Goal: Information Seeking & Learning: Get advice/opinions

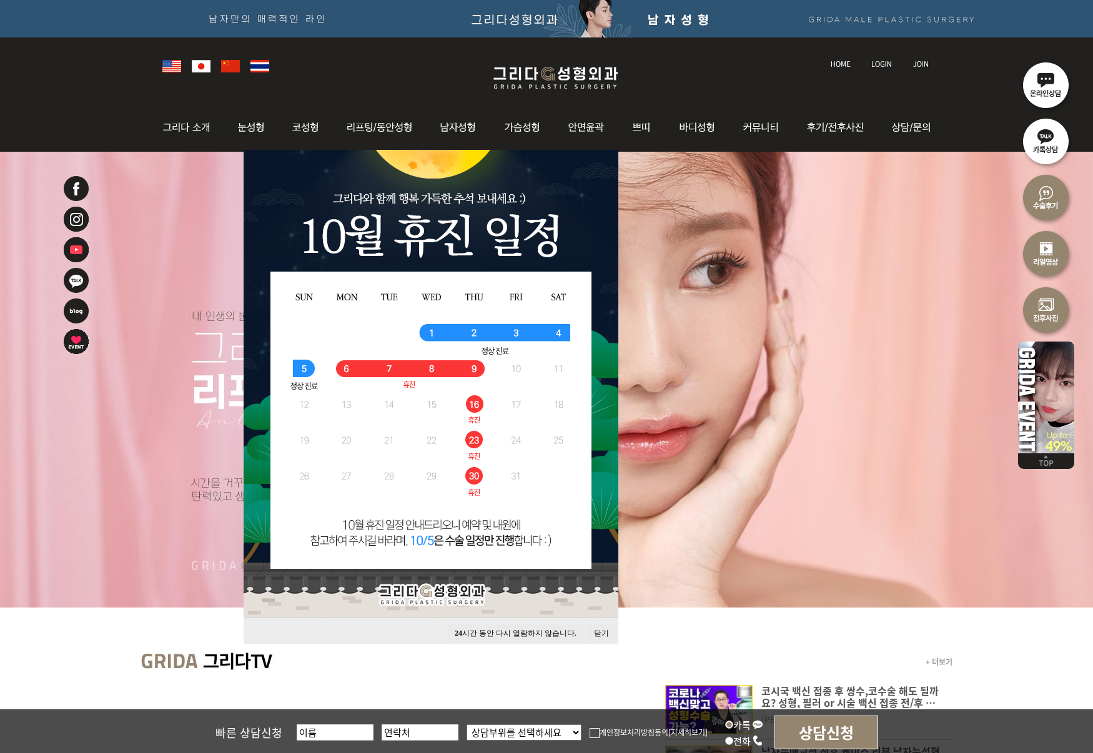
click at [602, 635] on button "닫기" at bounding box center [601, 633] width 27 height 17
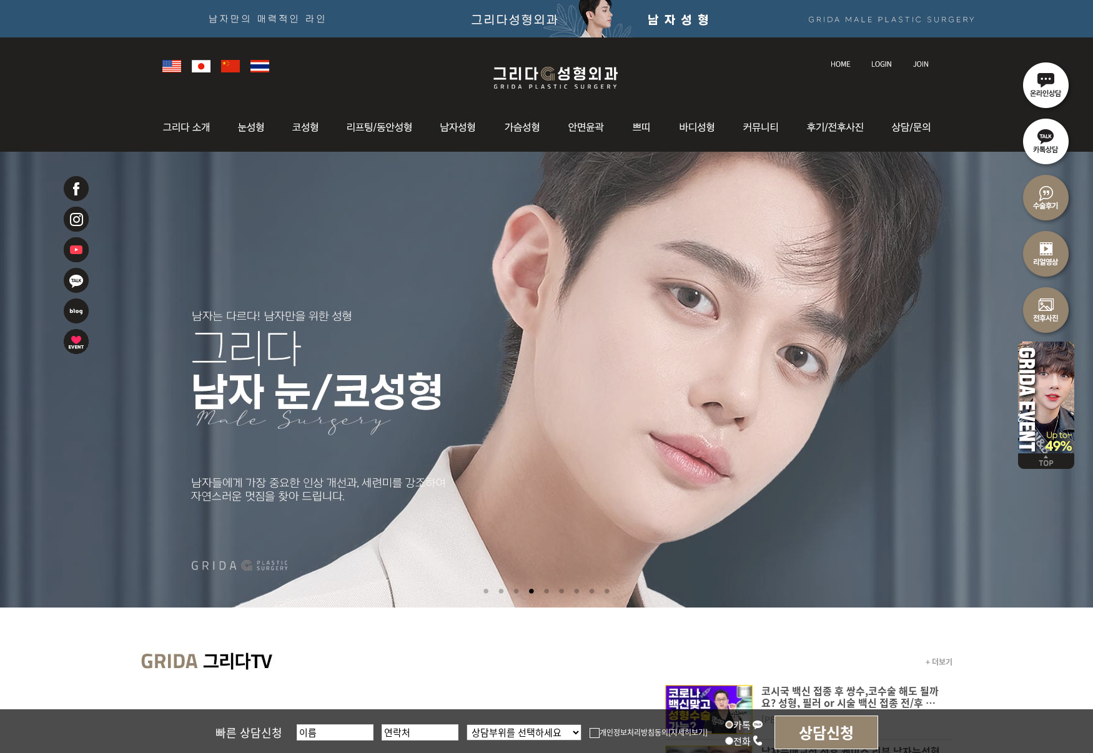
click at [882, 64] on img at bounding box center [881, 64] width 21 height 7
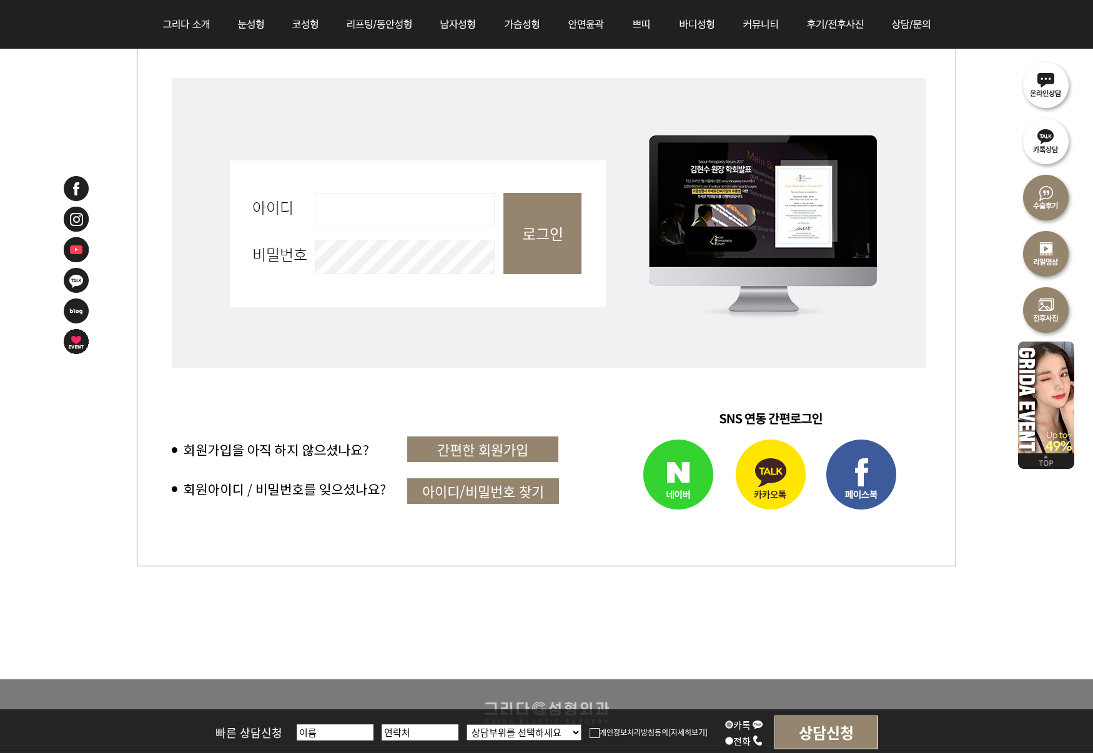
scroll to position [513, 0]
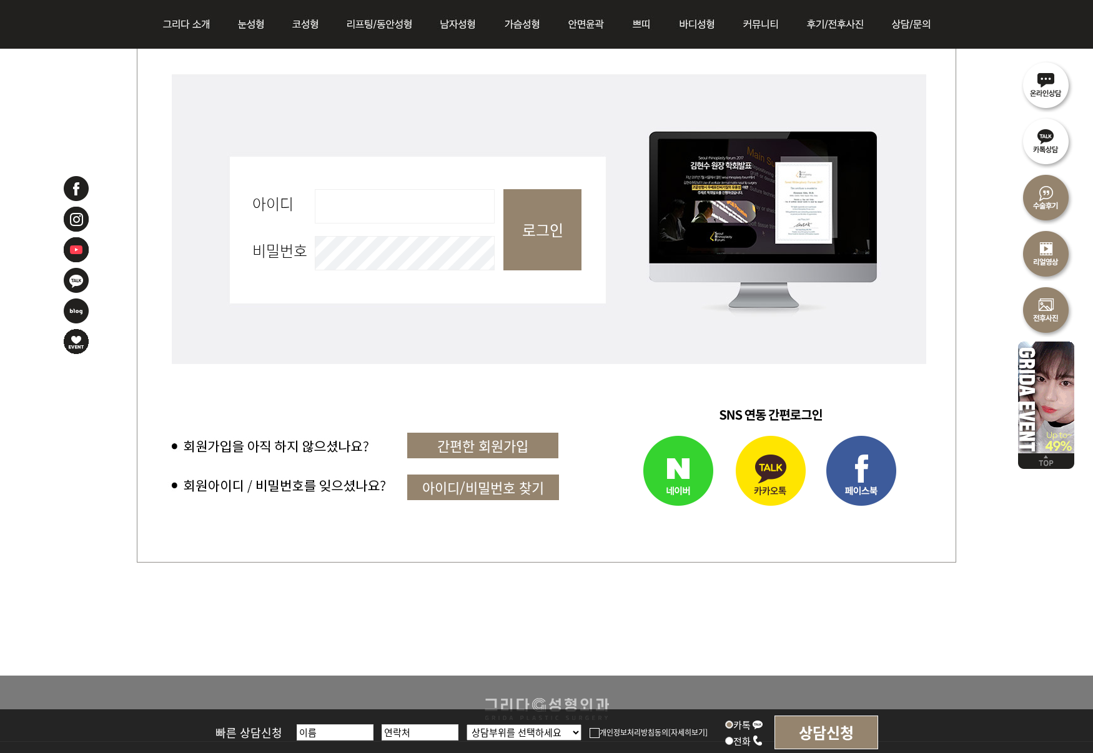
click at [374, 214] on input "아이디 필수" at bounding box center [405, 206] width 180 height 34
click at [352, 204] on input "아이디 필수" at bounding box center [405, 206] width 180 height 34
type input "ㅜ"
type input "new4j"
click at [540, 225] on input "로그인" at bounding box center [542, 229] width 78 height 81
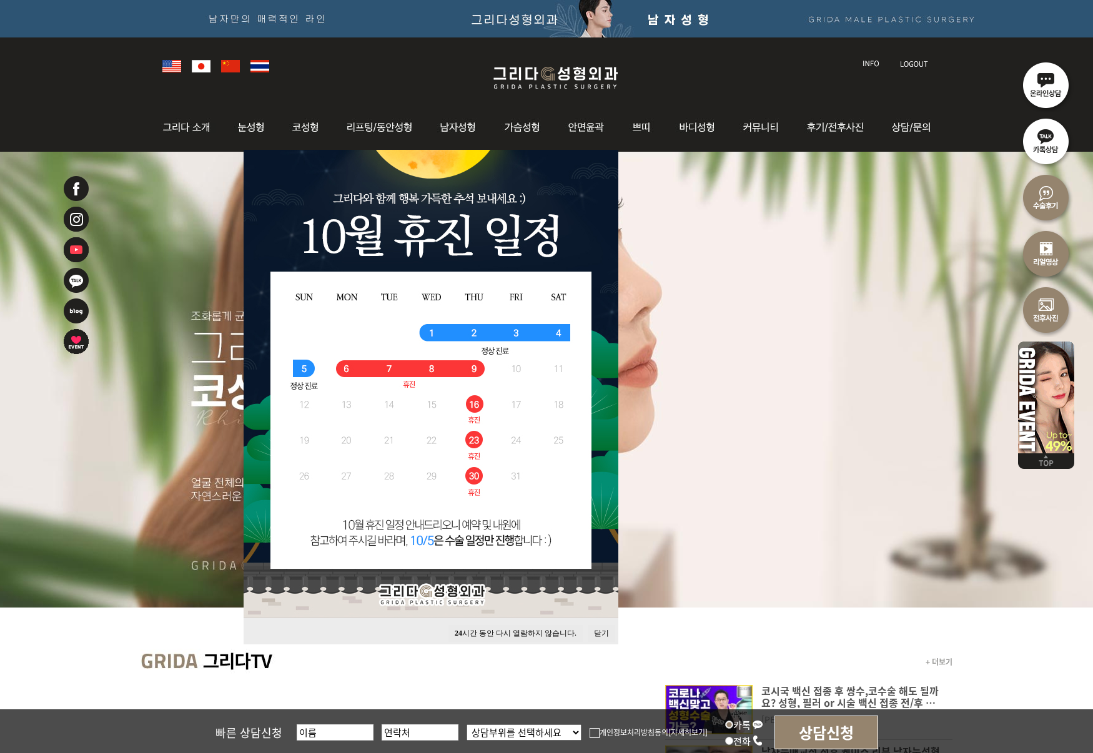
click at [901, 195] on li at bounding box center [546, 380] width 1093 height 456
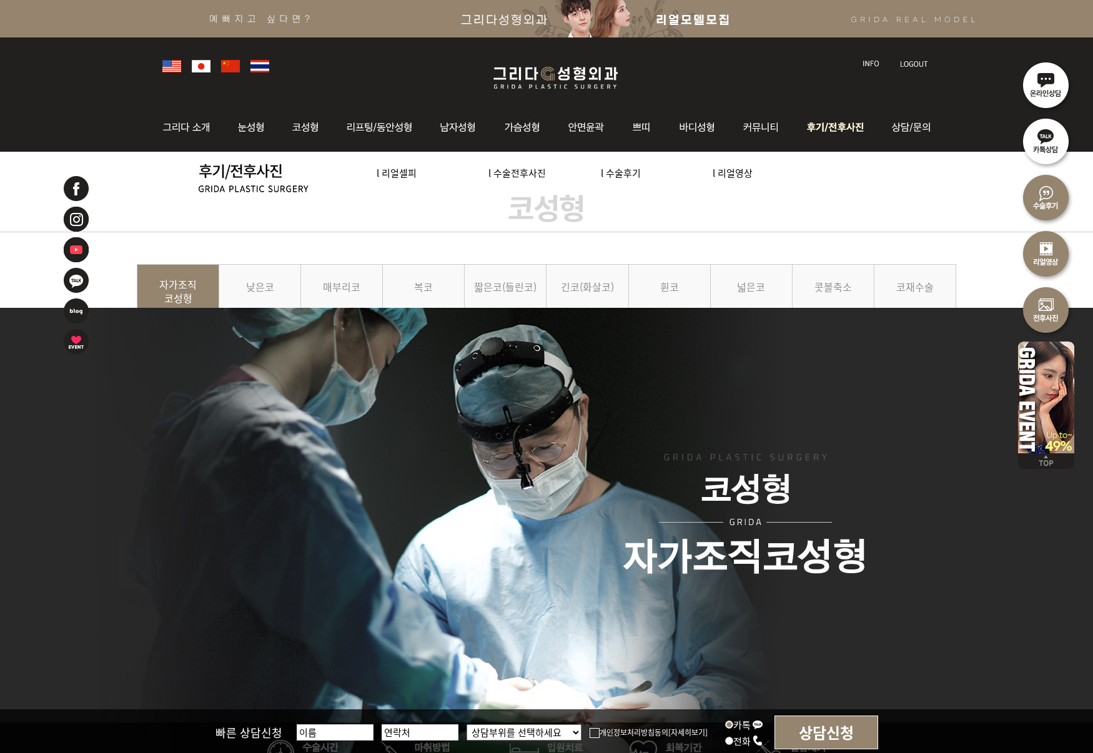
click at [849, 127] on img at bounding box center [837, 127] width 87 height 49
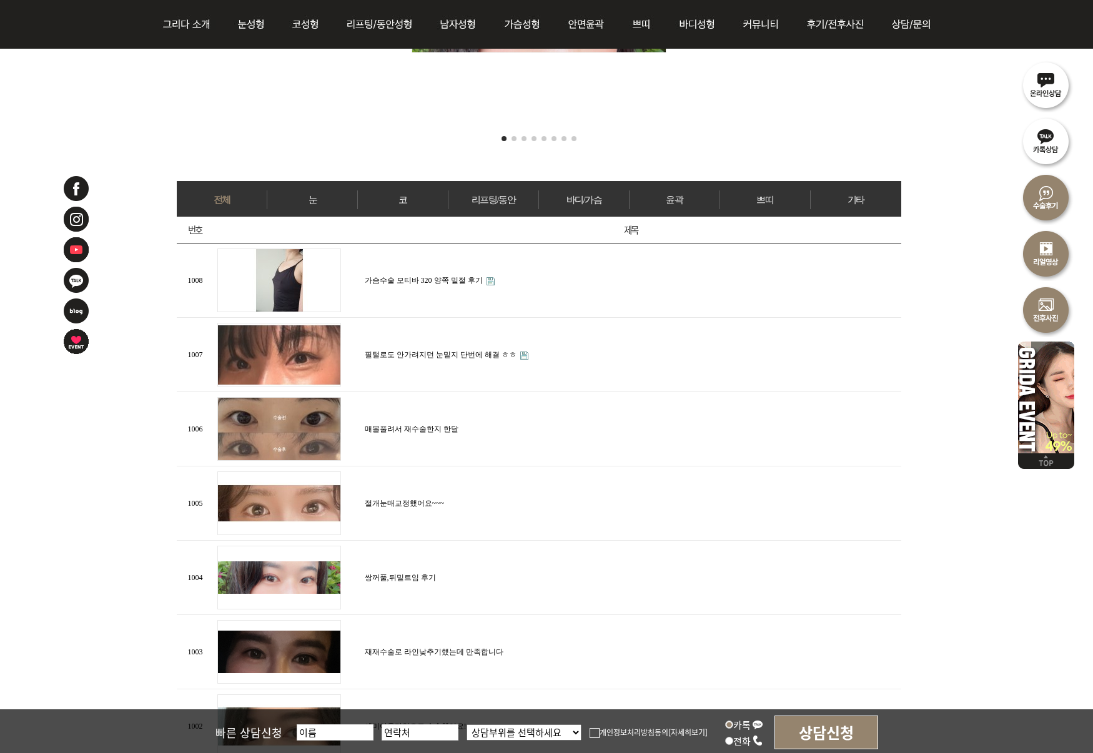
scroll to position [448, 0]
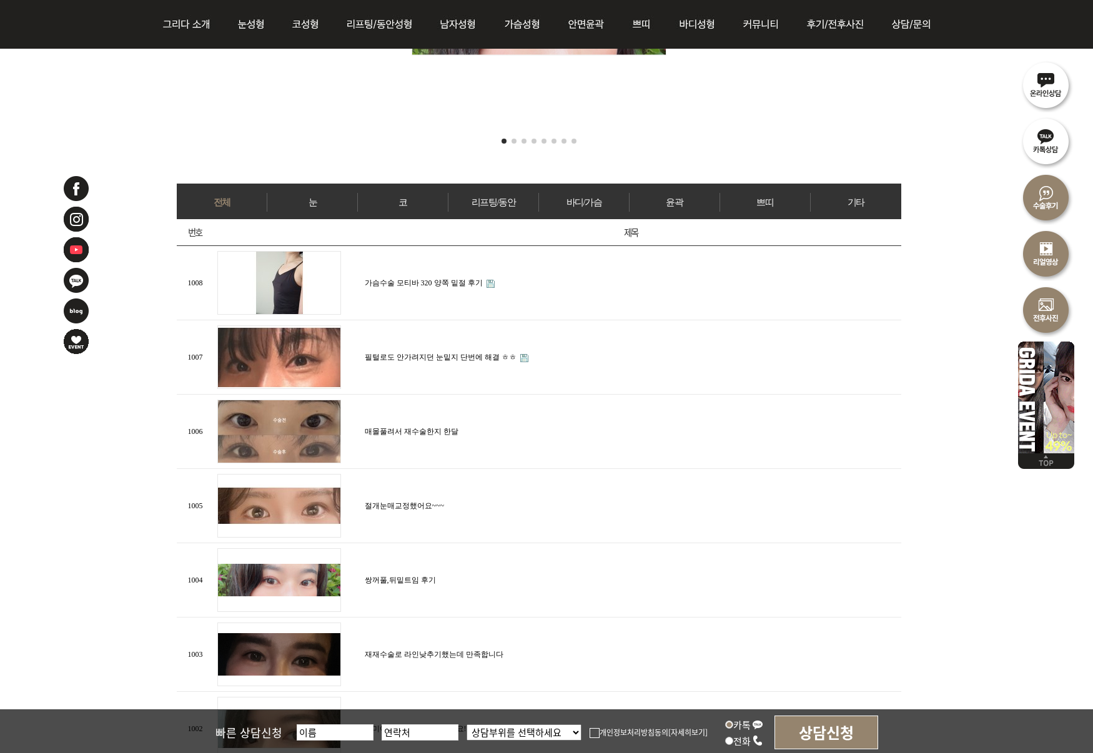
click at [407, 199] on link "코" at bounding box center [403, 202] width 90 height 19
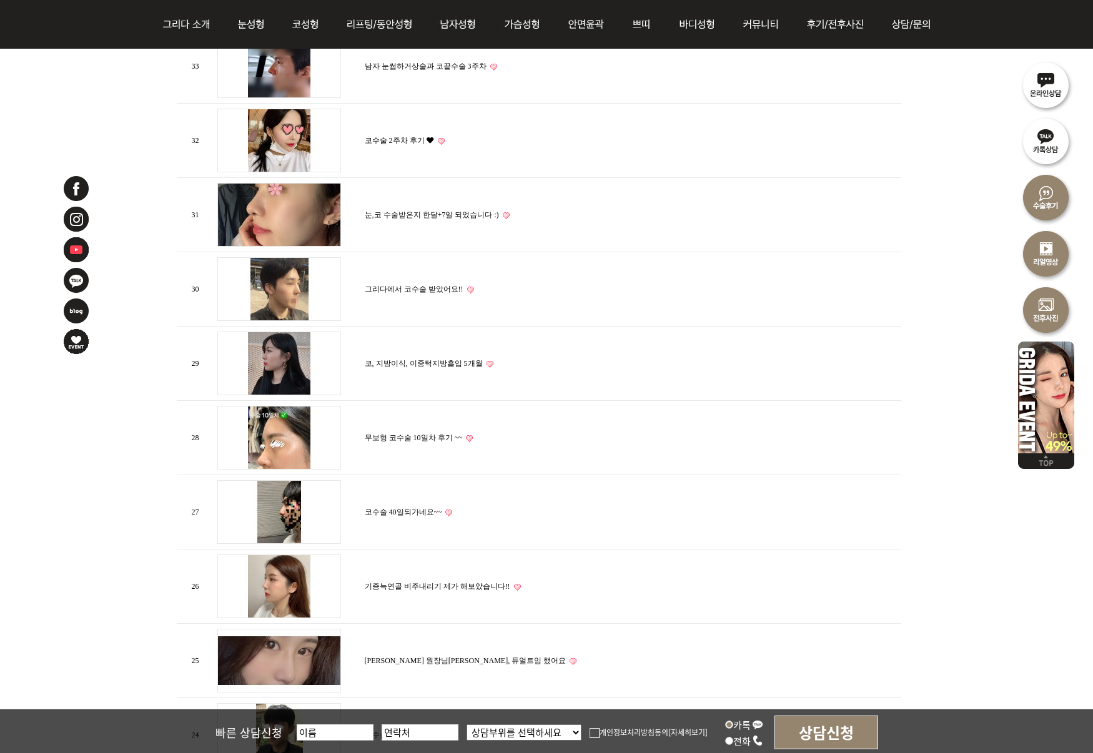
scroll to position [989, 0]
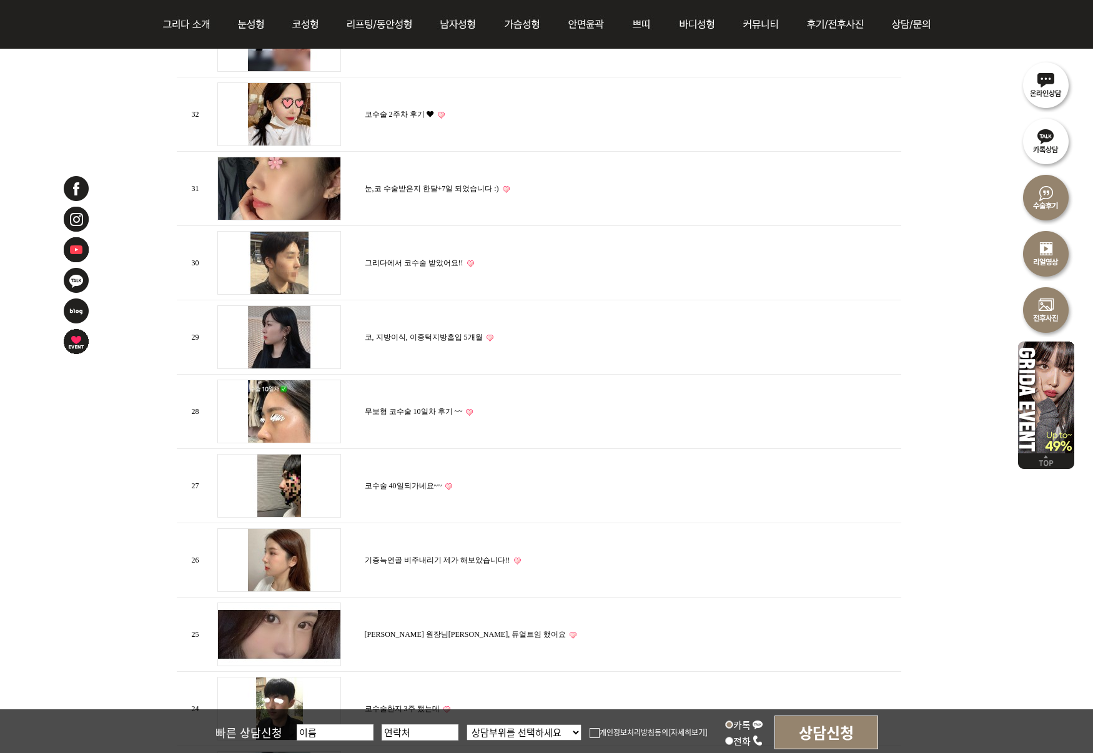
click at [427, 189] on td "눈,코 수술받은지 한달+7일 되었습니다 :)" at bounding box center [632, 189] width 540 height 74
click at [433, 184] on link "눈,코 수술받은지 한달+7일 되었습니다 :)" at bounding box center [432, 188] width 134 height 9
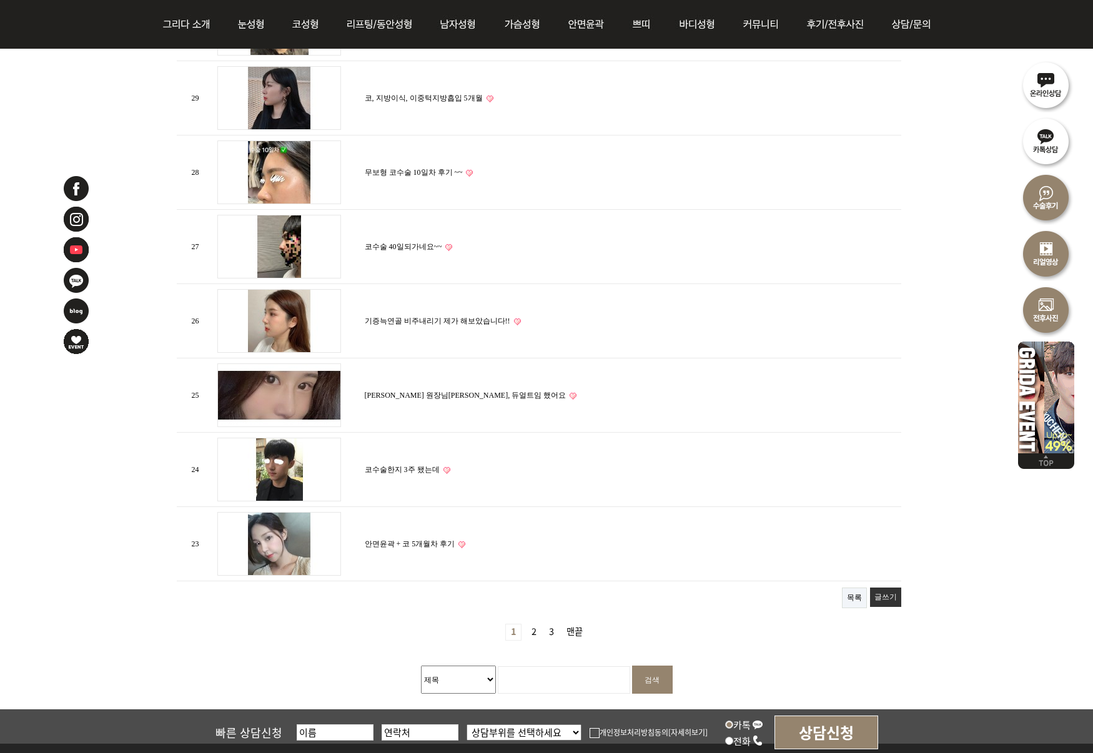
scroll to position [1237, 0]
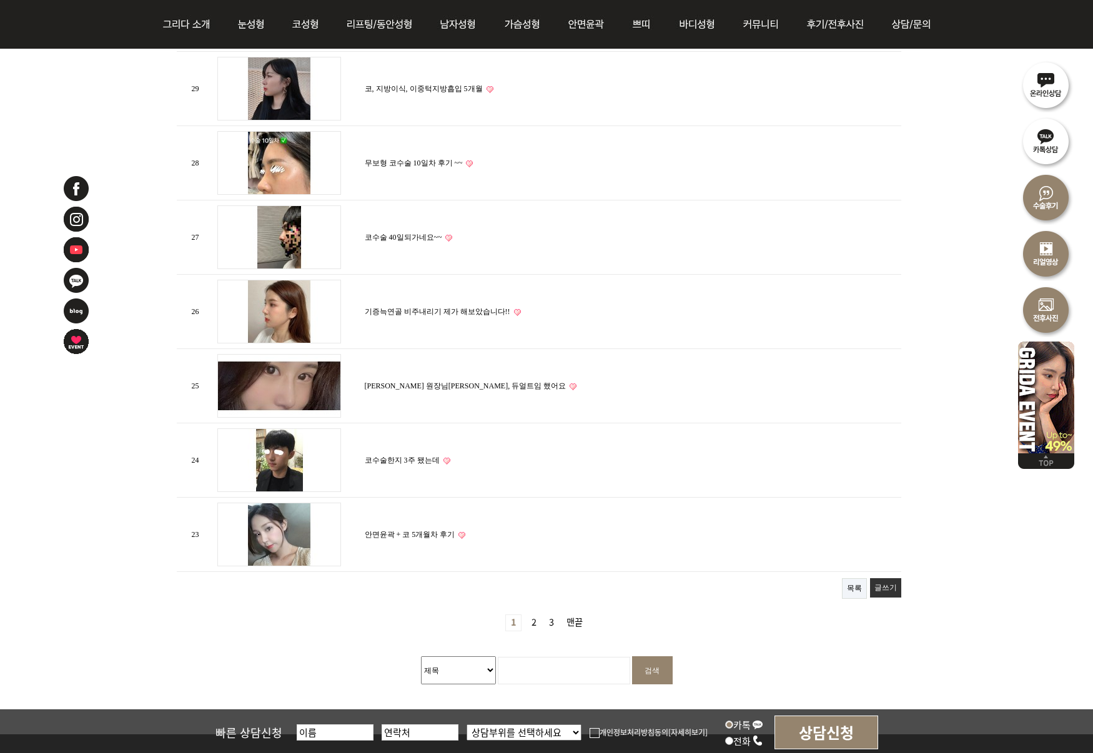
click at [419, 382] on link "[PERSON_NAME] 원장님[PERSON_NAME], 듀얼트임 했어요" at bounding box center [466, 386] width 202 height 9
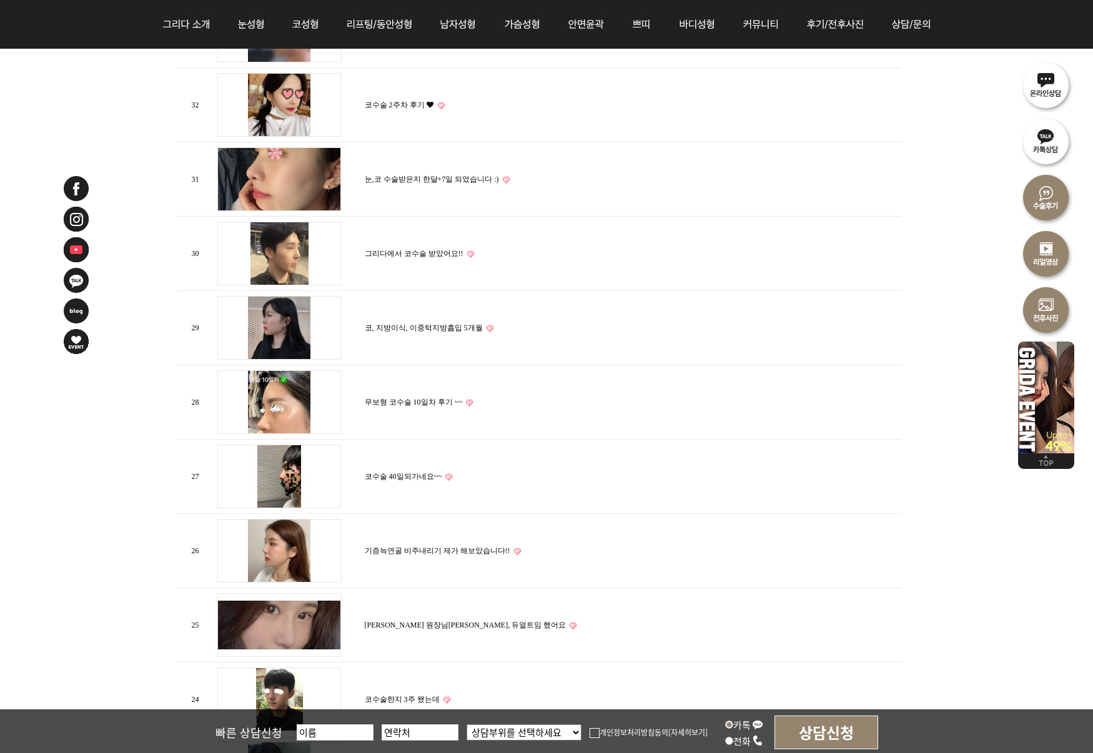
scroll to position [990, 0]
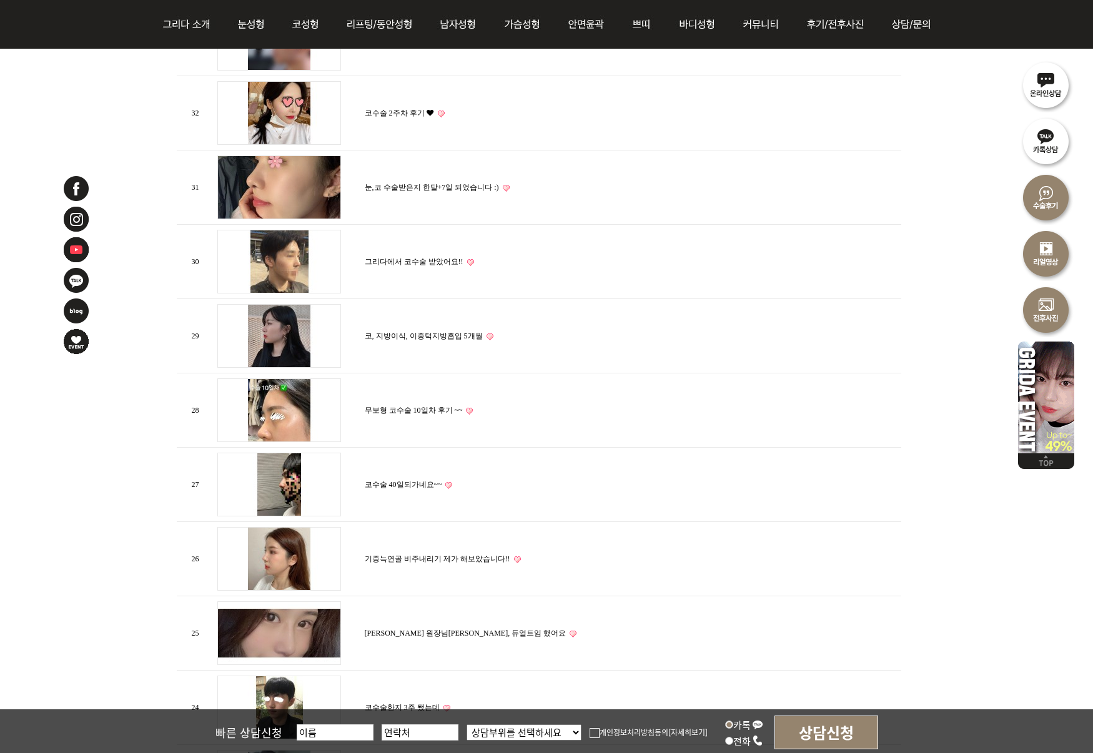
click at [418, 406] on link "무보형 코수술 10일차 후기 ~~" at bounding box center [414, 410] width 98 height 9
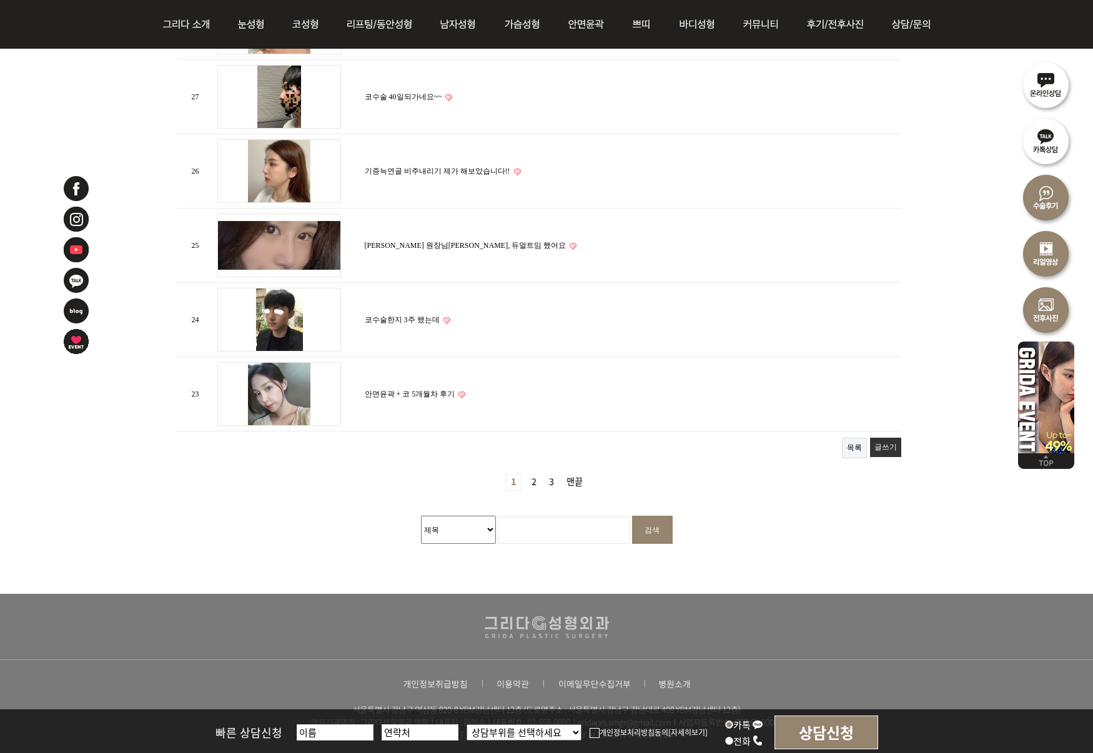
scroll to position [1414, 0]
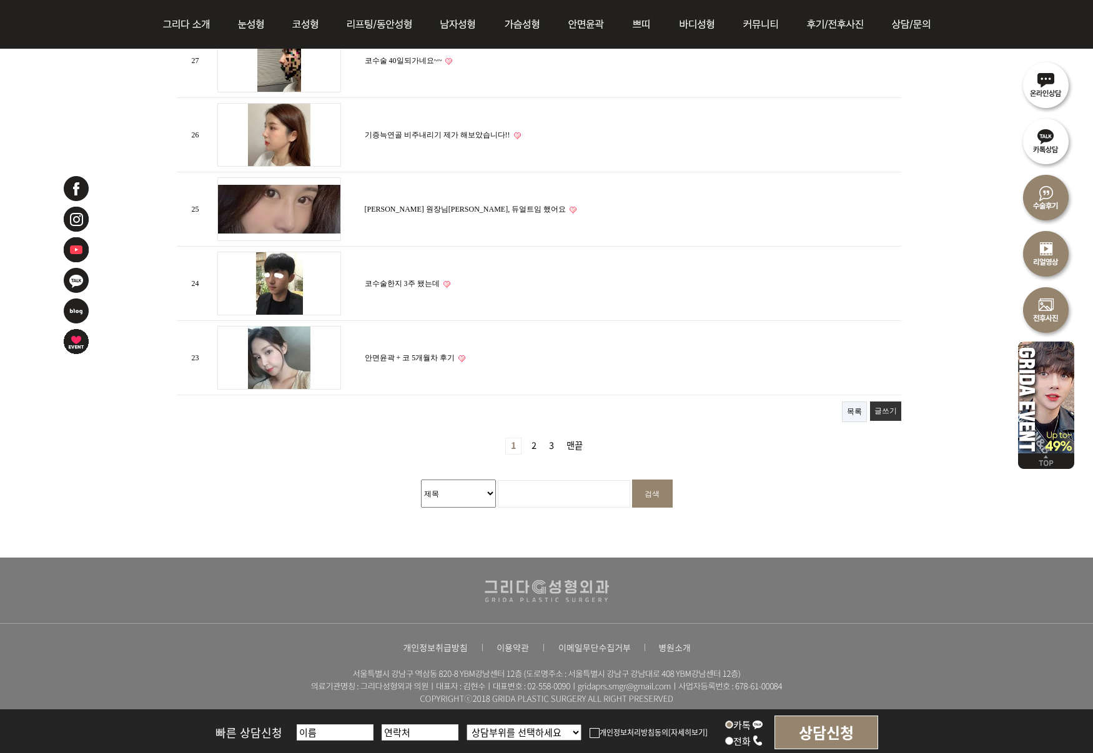
click at [533, 444] on link "2 페이지" at bounding box center [534, 446] width 15 height 16
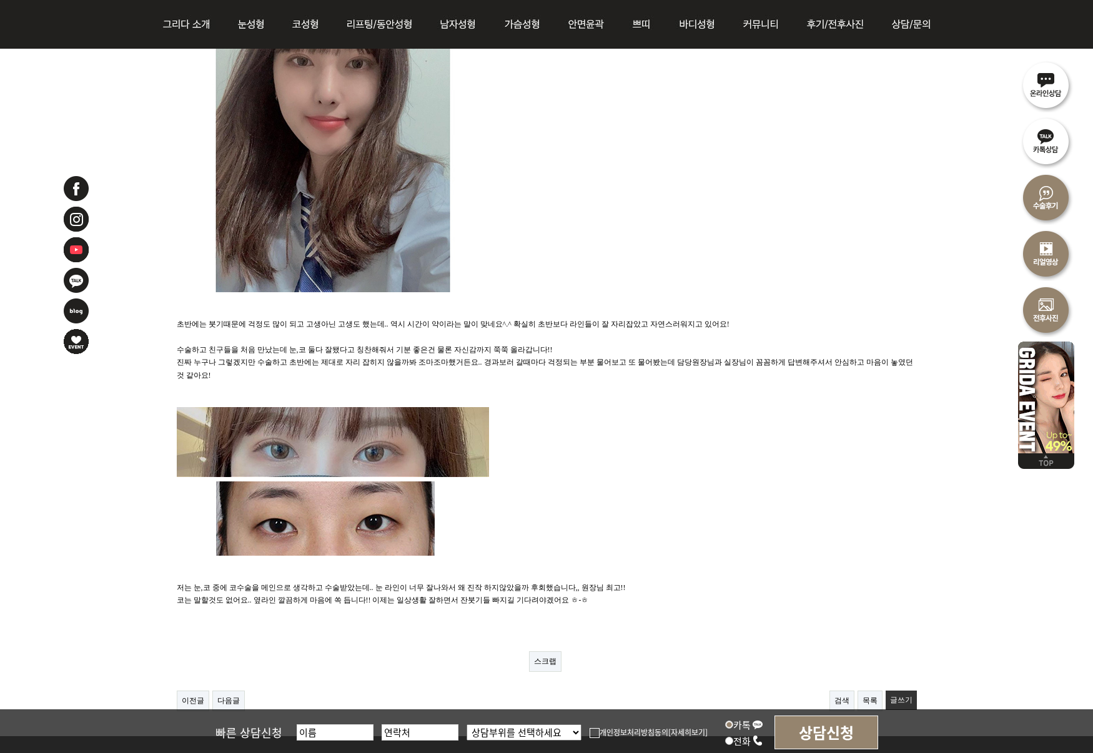
scroll to position [825, 0]
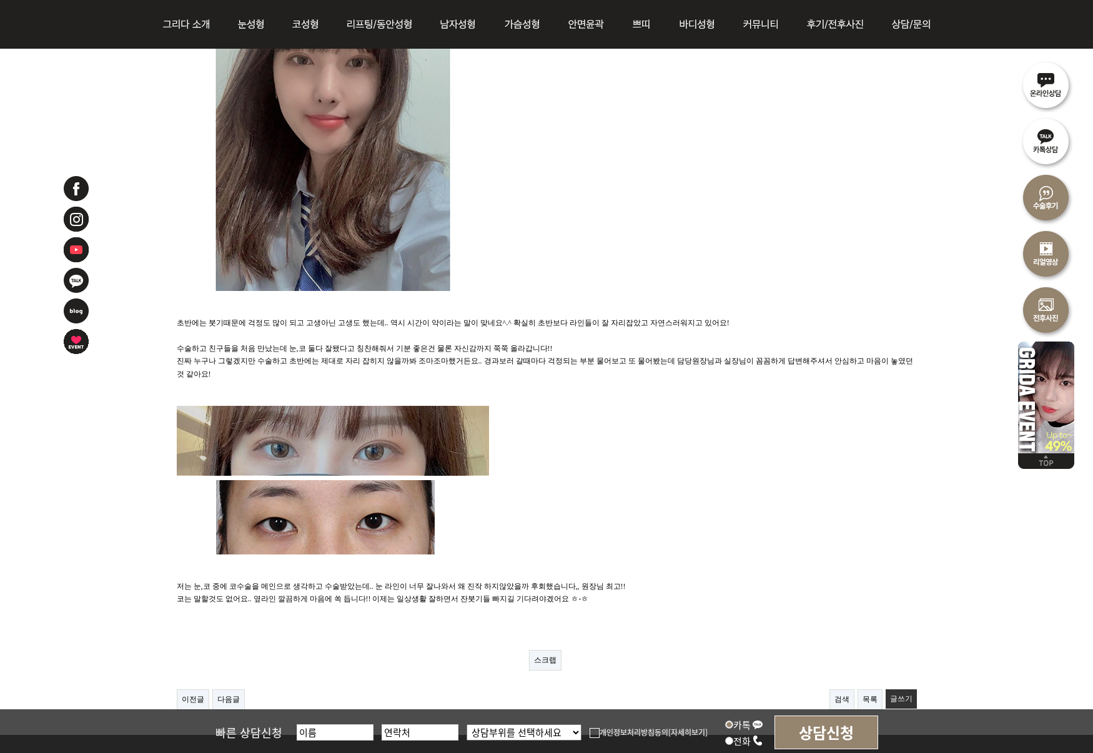
click at [585, 269] on p at bounding box center [547, 131] width 740 height 320
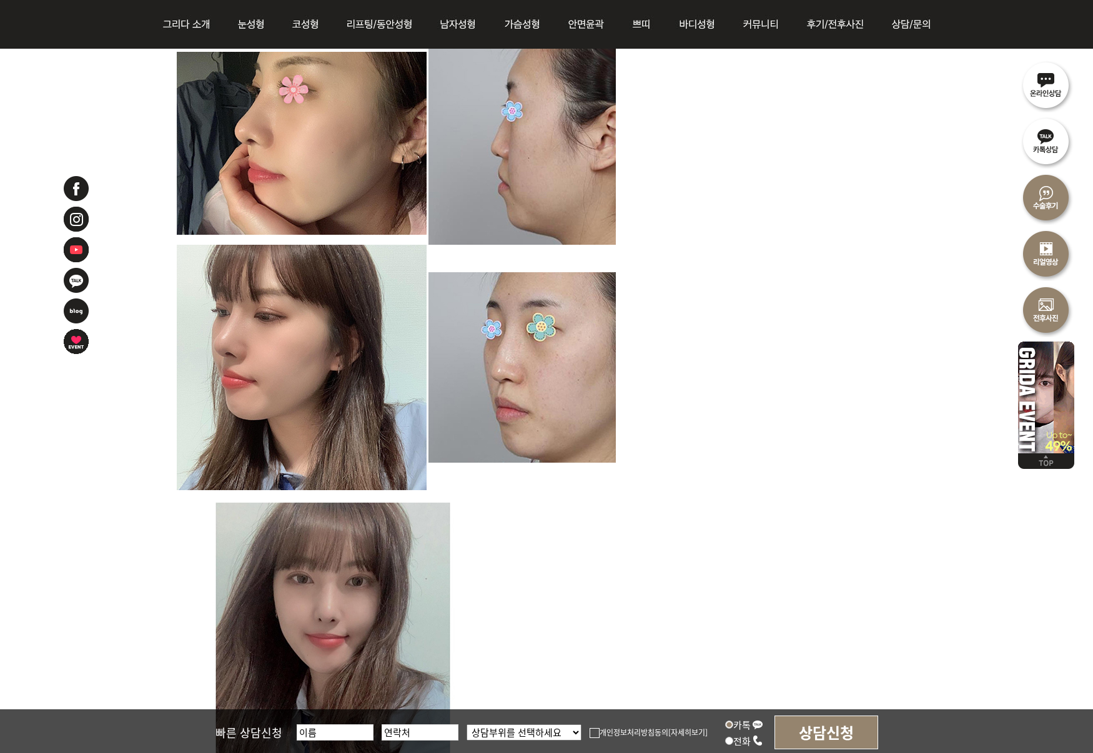
scroll to position [59, 0]
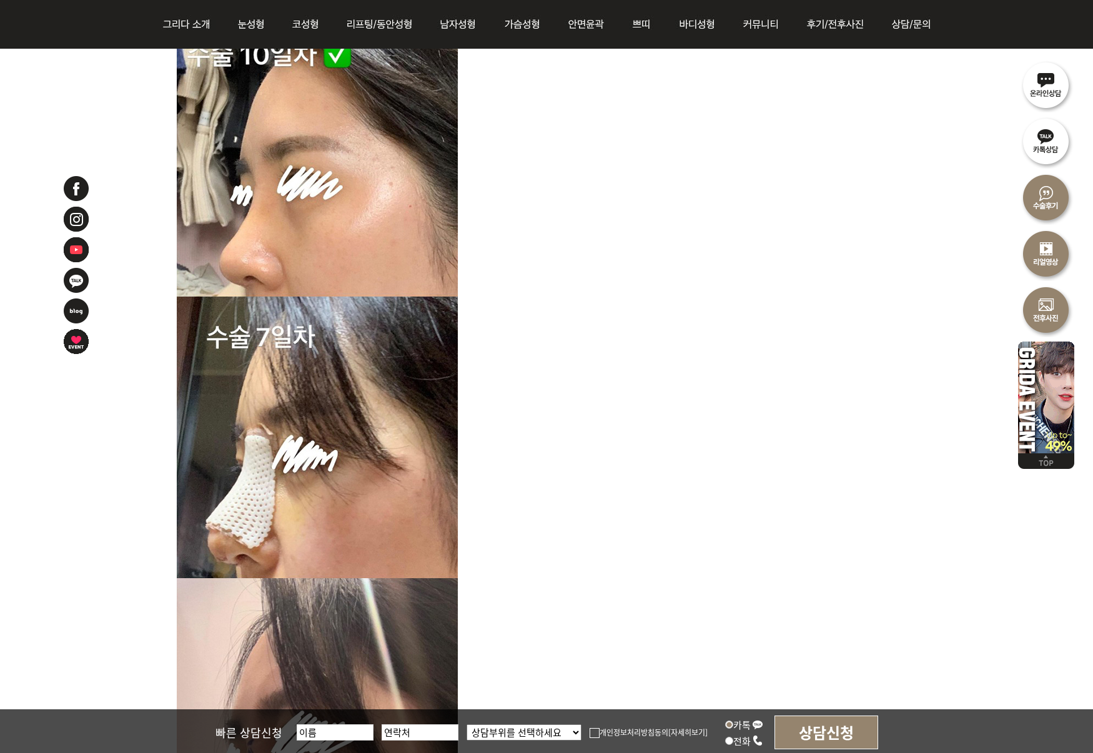
scroll to position [510, 0]
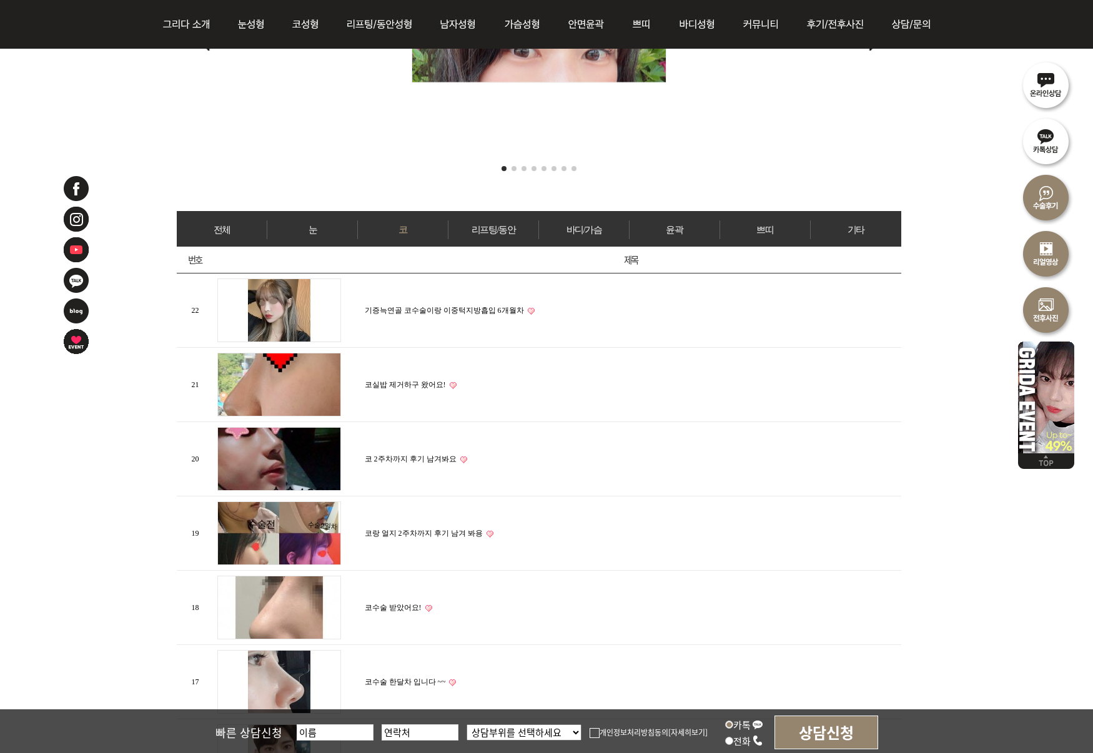
scroll to position [422, 0]
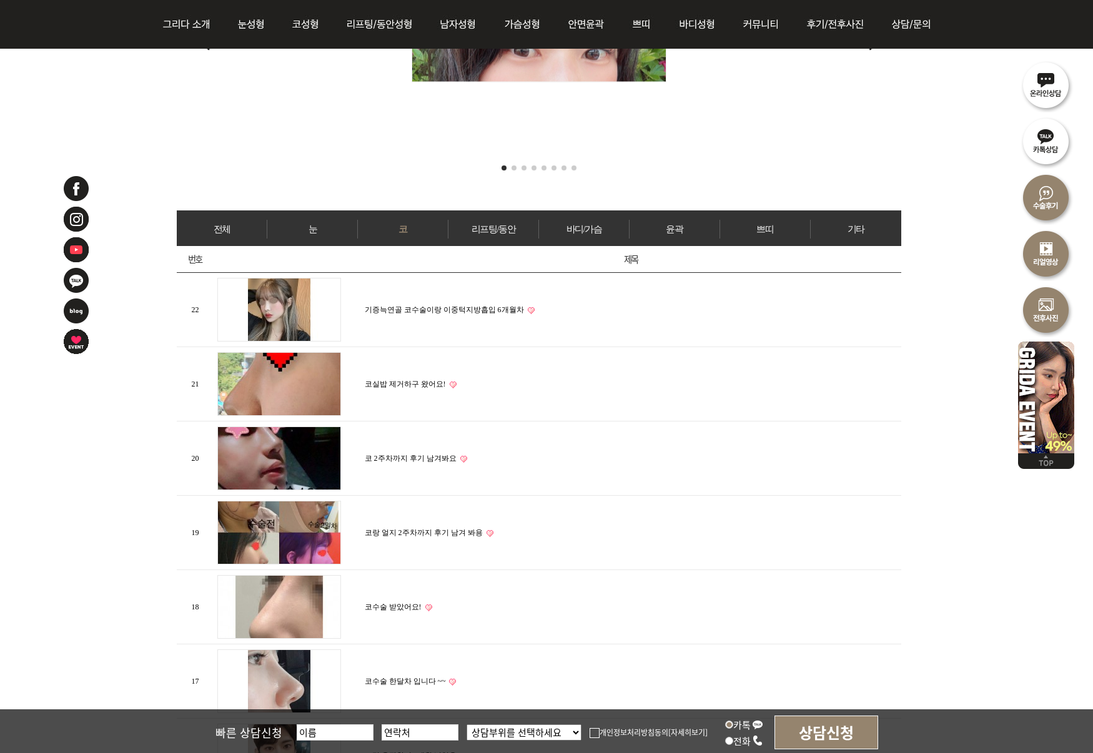
click at [457, 299] on td "기증늑연골 코수술이랑 이중턱지방흡입 6개월차" at bounding box center [632, 310] width 540 height 74
click at [453, 305] on link "기증늑연골 코수술이랑 이중턱지방흡입 6개월차" at bounding box center [444, 309] width 159 height 9
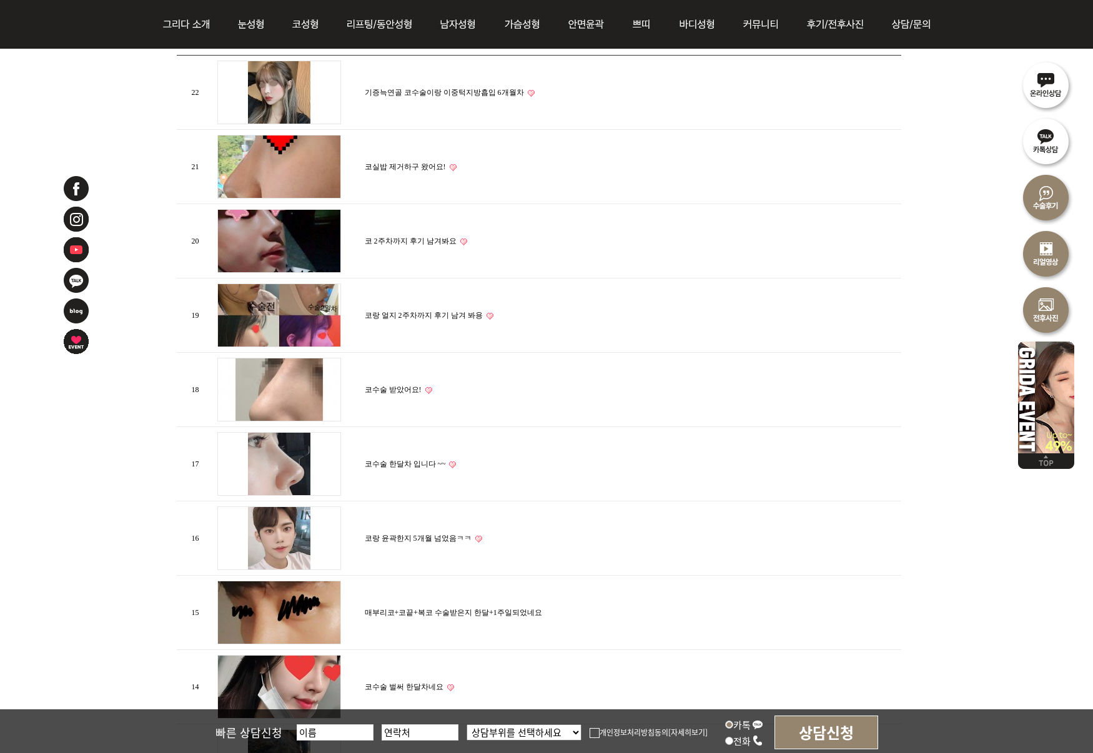
scroll to position [641, 0]
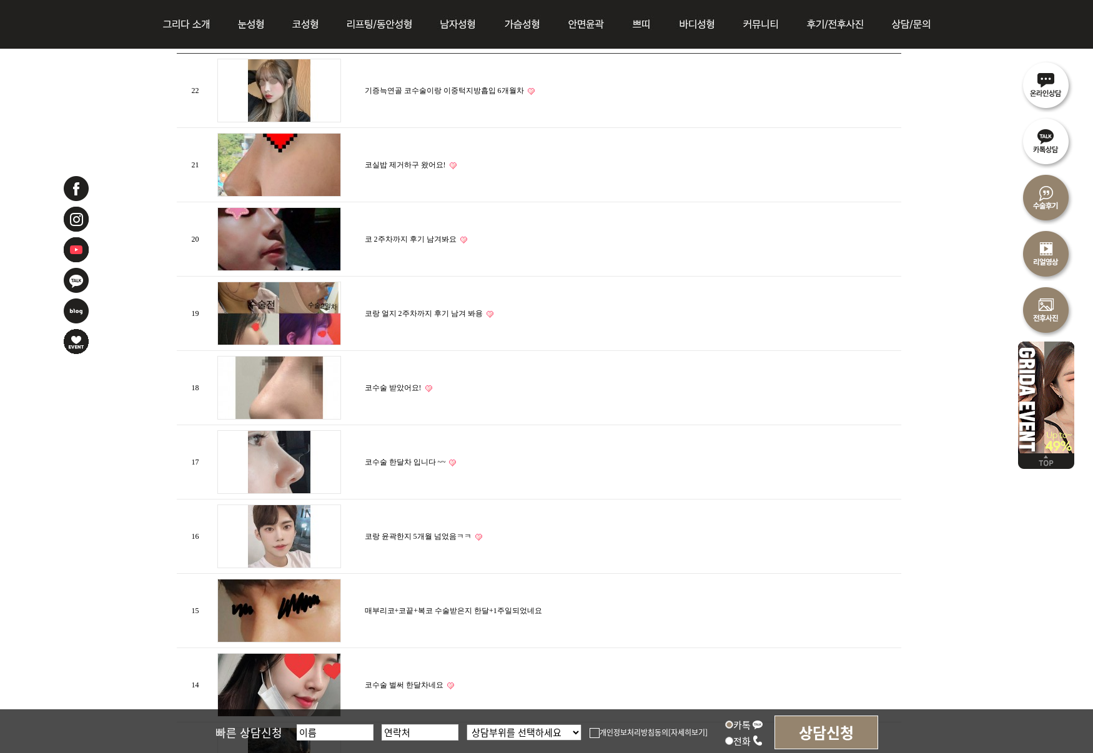
click at [409, 458] on link "코수술 한달차 입니다 ~~" at bounding box center [405, 462] width 81 height 9
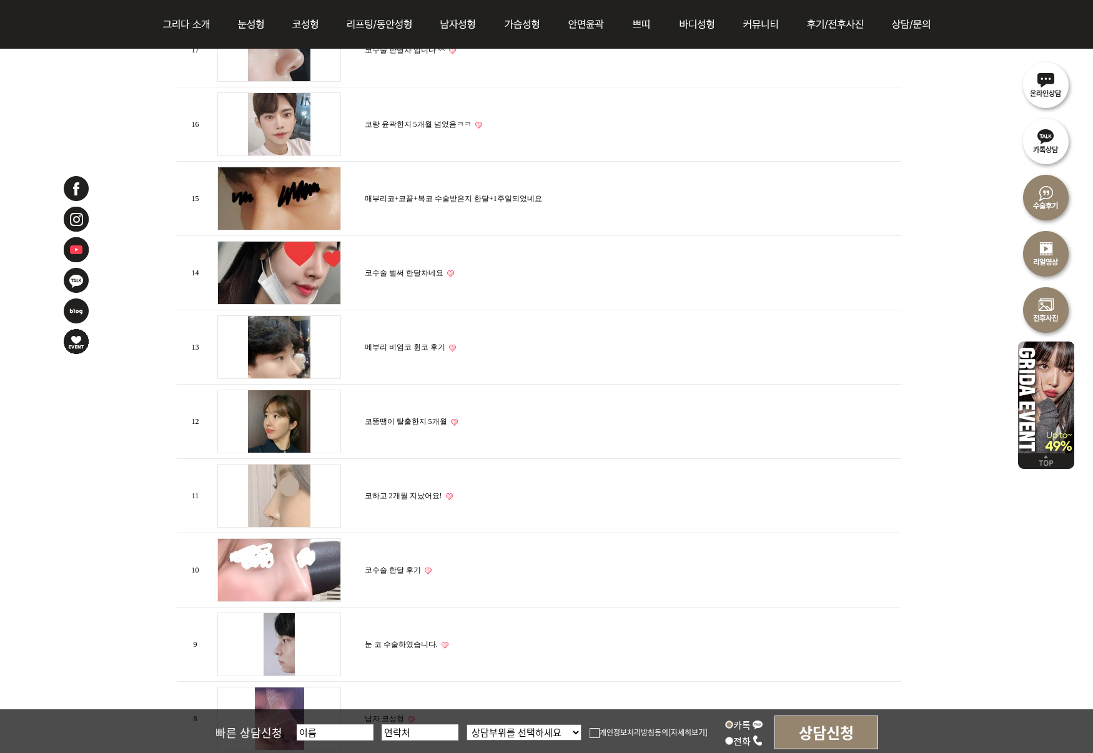
scroll to position [1083, 0]
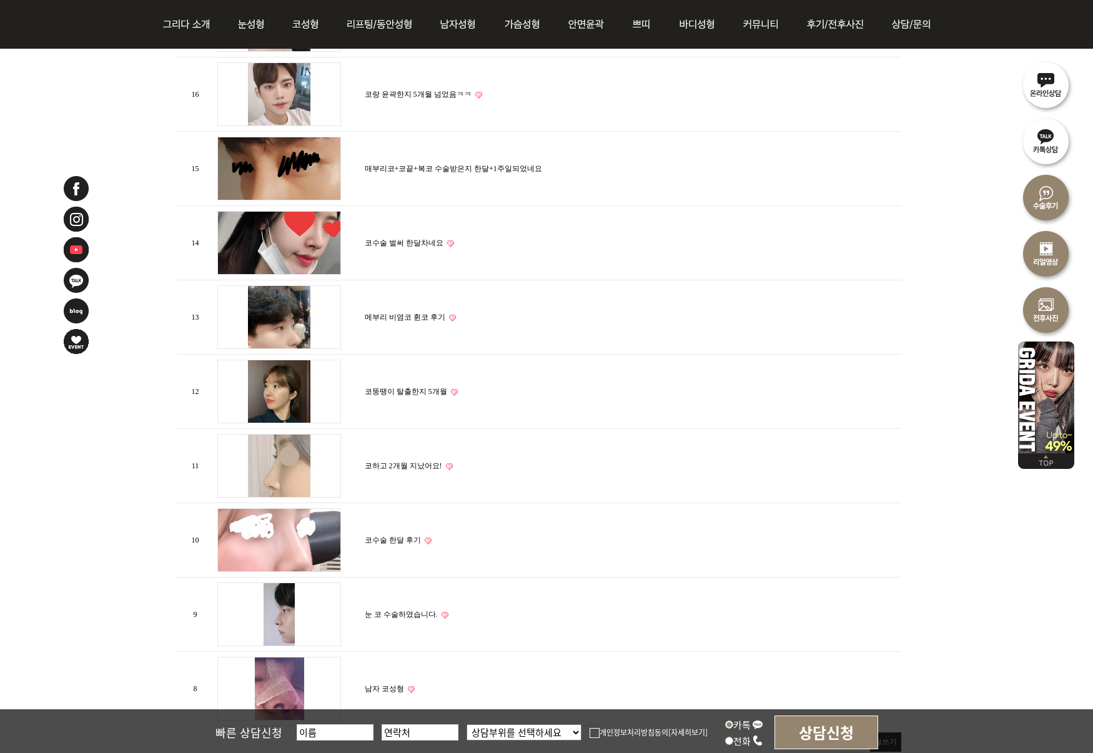
click at [407, 390] on link "코뚱땡이 탈출한지 5개월" at bounding box center [406, 391] width 82 height 9
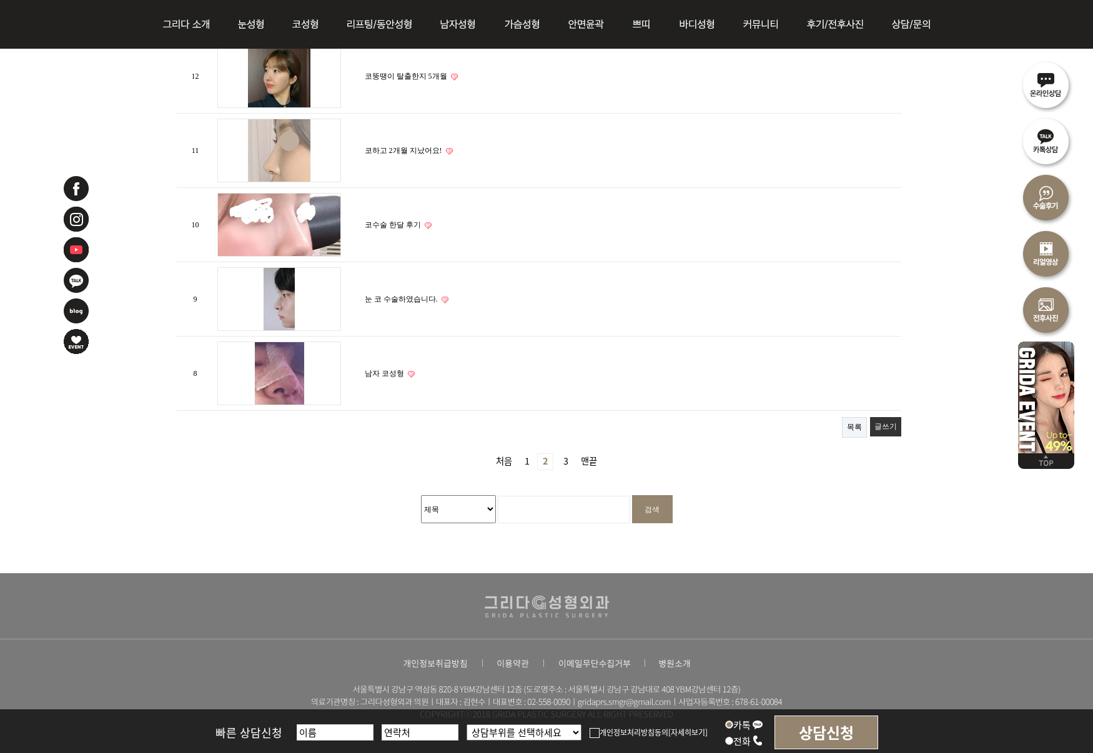
scroll to position [1399, 0]
click at [570, 457] on link "3 페이지" at bounding box center [565, 461] width 15 height 16
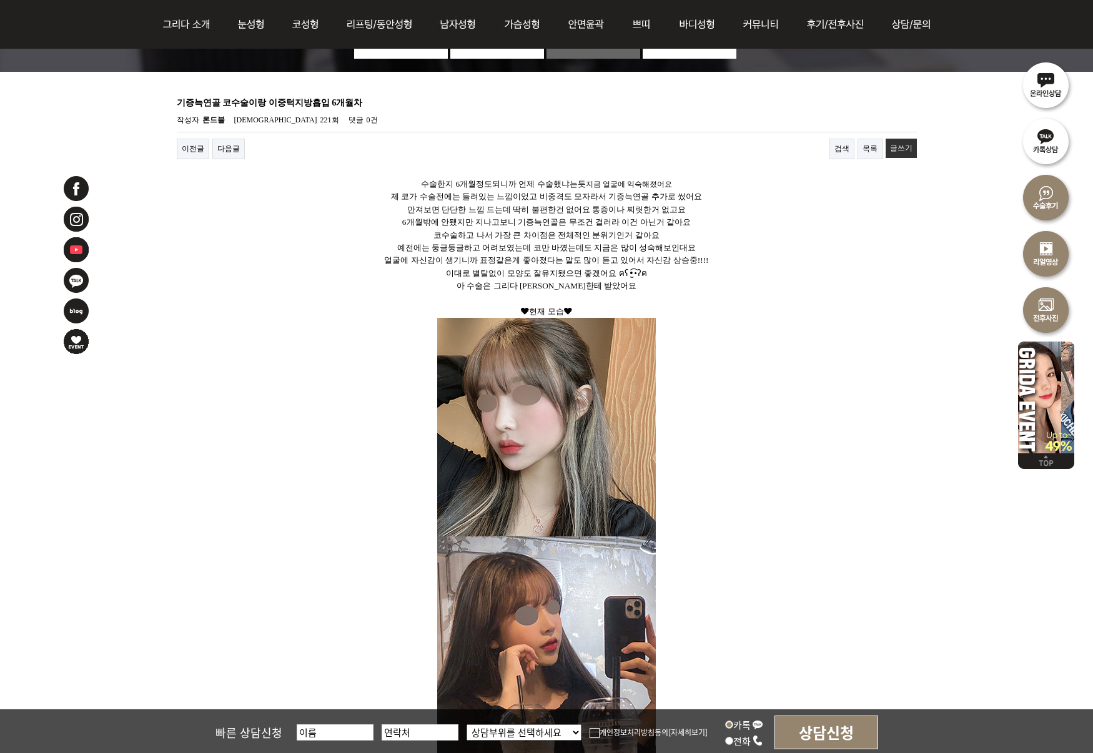
scroll to position [51, 0]
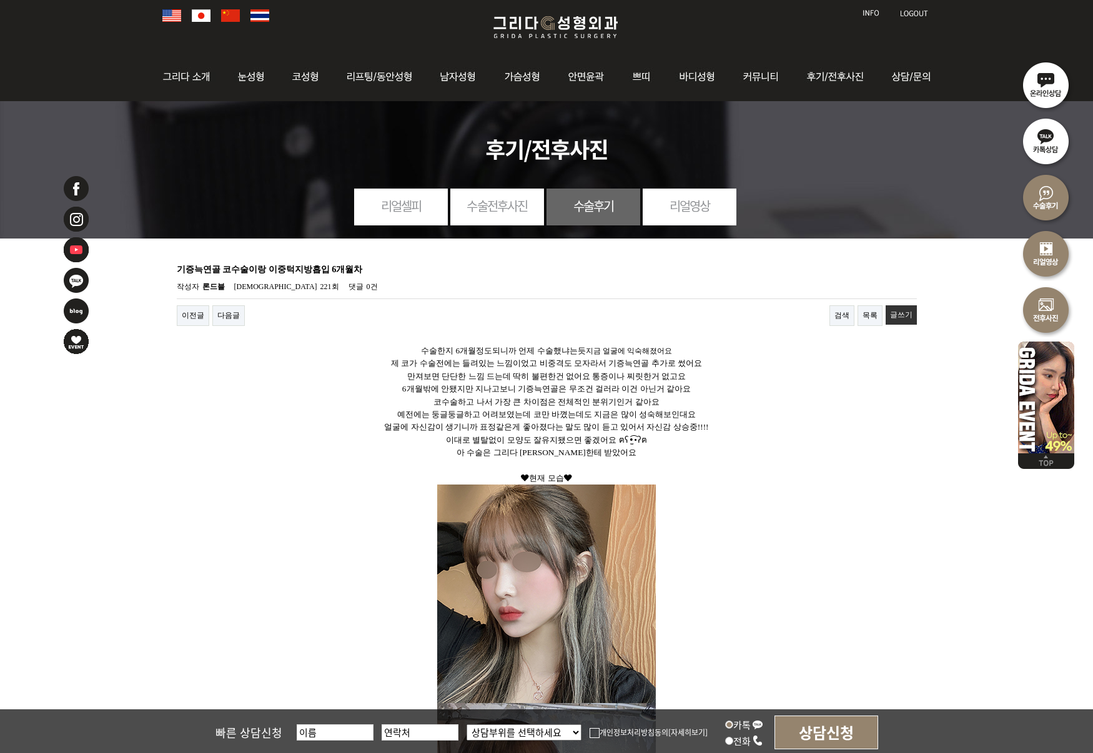
click at [498, 396] on p "코수술하고 나서 가장 큰 차이점은 전체적인 분위기인거 같아요" at bounding box center [547, 402] width 740 height 12
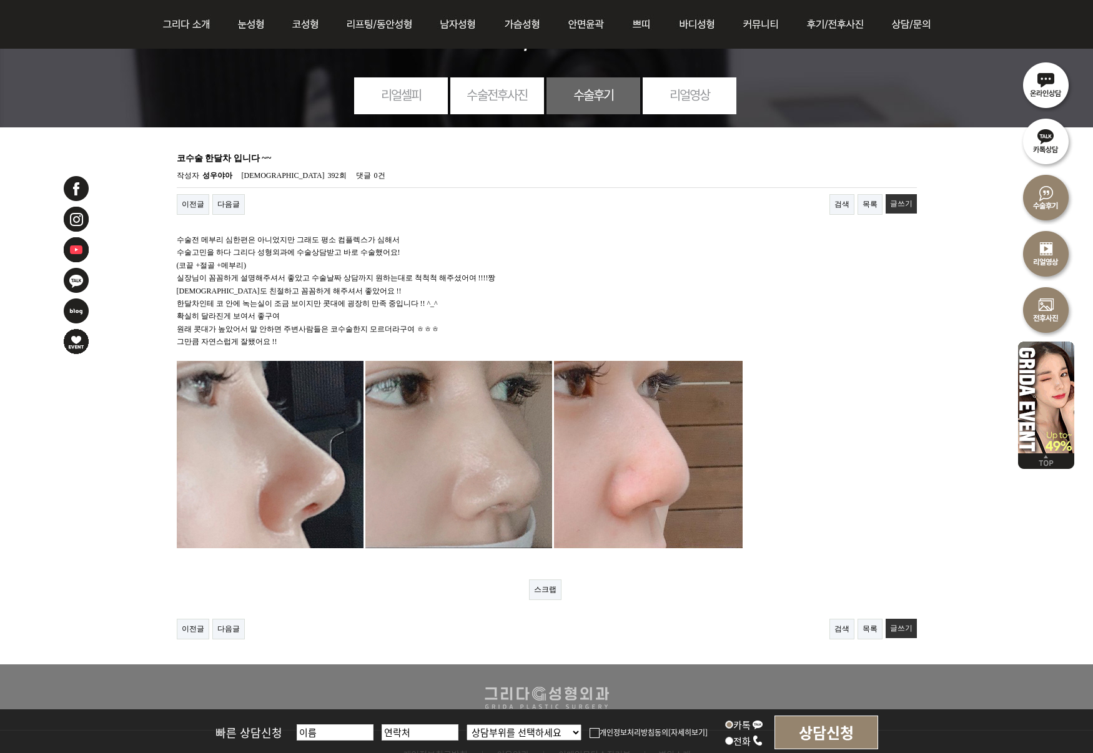
scroll to position [142, 0]
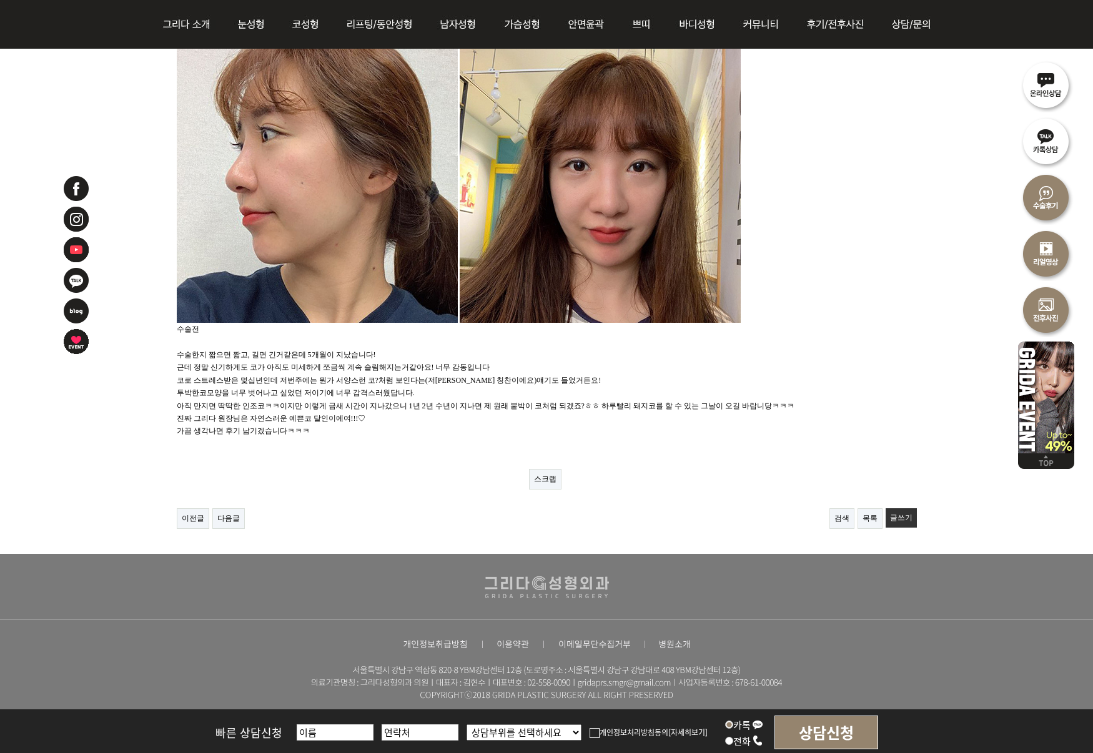
scroll to position [1206, 0]
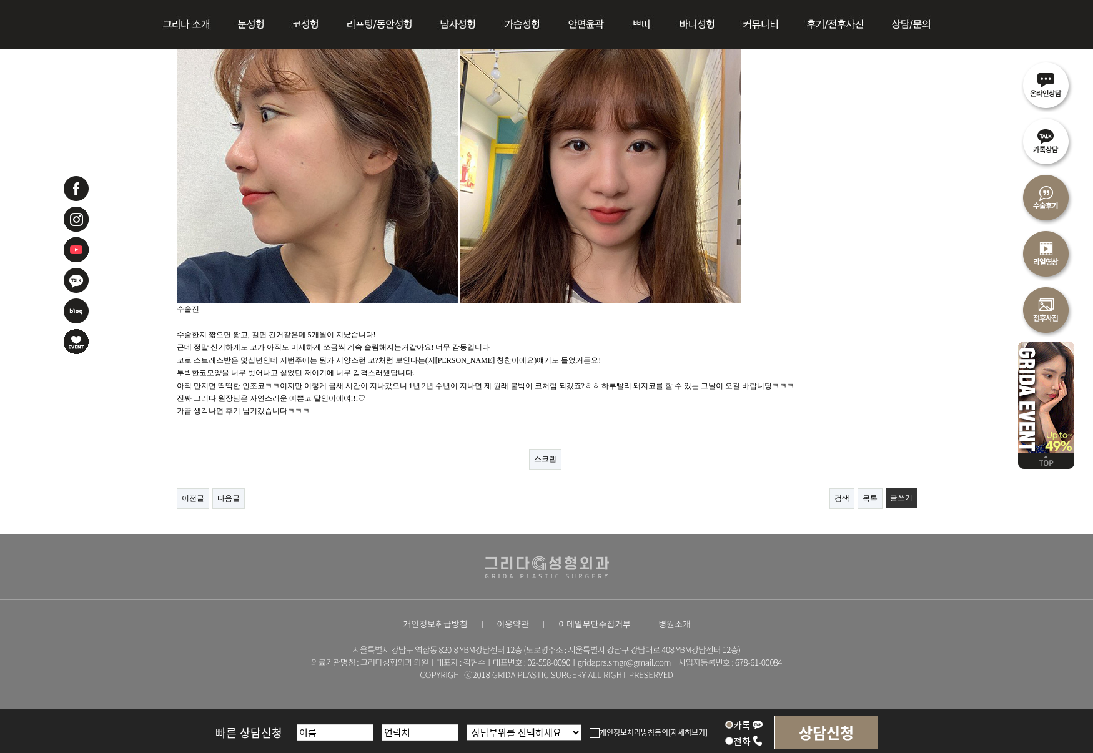
click at [355, 360] on p "코로 스트레스받은 몇십년인데 저번주에는 뭔가 서양스런 코?처럼 보인다는(저한테는 칭찬이에요)얘기도 들었거든요!" at bounding box center [547, 360] width 740 height 12
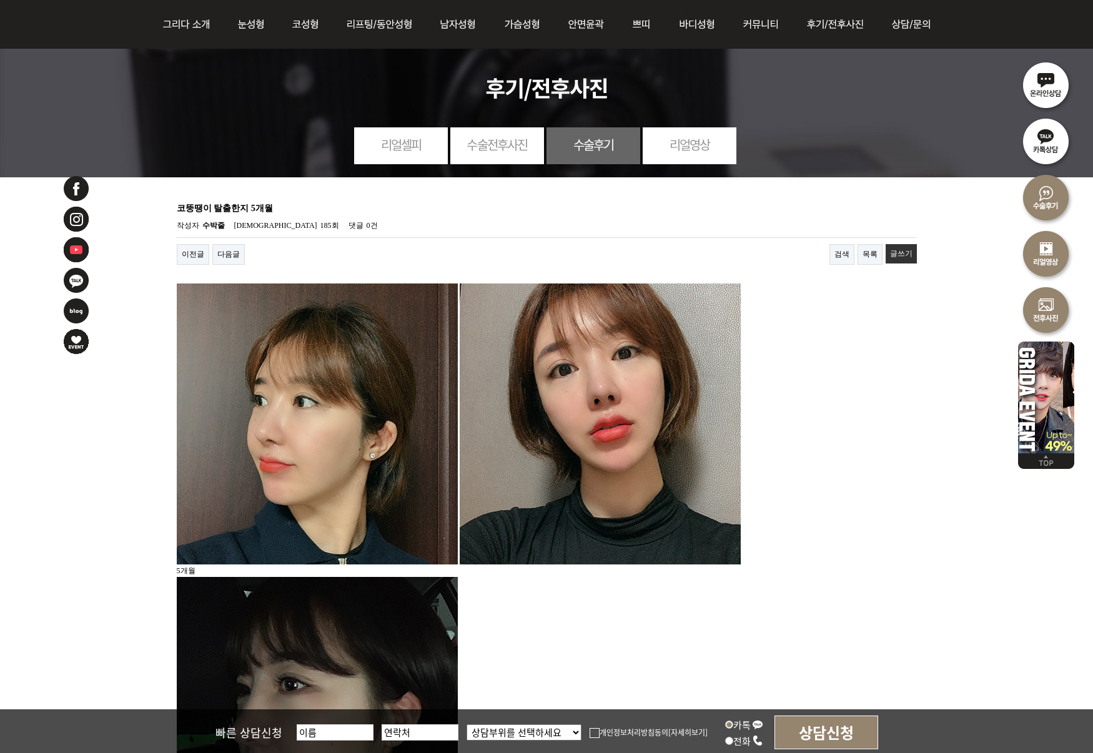
scroll to position [0, 0]
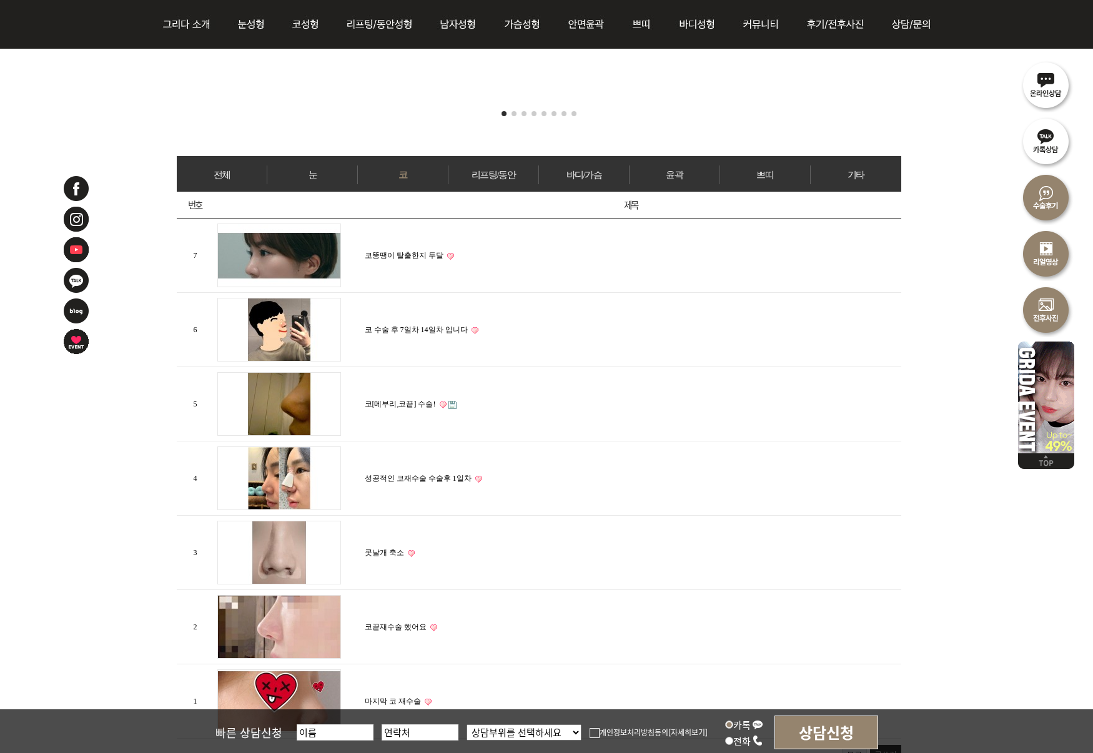
scroll to position [478, 0]
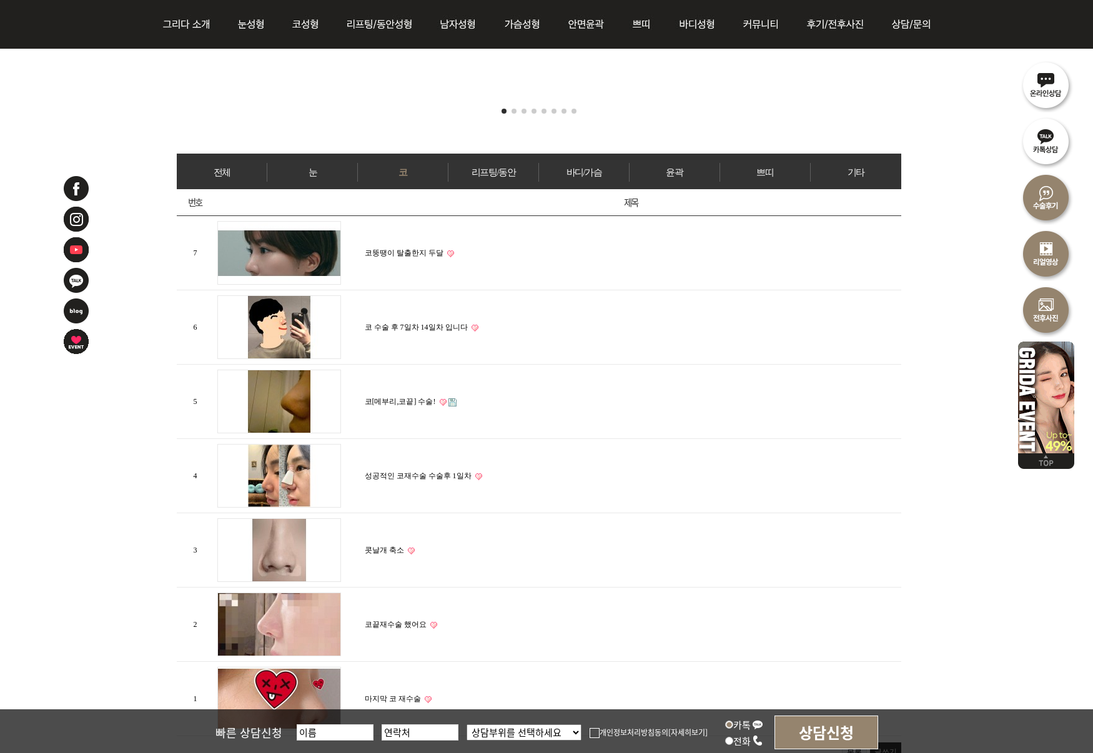
click at [305, 258] on img at bounding box center [279, 253] width 124 height 64
click at [390, 249] on link "코뚱땡이 탈출한지 두달" at bounding box center [404, 253] width 79 height 9
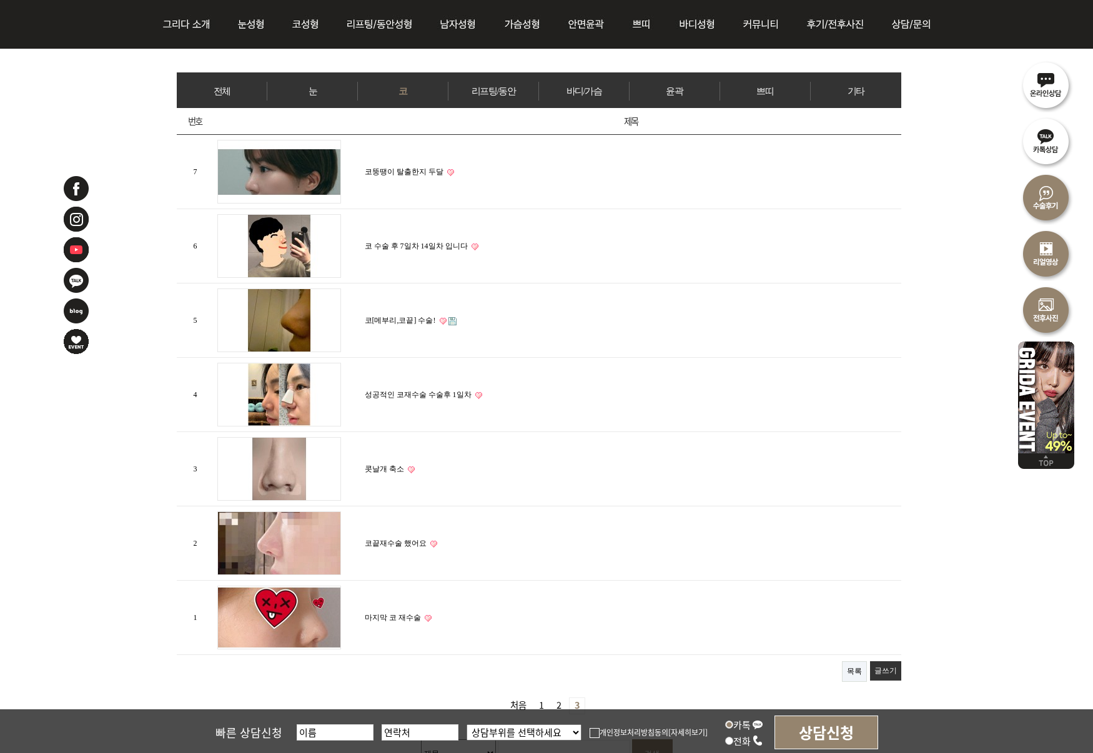
scroll to position [566, 0]
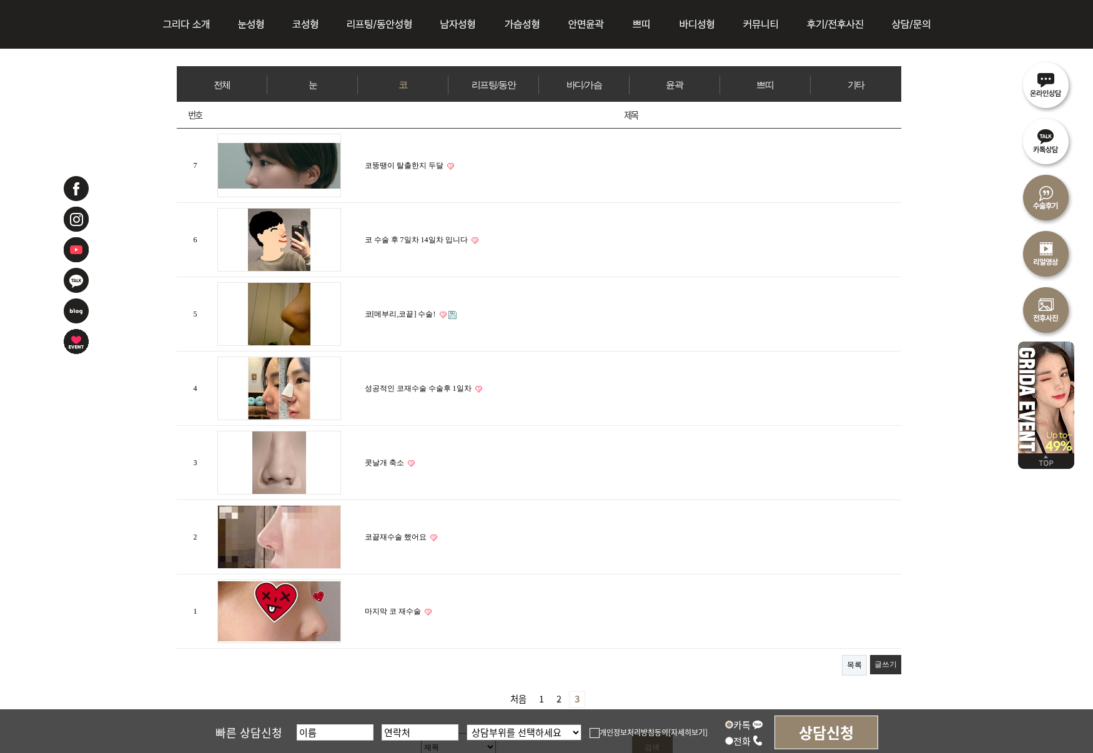
click at [417, 384] on link "성공적인 코재수술 수술후 1일차" at bounding box center [418, 388] width 107 height 9
click at [297, 455] on img at bounding box center [279, 463] width 124 height 64
click at [377, 458] on link "콧날개 축소" at bounding box center [384, 462] width 39 height 9
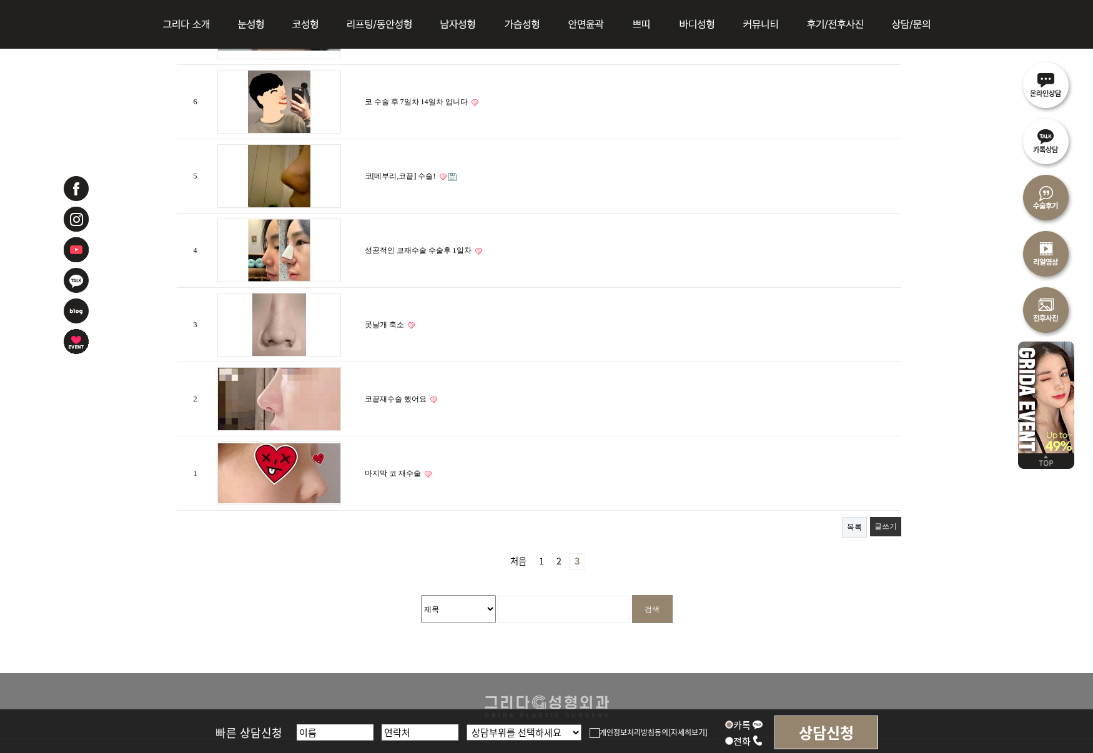
scroll to position [706, 0]
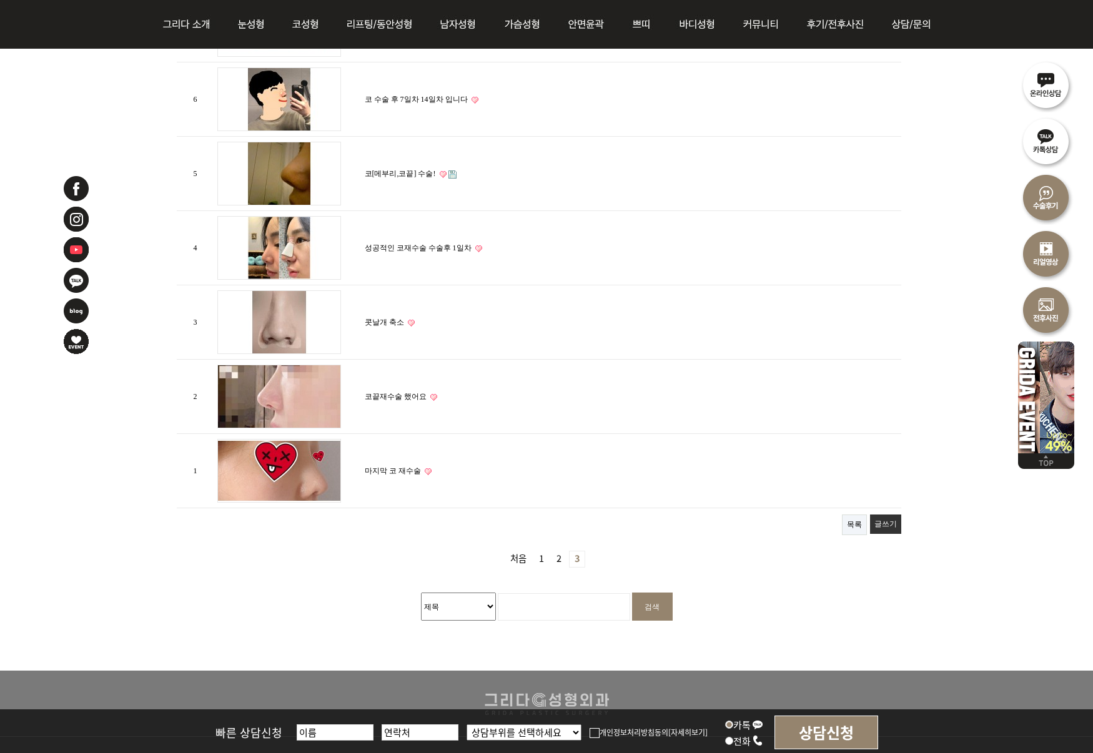
click at [394, 392] on link "코끝재수술 했어요" at bounding box center [396, 396] width 62 height 9
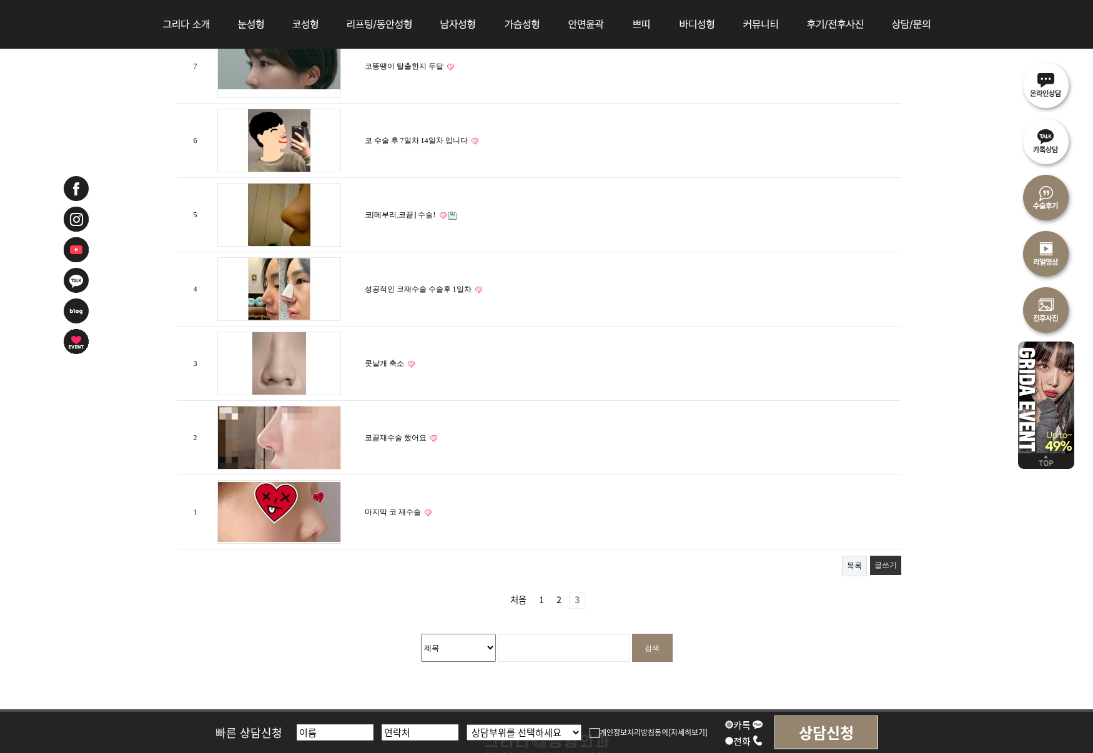
scroll to position [665, 0]
click at [395, 510] on link "마지막 코 재수술" at bounding box center [393, 512] width 56 height 9
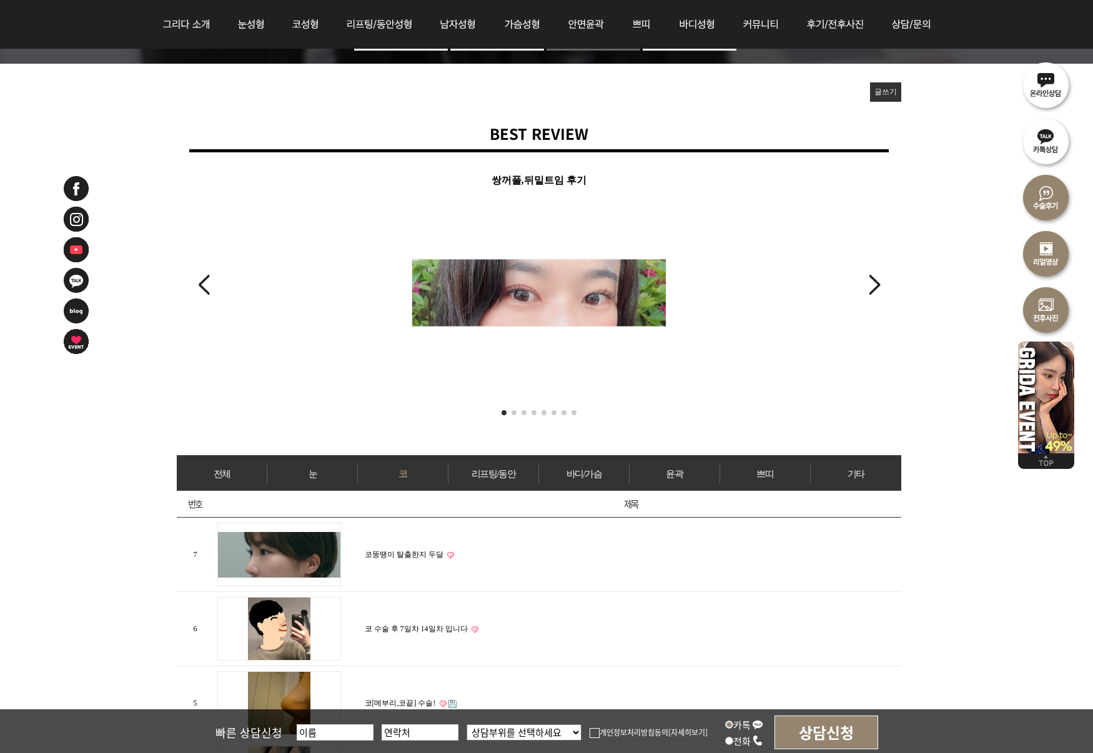
scroll to position [0, 0]
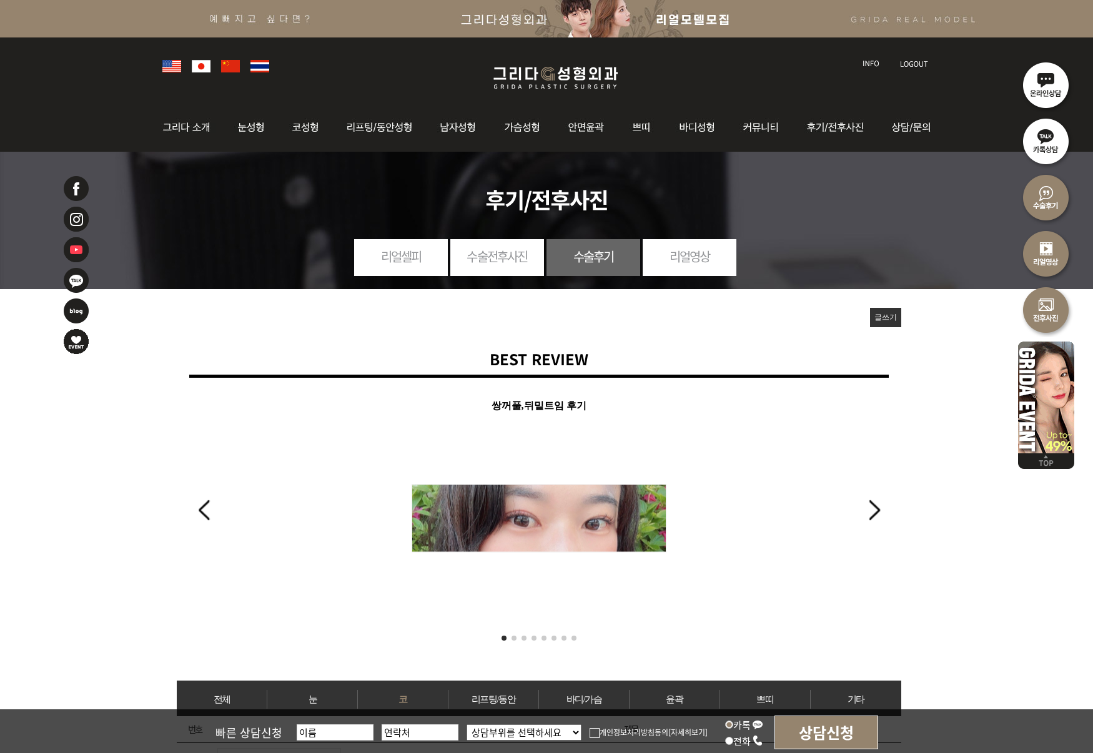
click at [493, 258] on link "수술전후사진" at bounding box center [497, 256] width 94 height 34
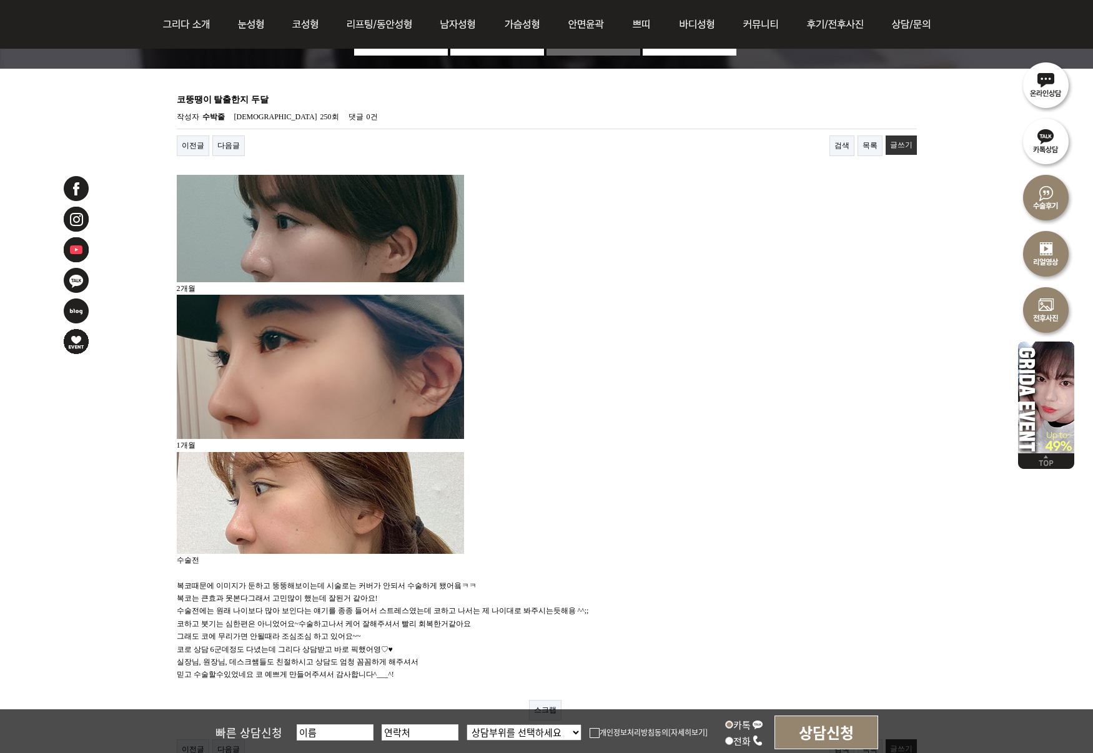
scroll to position [169, 0]
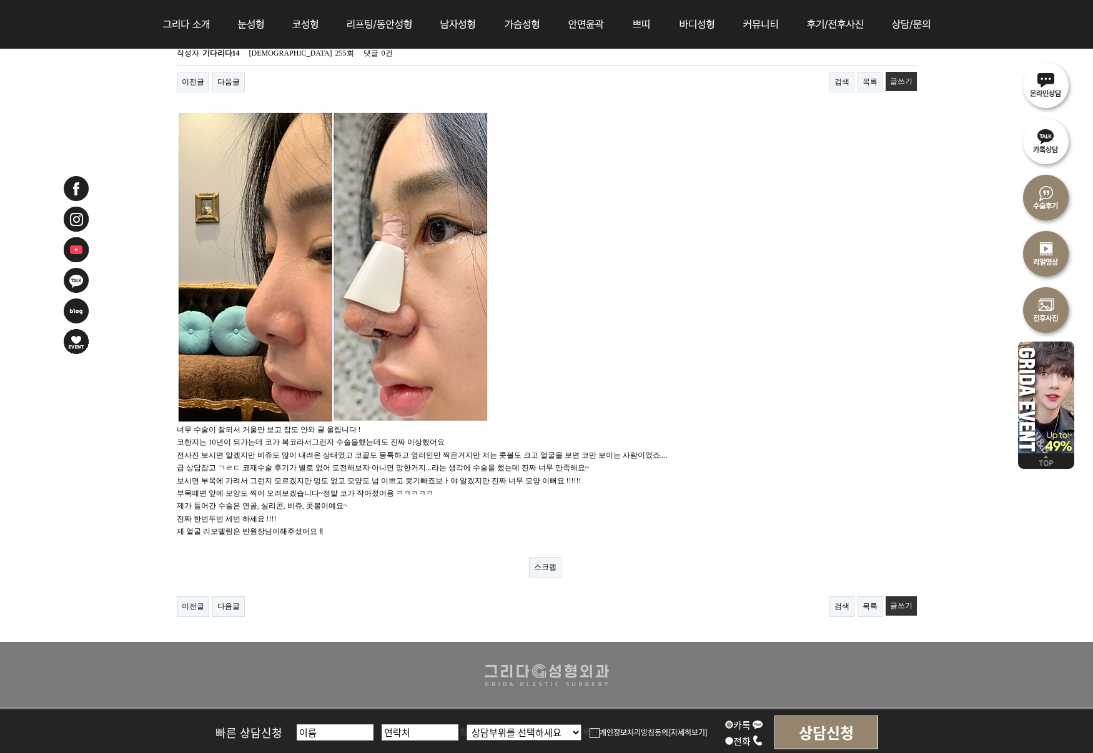
scroll to position [236, 0]
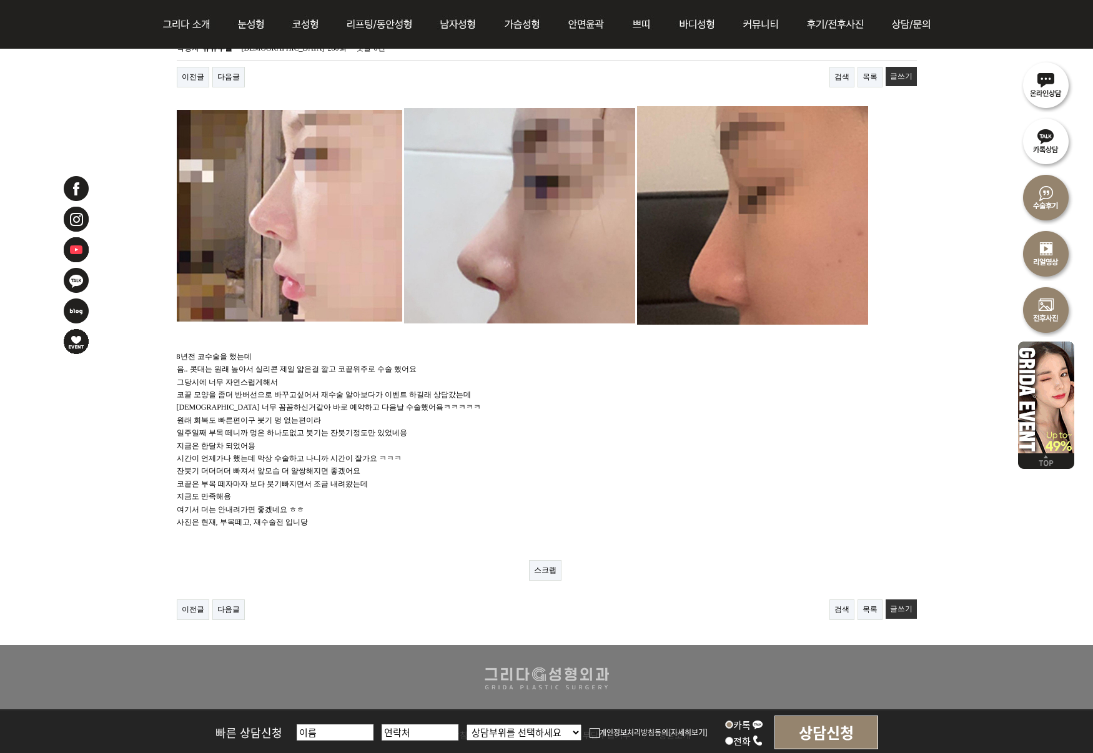
scroll to position [246, 0]
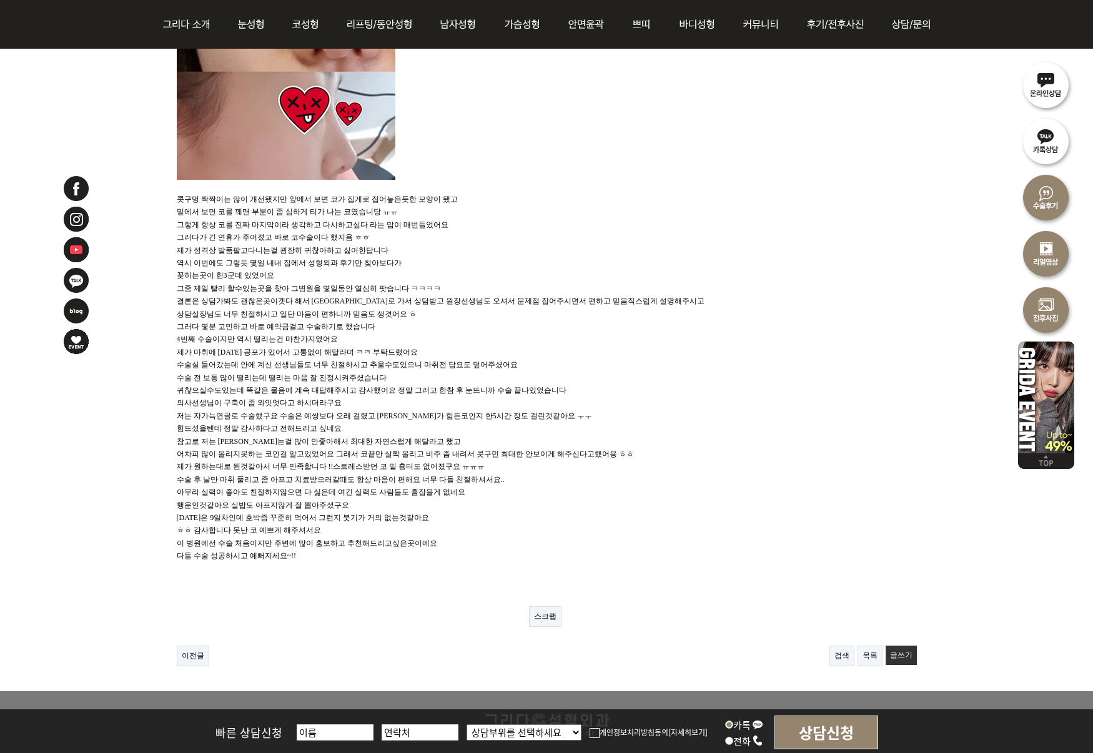
scroll to position [739, 0]
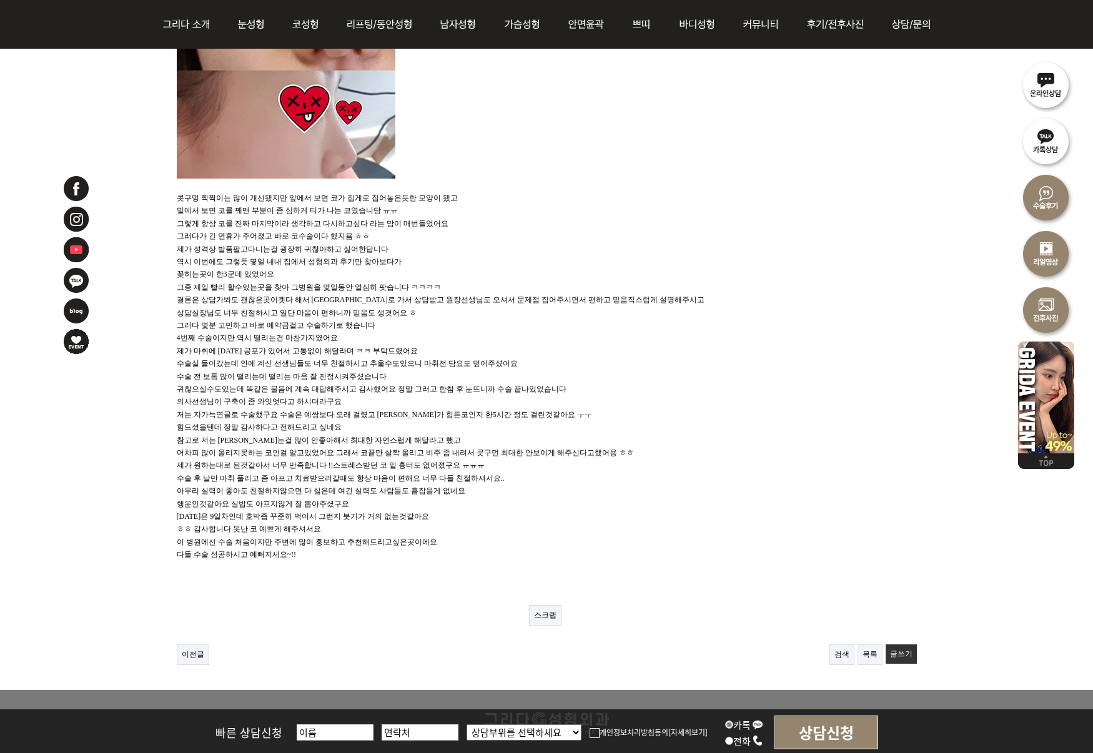
click at [378, 387] on p "귀찮으실수도있는데 똑같은 물음에 계속 대답해주시고 감사했어요 정말 그러고 한참 후 눈뜨니까 수술 끝나있었습니다" at bounding box center [547, 389] width 740 height 12
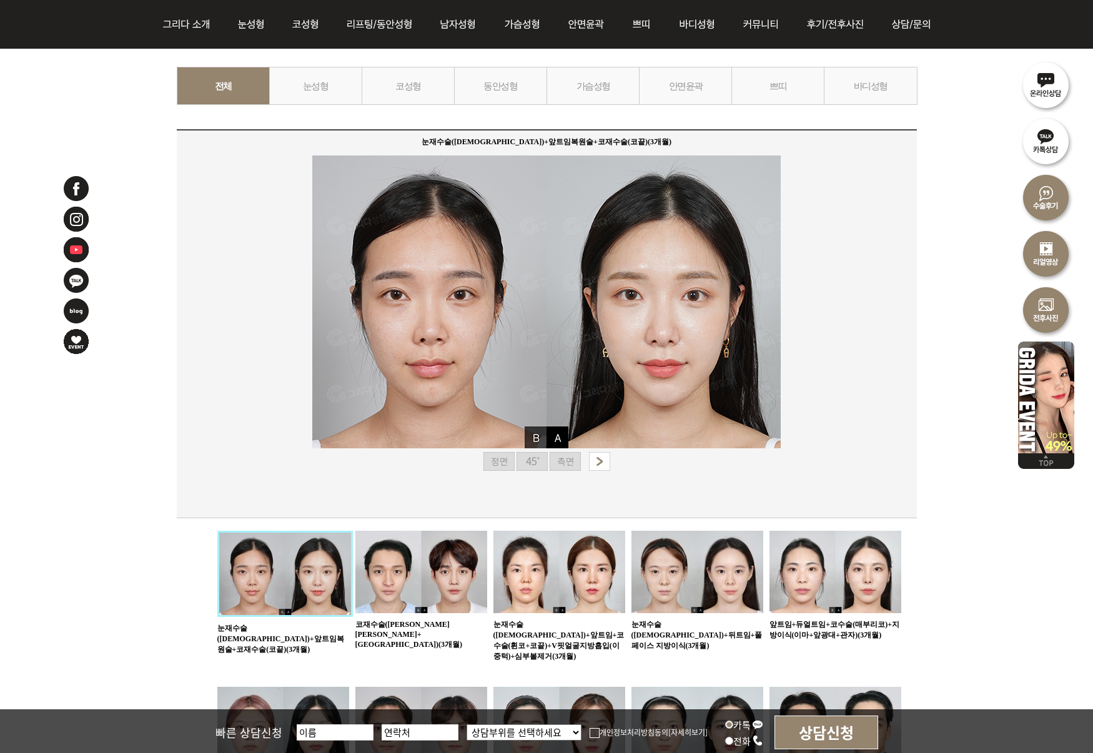
scroll to position [229, 0]
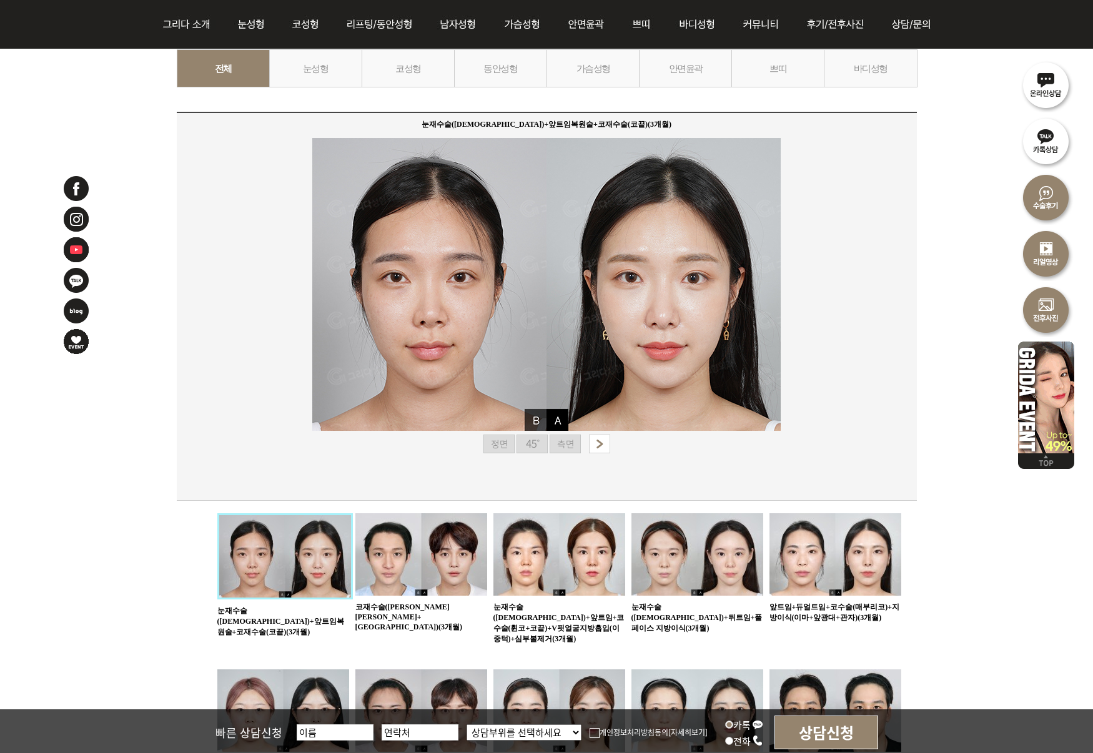
click at [598, 443] on img at bounding box center [599, 444] width 21 height 19
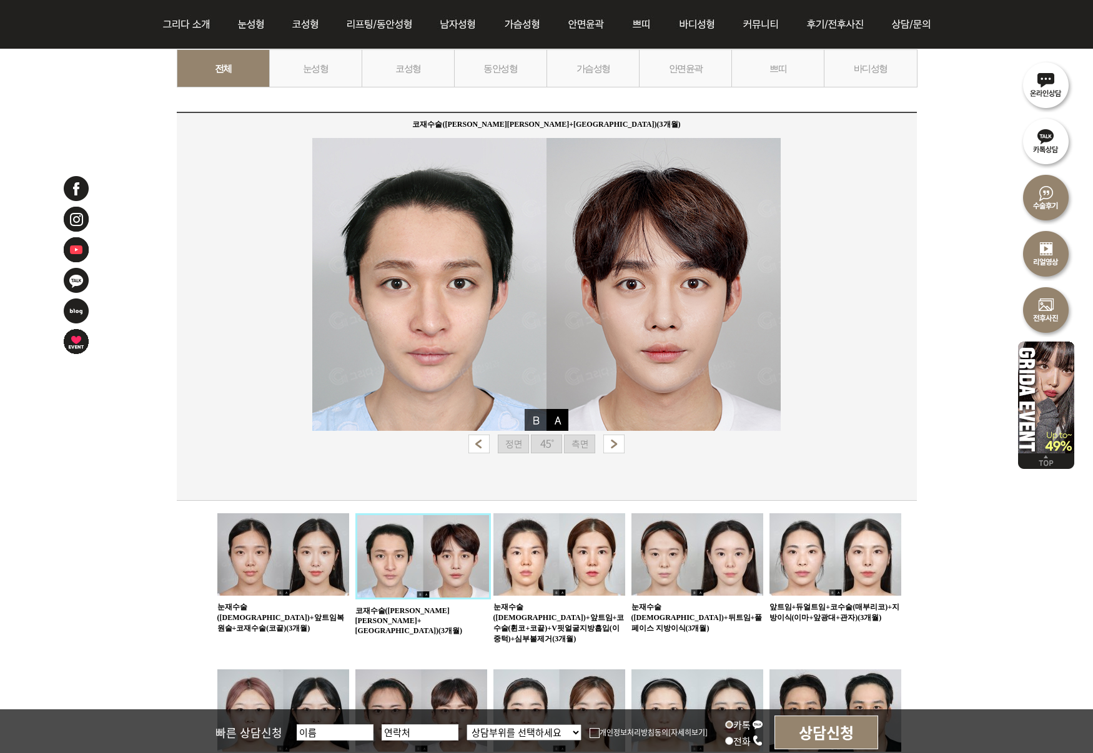
click at [477, 440] on img at bounding box center [478, 444] width 21 height 19
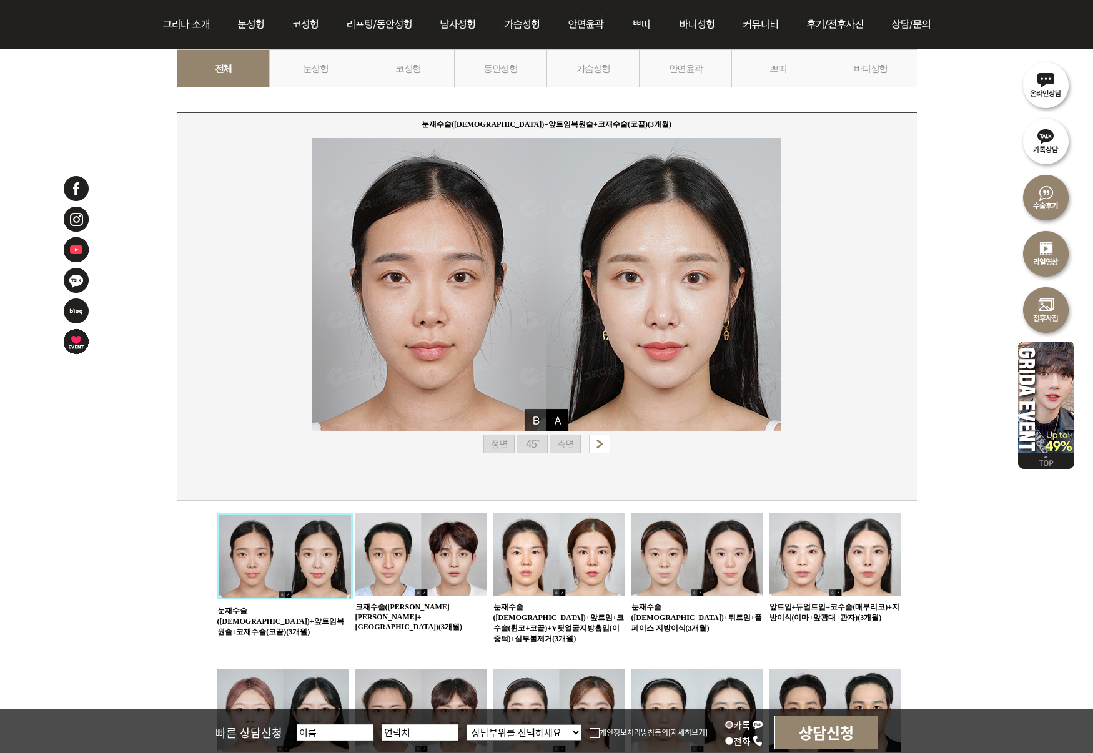
click at [564, 444] on img at bounding box center [565, 444] width 31 height 19
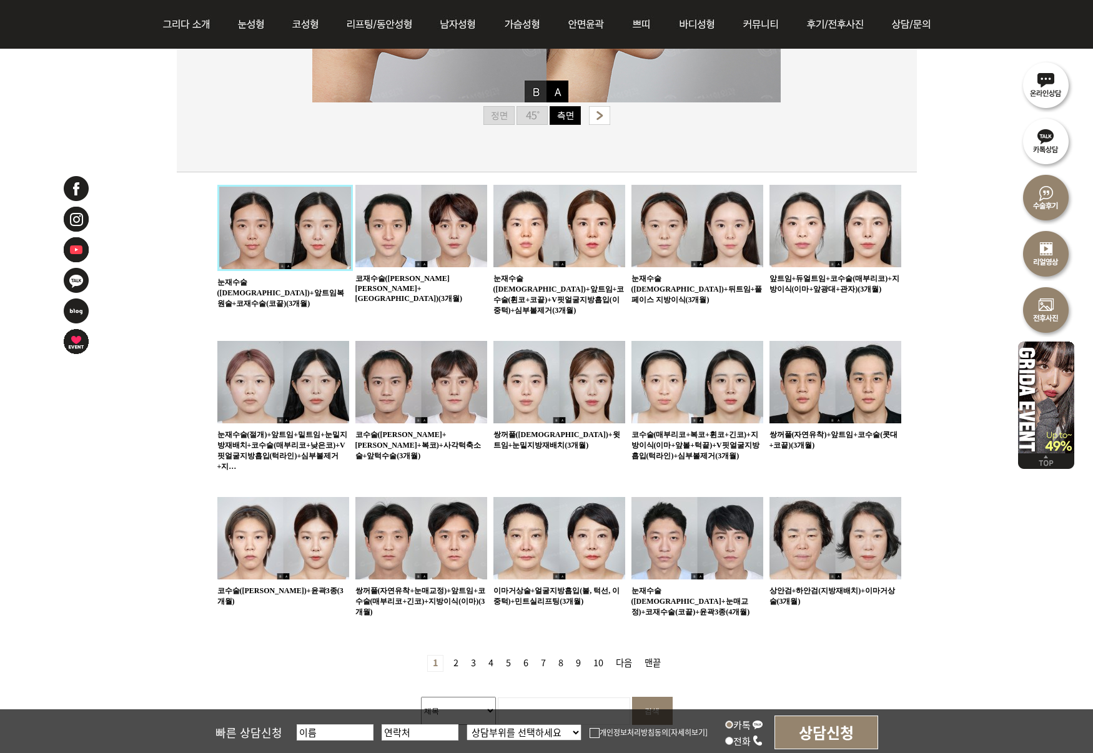
scroll to position [563, 0]
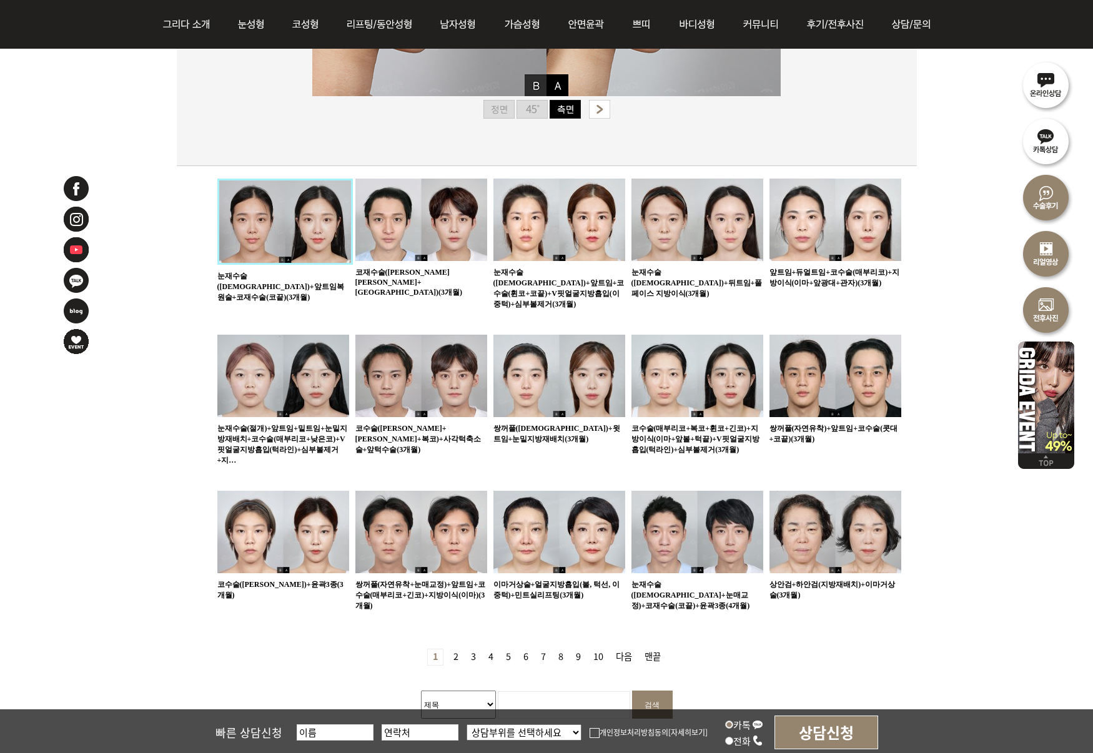
click at [572, 364] on img at bounding box center [559, 376] width 132 height 82
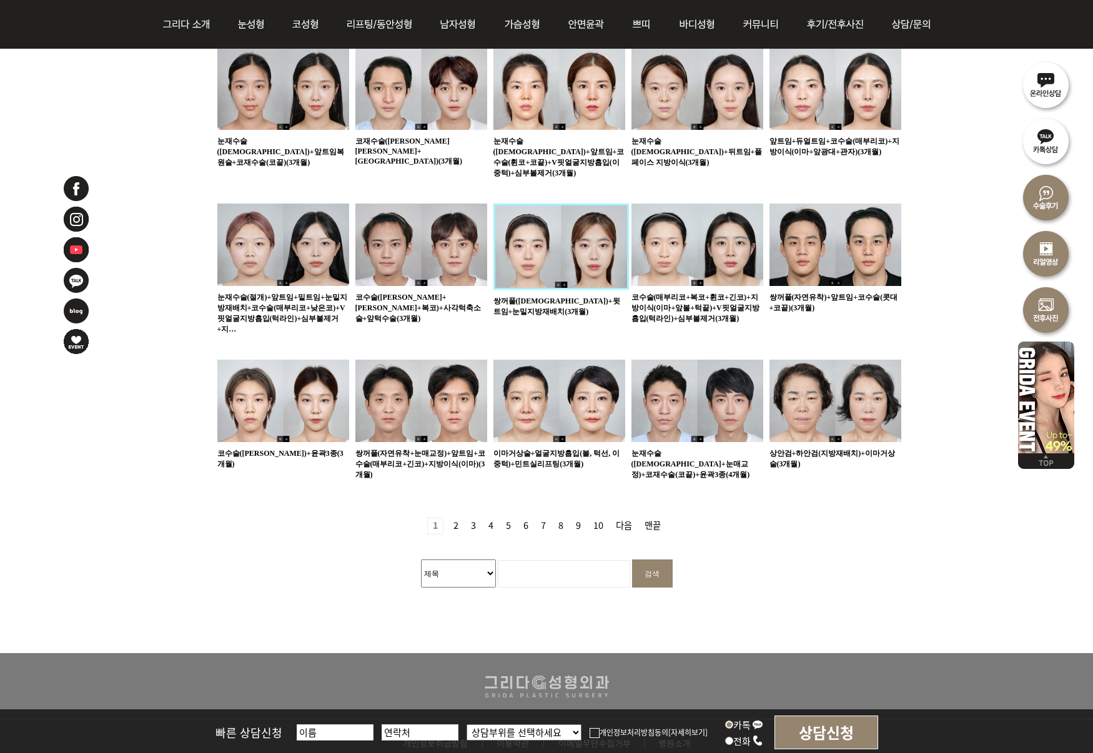
scroll to position [696, 0]
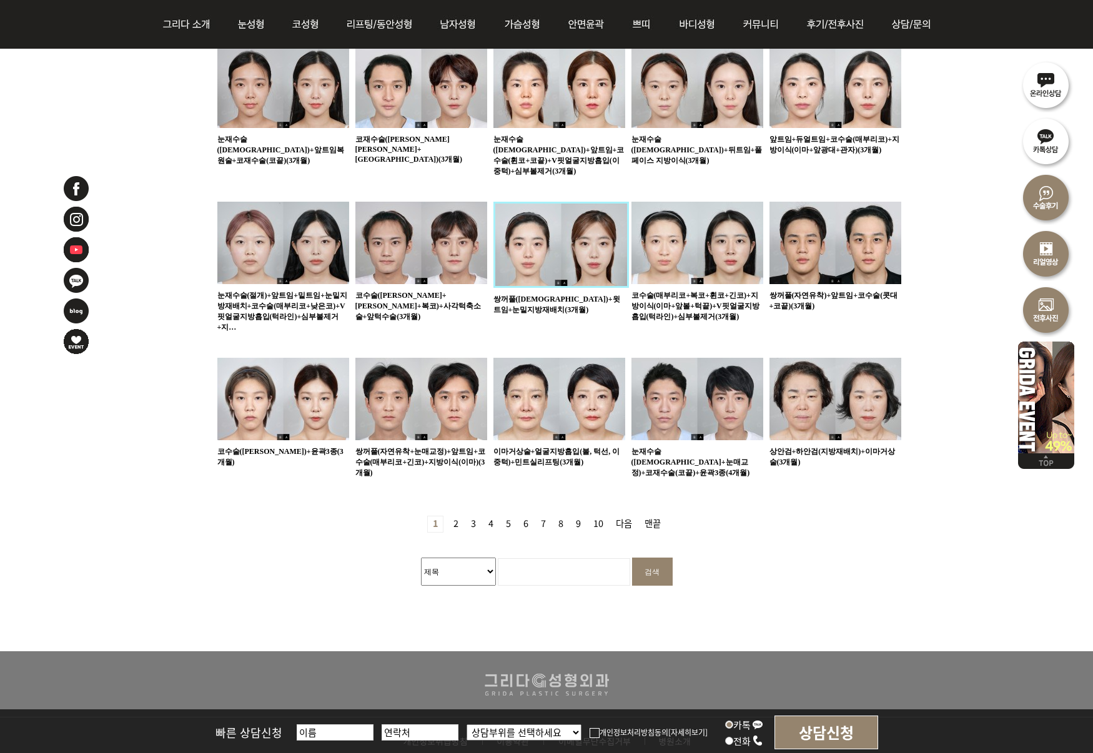
click at [823, 358] on img at bounding box center [836, 399] width 132 height 82
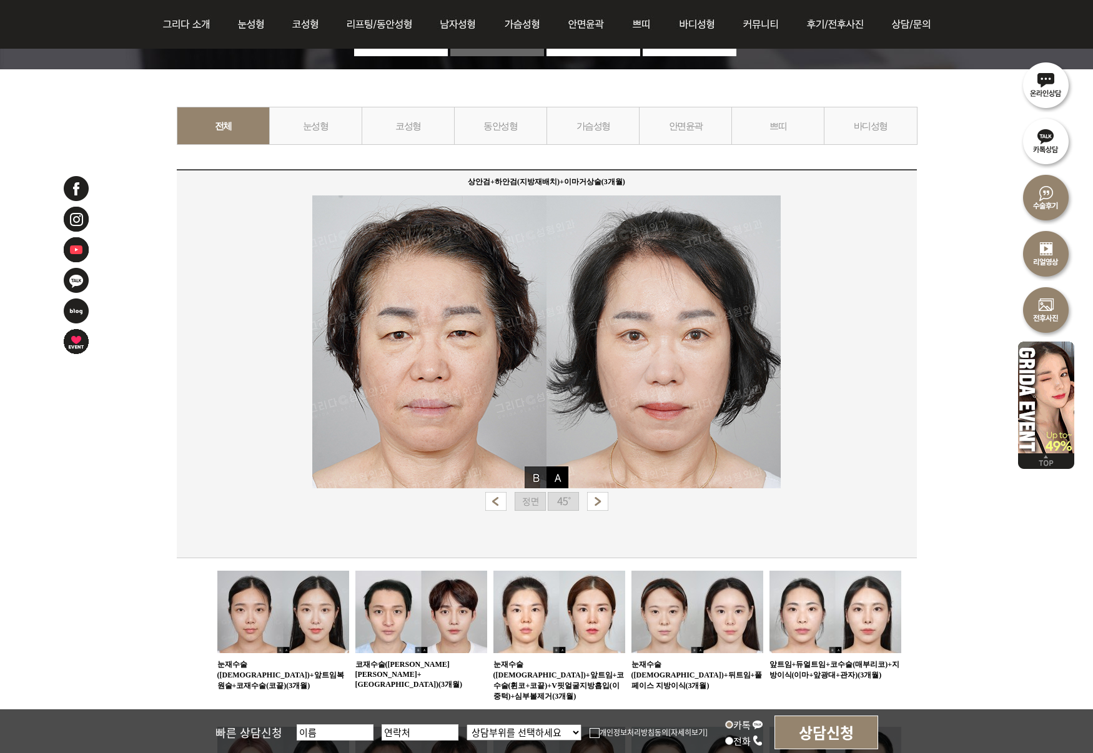
scroll to position [177, 0]
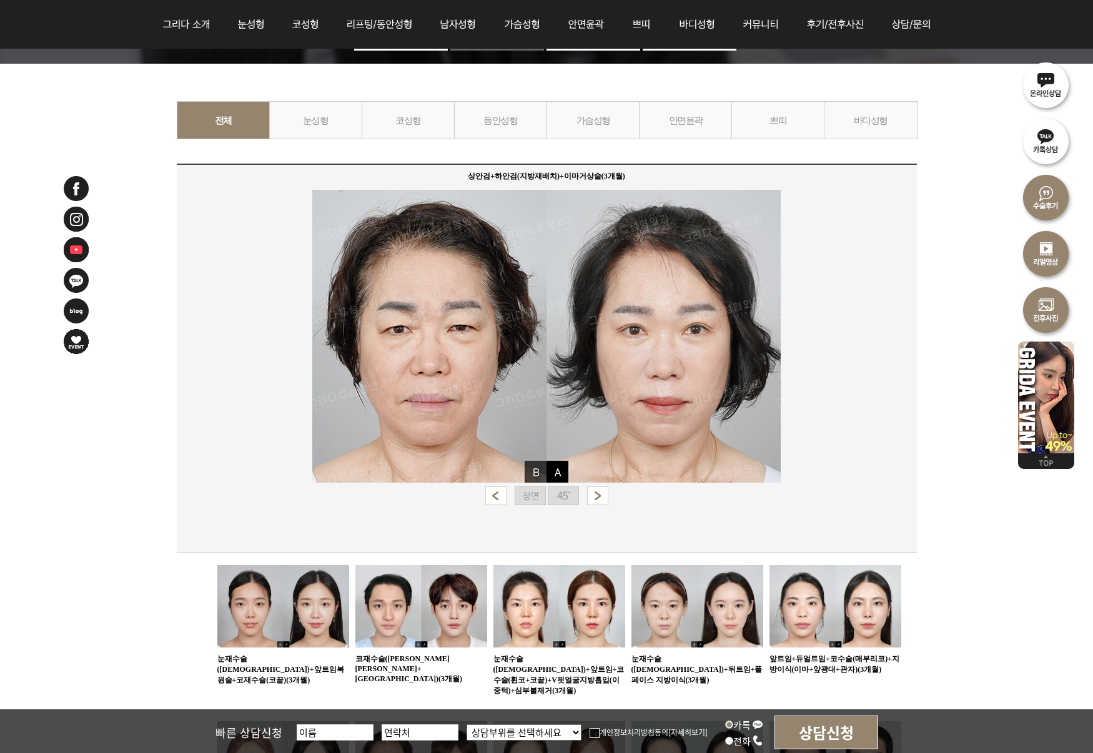
click at [565, 492] on img at bounding box center [563, 496] width 31 height 19
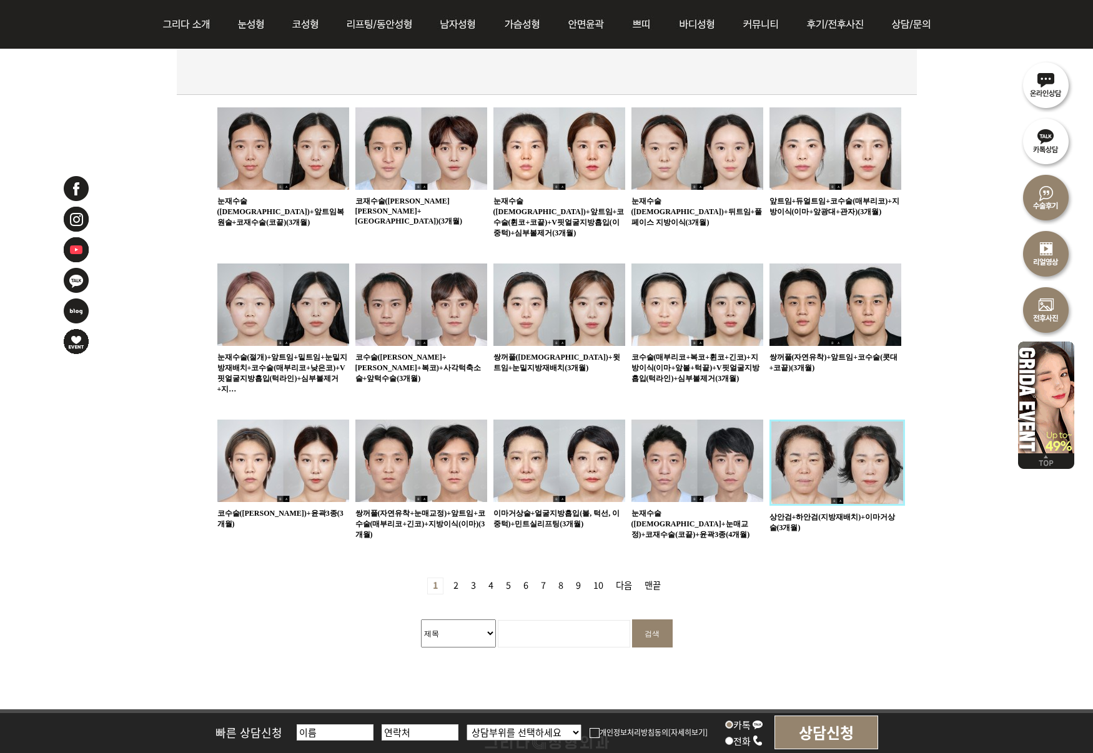
scroll to position [641, 0]
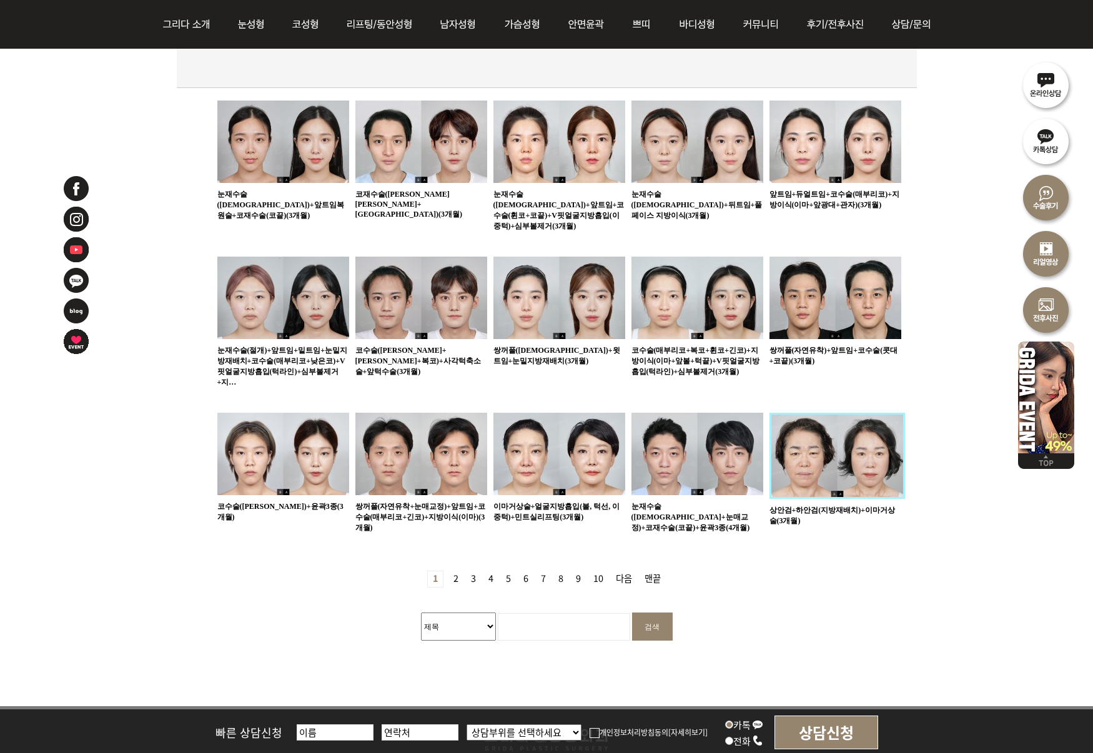
click at [576, 440] on img at bounding box center [559, 454] width 132 height 82
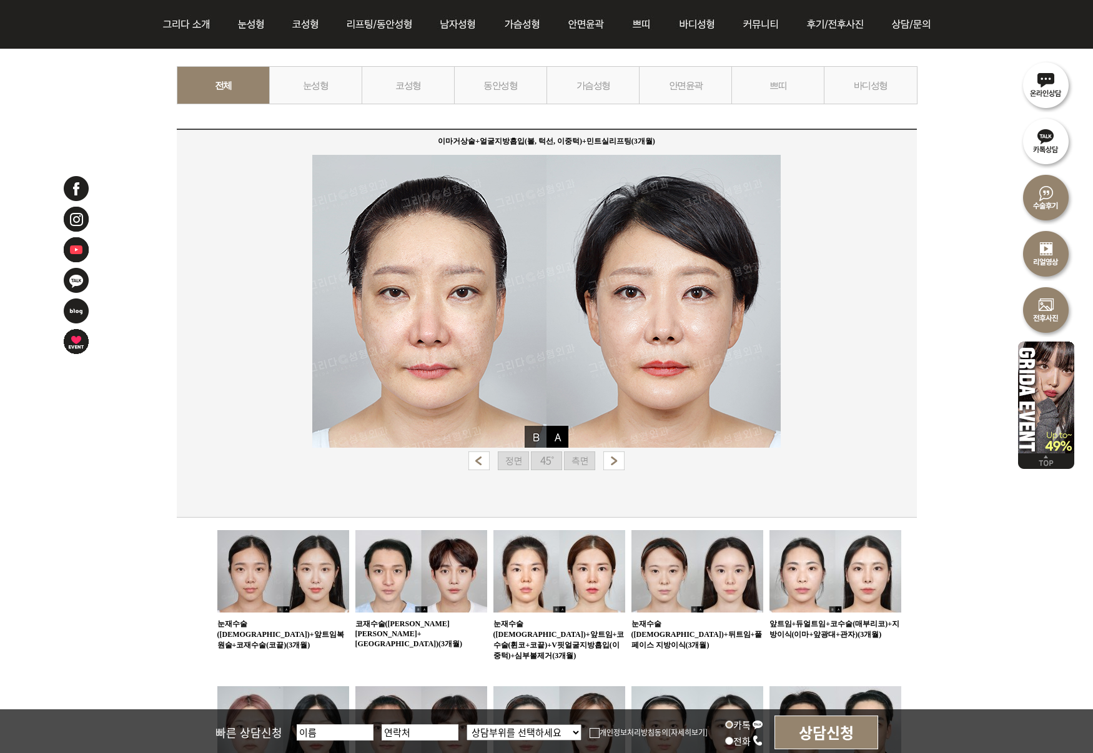
scroll to position [215, 0]
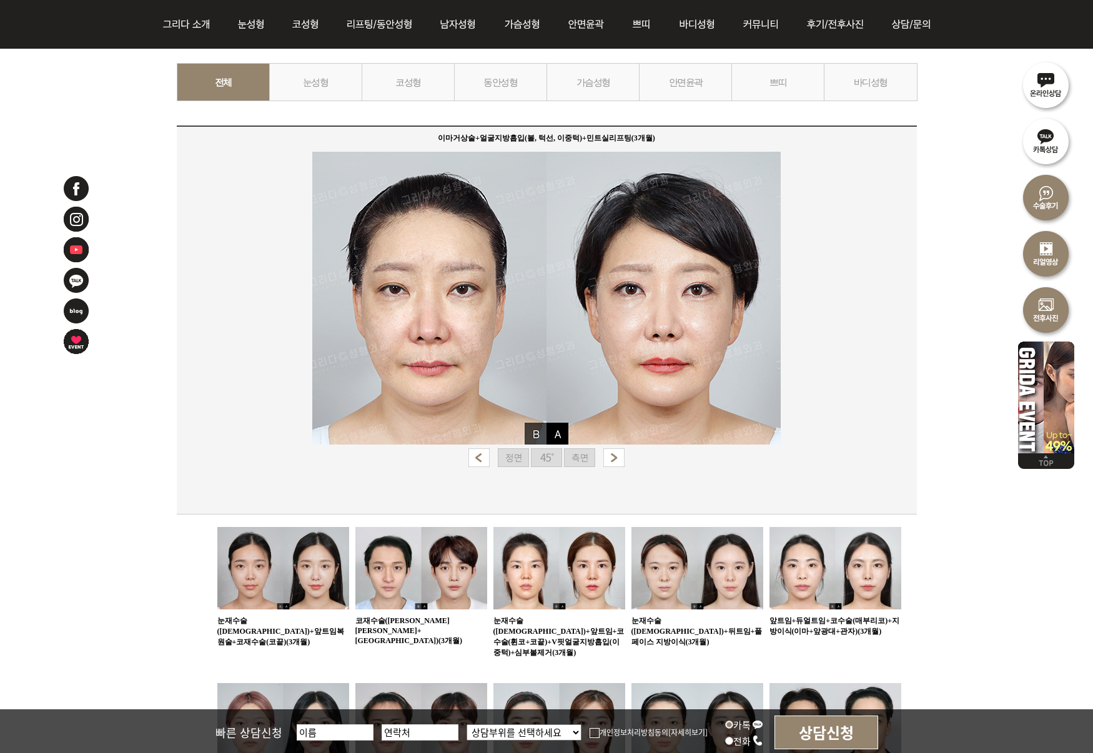
click at [549, 459] on img at bounding box center [546, 457] width 31 height 19
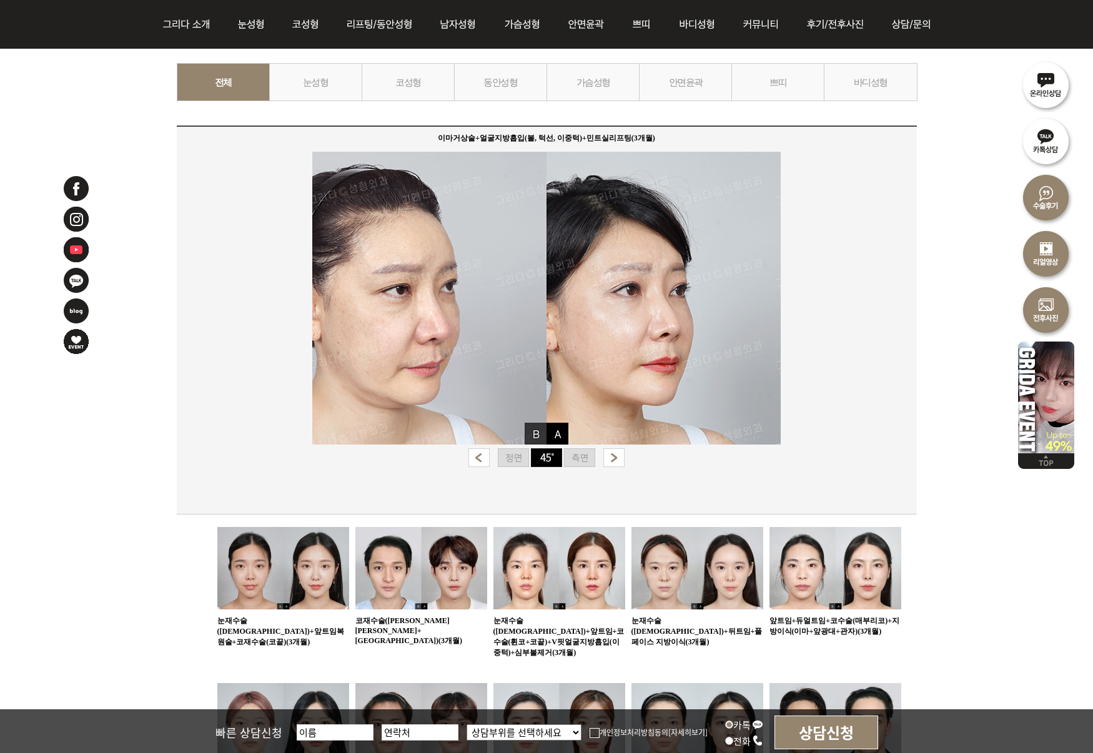
click at [583, 460] on img at bounding box center [579, 457] width 31 height 19
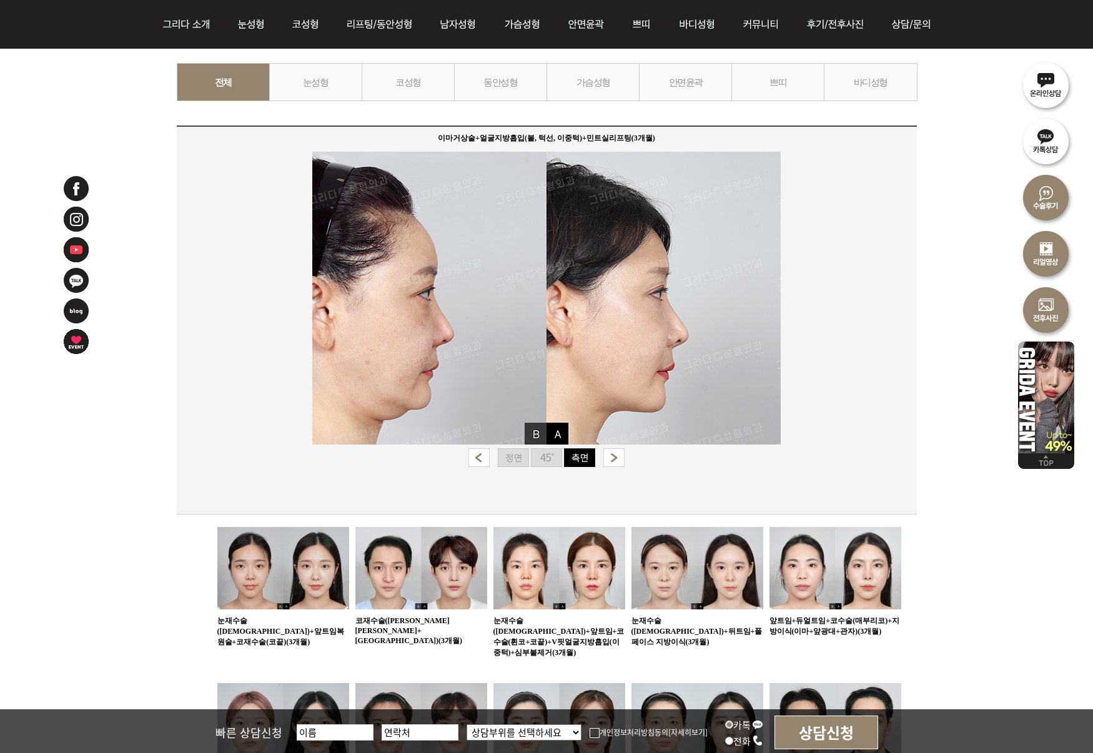
click at [557, 458] on img at bounding box center [546, 457] width 31 height 19
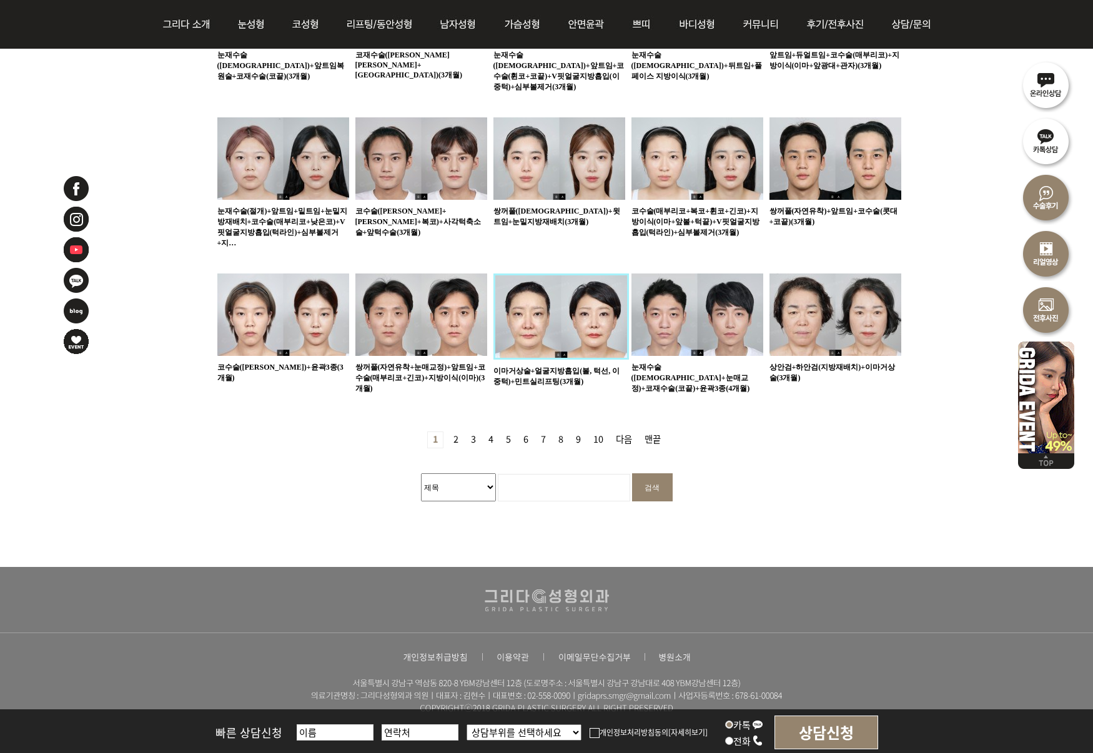
scroll to position [781, 0]
click at [457, 432] on link "2 페이지" at bounding box center [455, 440] width 15 height 16
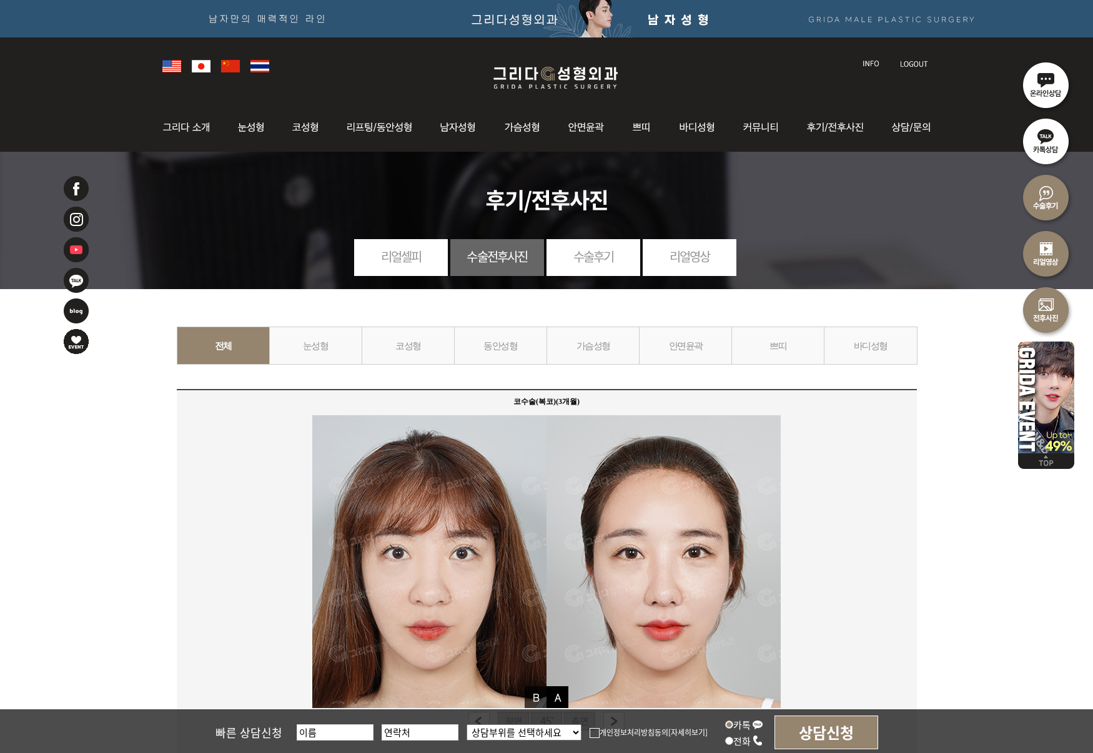
click at [412, 341] on link "코성형" at bounding box center [408, 346] width 93 height 38
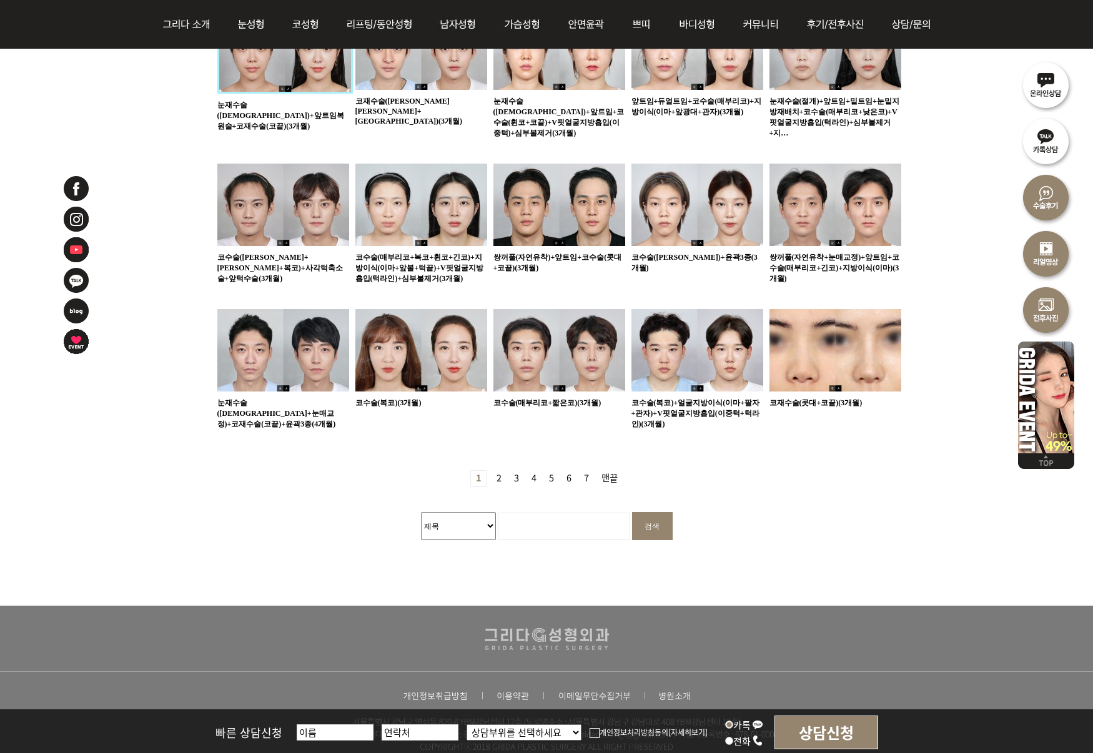
scroll to position [738, 0]
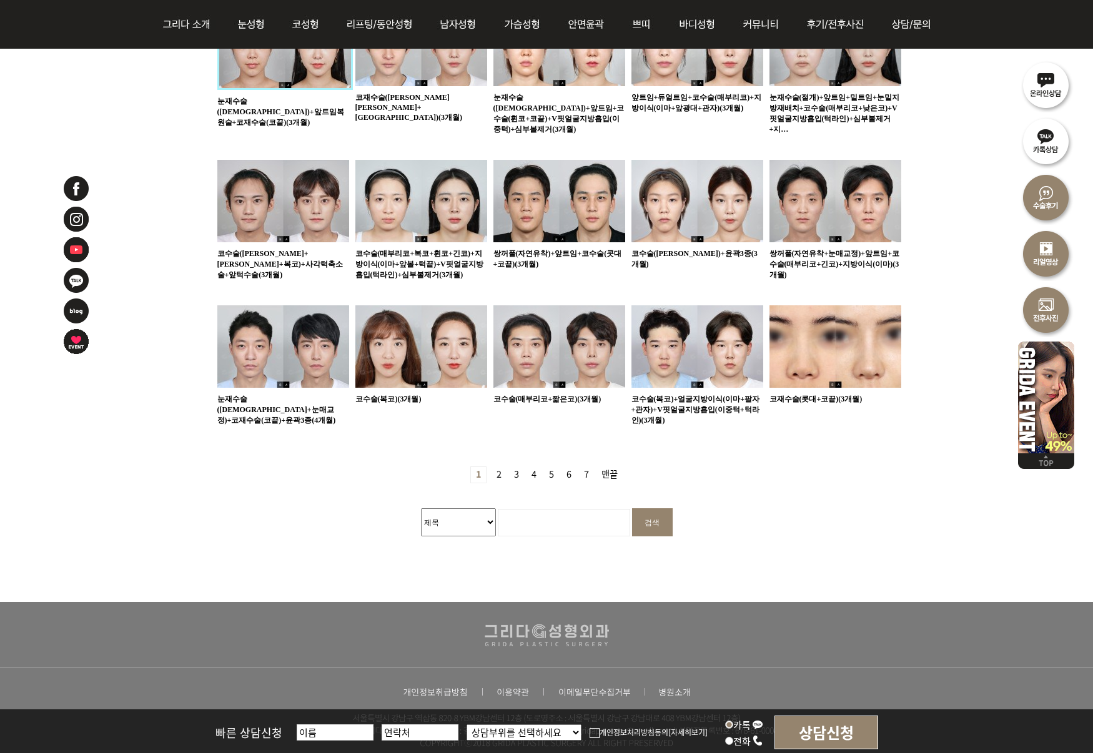
click at [501, 467] on link "2 페이지" at bounding box center [499, 475] width 15 height 16
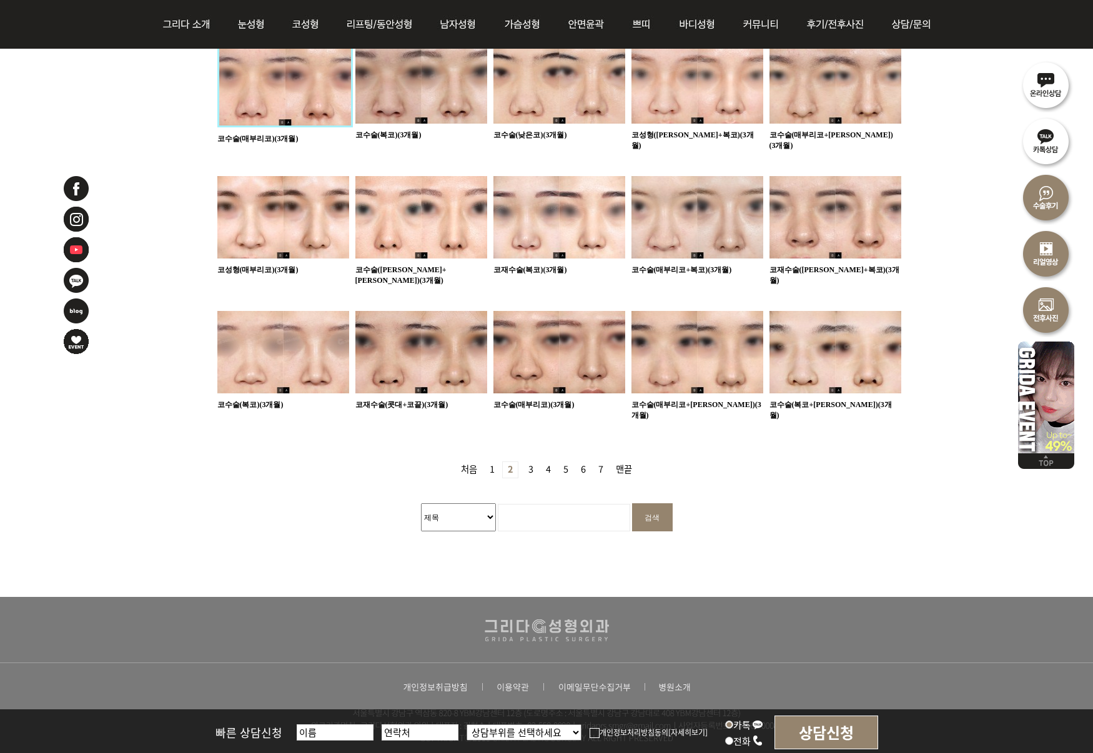
scroll to position [708, 0]
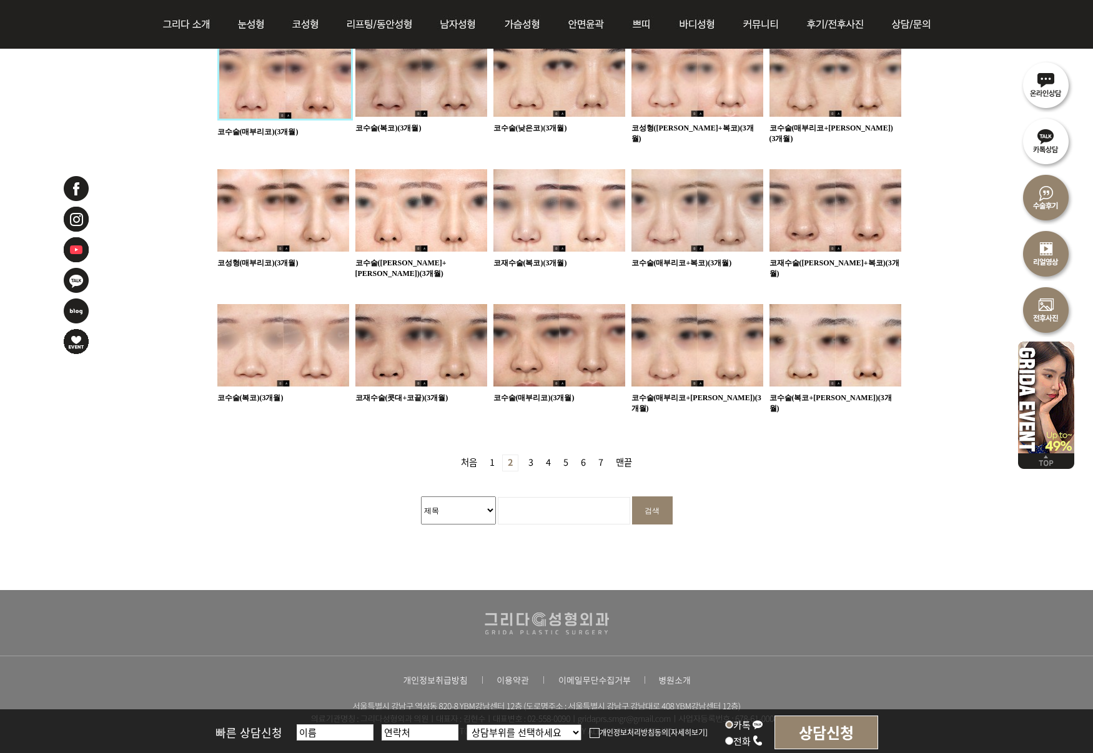
click at [308, 338] on img at bounding box center [283, 345] width 132 height 82
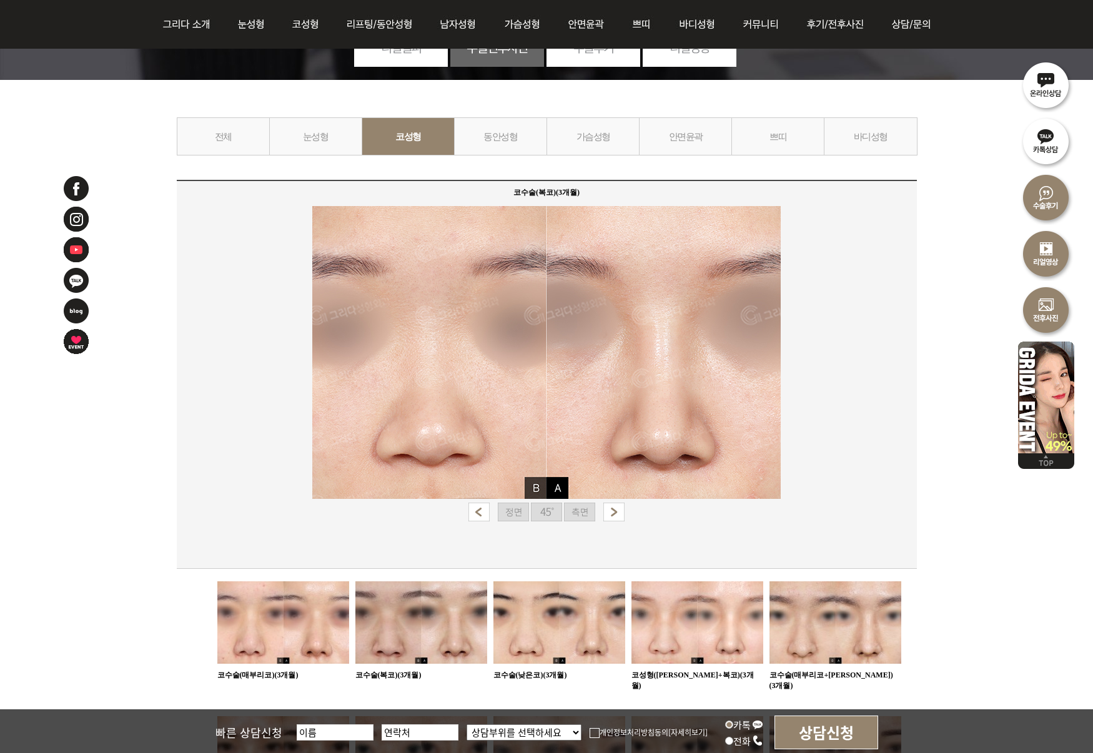
scroll to position [183, 0]
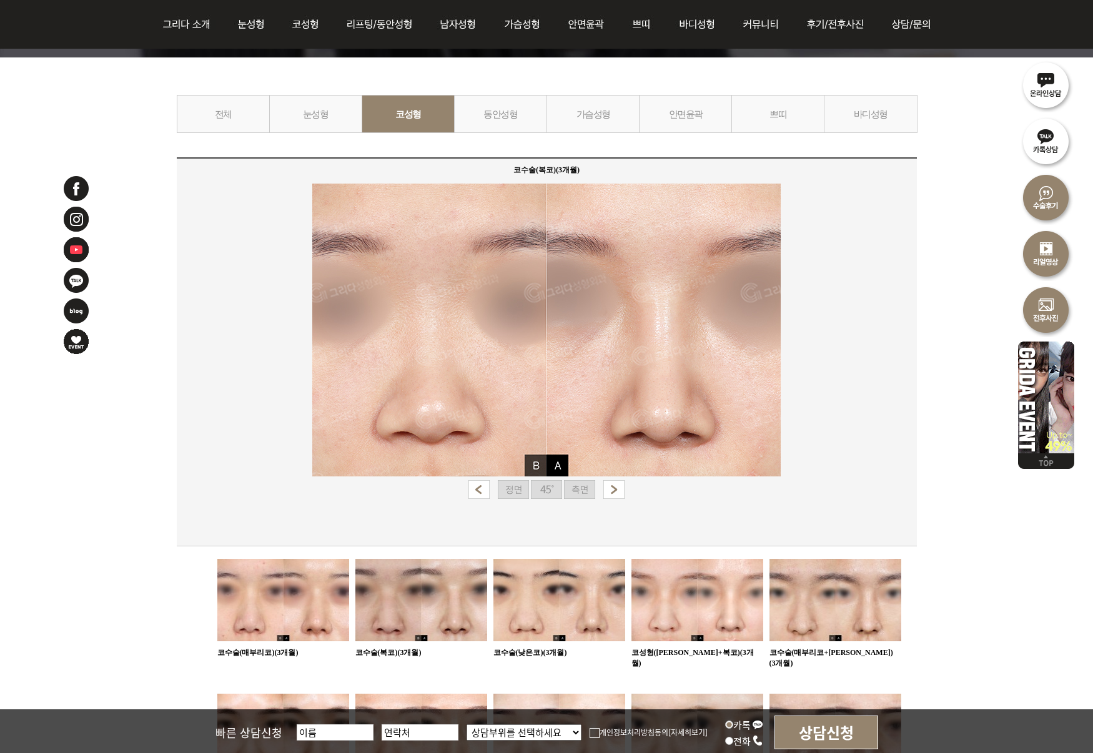
click at [550, 488] on img at bounding box center [546, 489] width 31 height 19
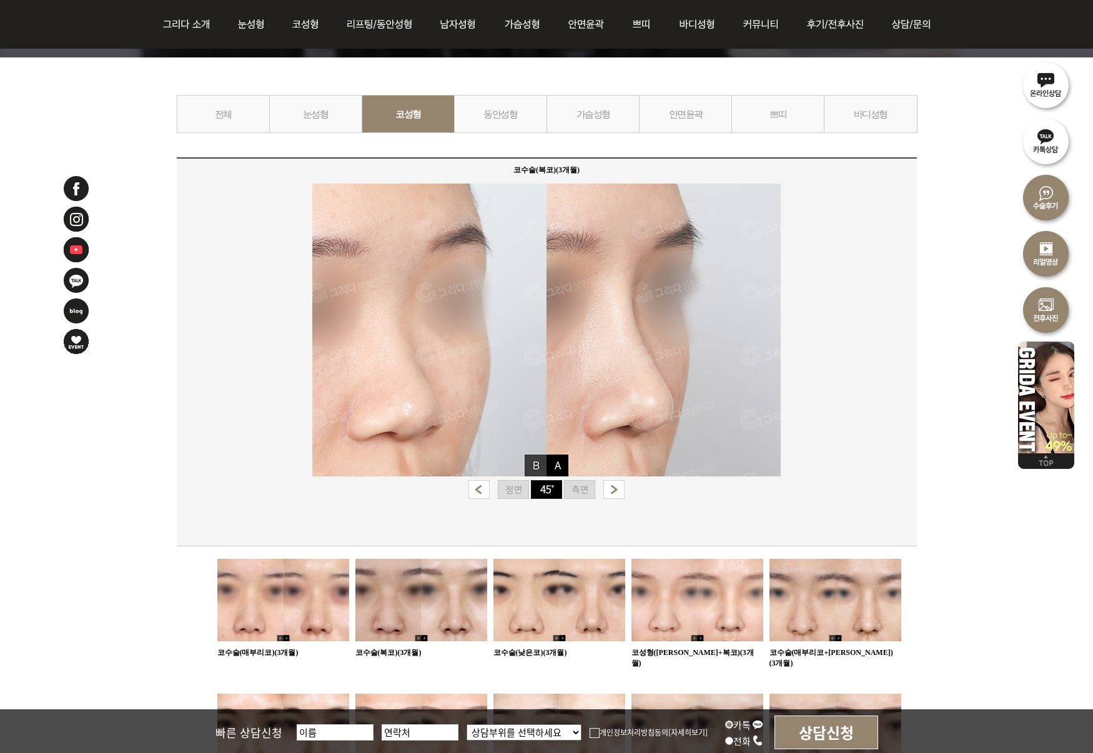
click at [579, 490] on img at bounding box center [579, 489] width 31 height 19
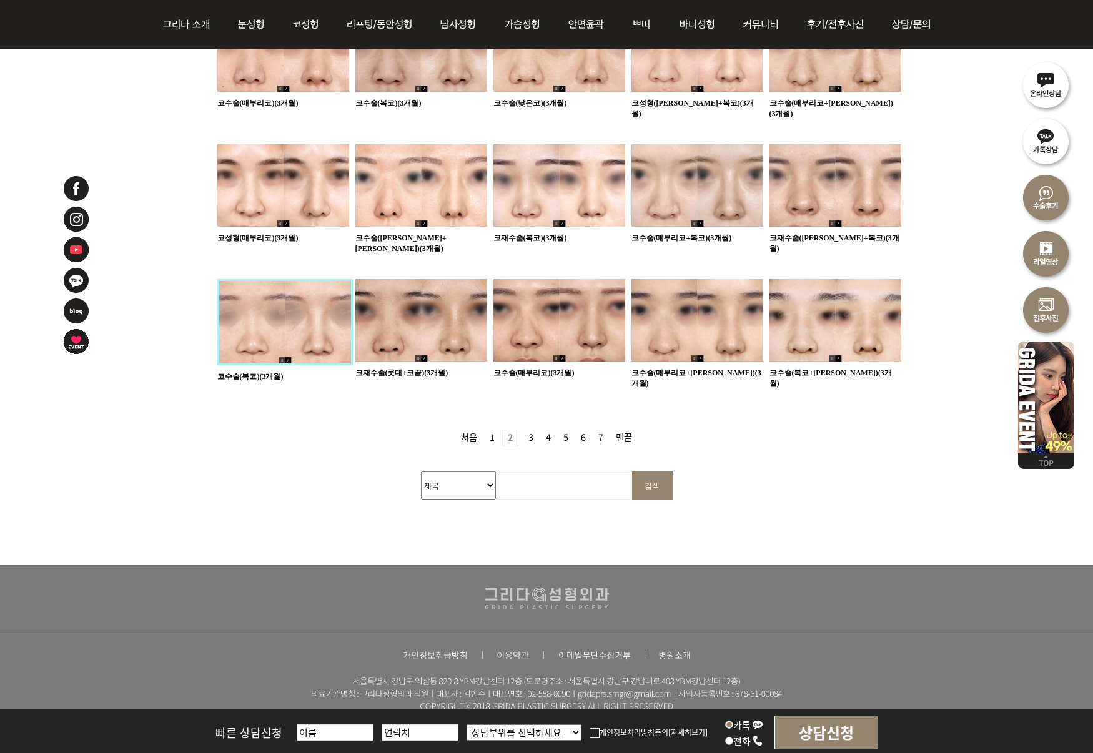
scroll to position [716, 0]
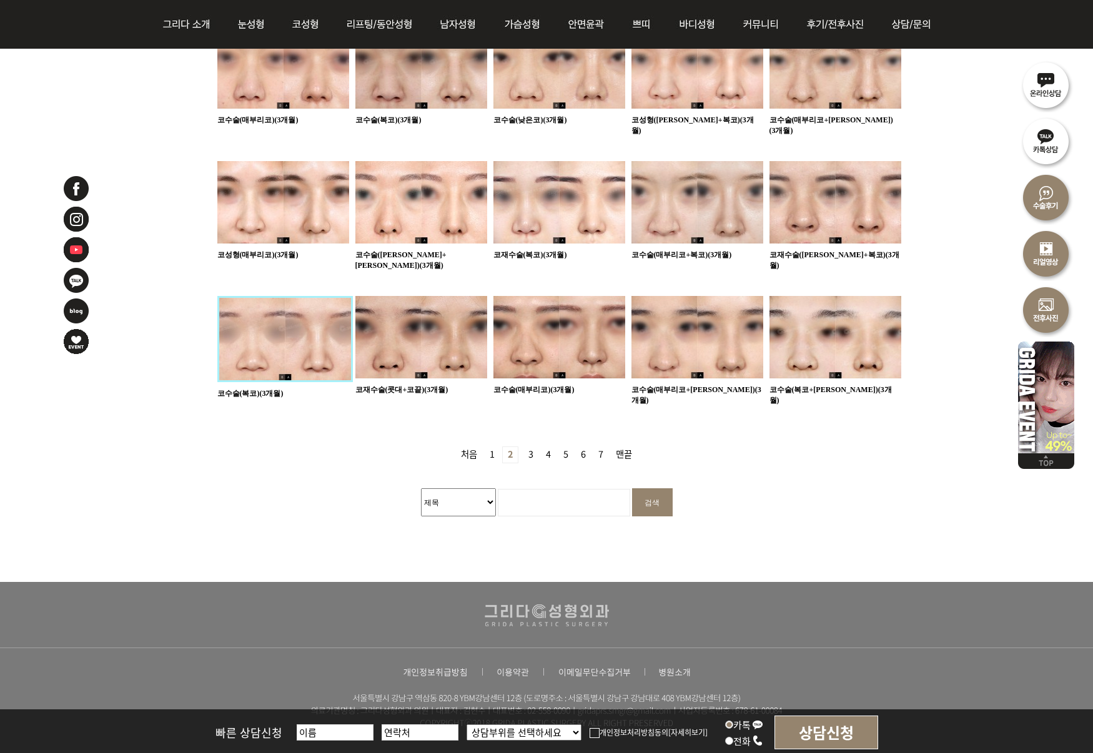
click at [533, 447] on link "3 페이지" at bounding box center [530, 455] width 15 height 16
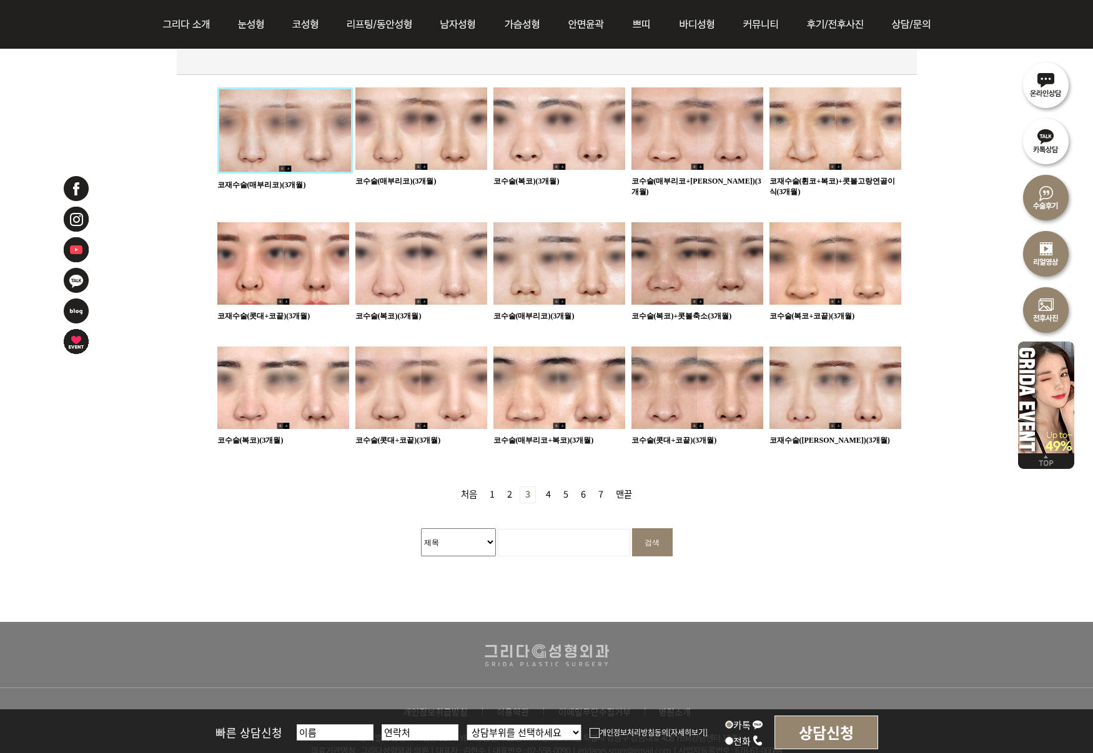
scroll to position [656, 0]
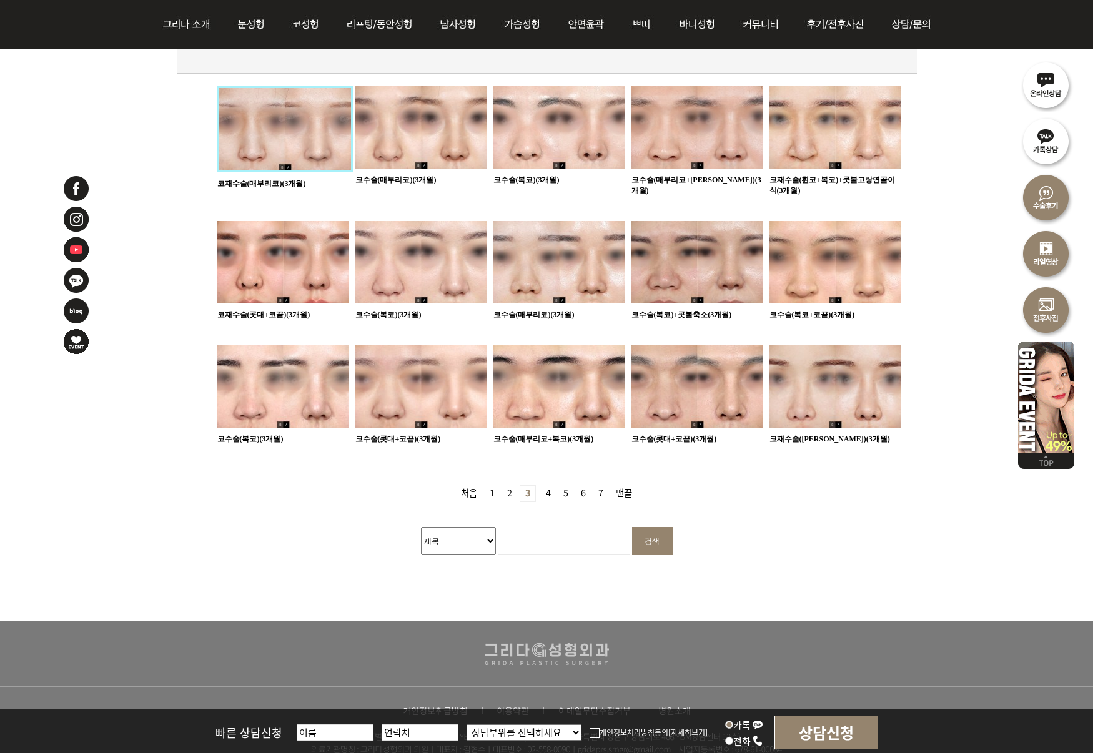
click at [844, 225] on img at bounding box center [836, 262] width 132 height 82
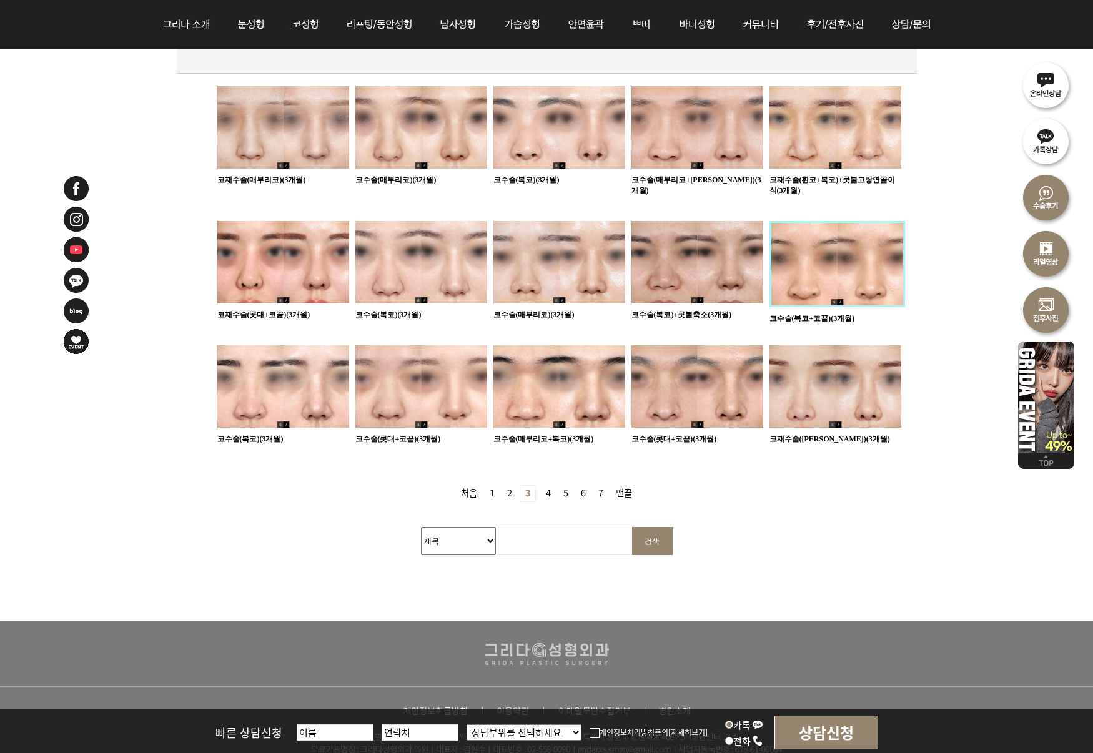
click at [846, 256] on img at bounding box center [838, 264] width 136 height 86
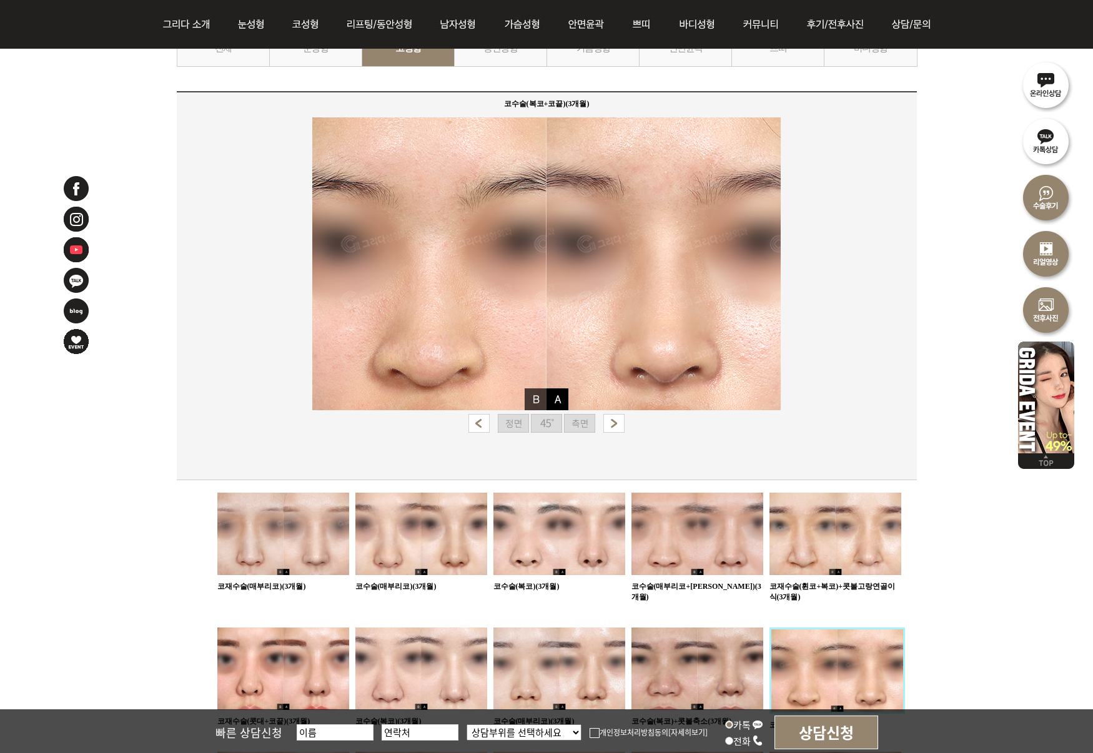
scroll to position [252, 0]
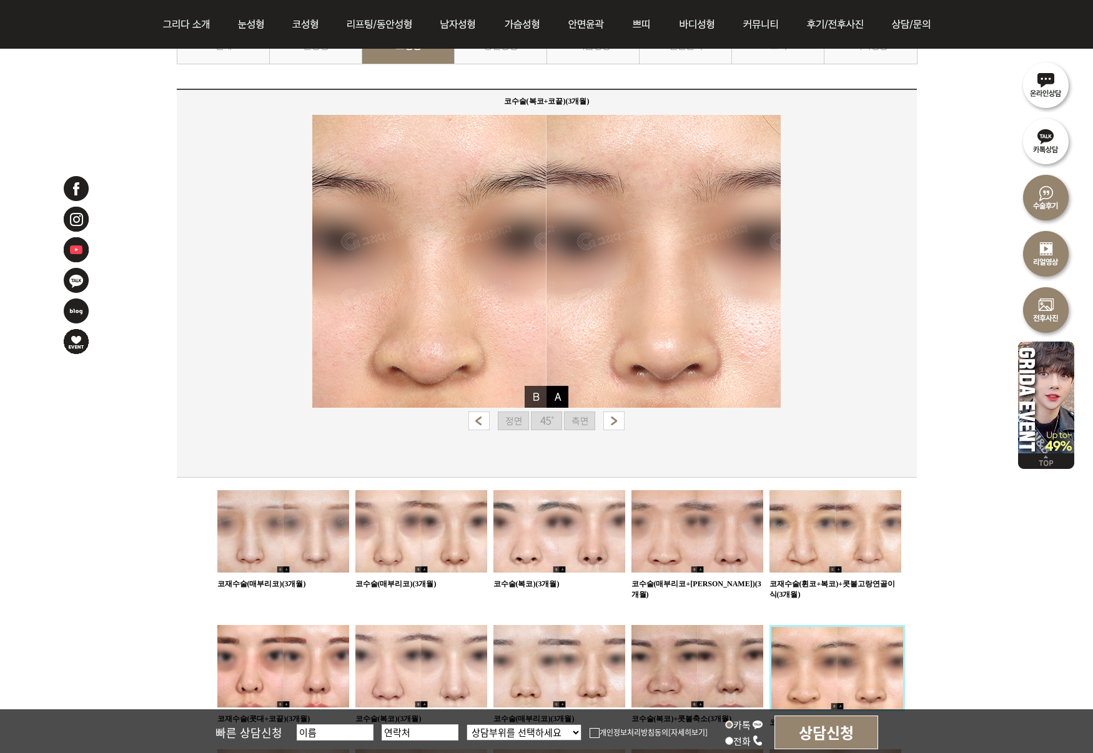
click at [543, 420] on img at bounding box center [546, 421] width 31 height 19
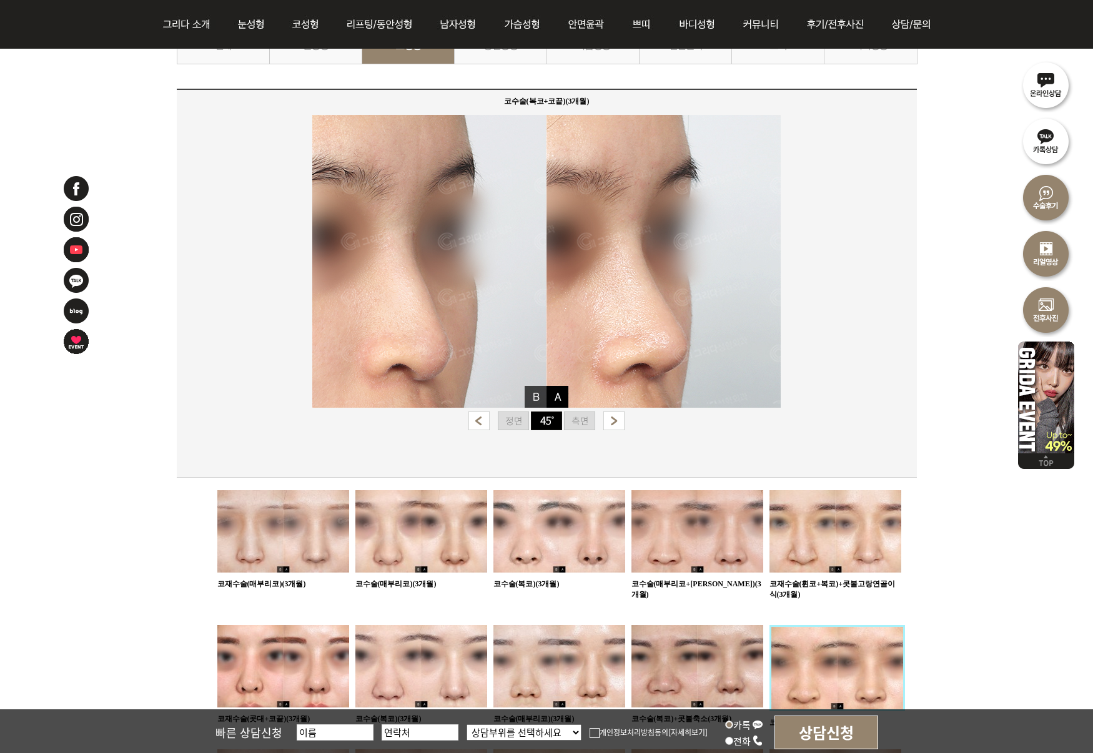
click at [587, 422] on img at bounding box center [579, 421] width 31 height 19
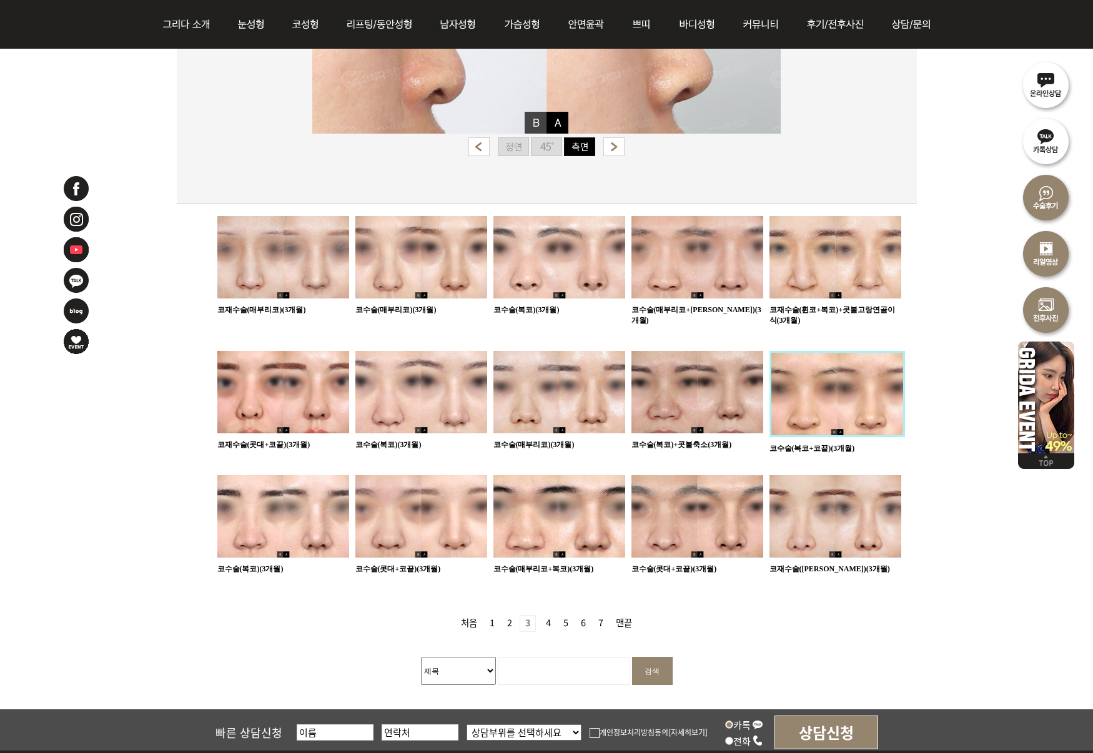
scroll to position [745, 0]
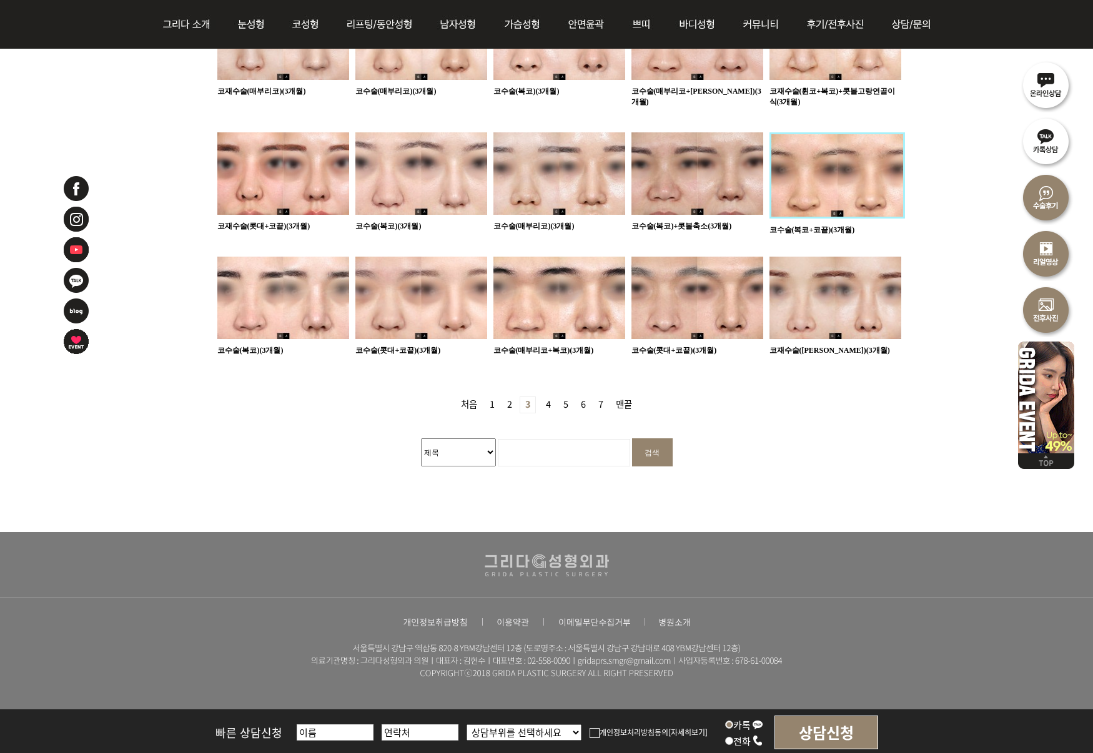
click at [548, 397] on link "4 페이지" at bounding box center [548, 405] width 15 height 16
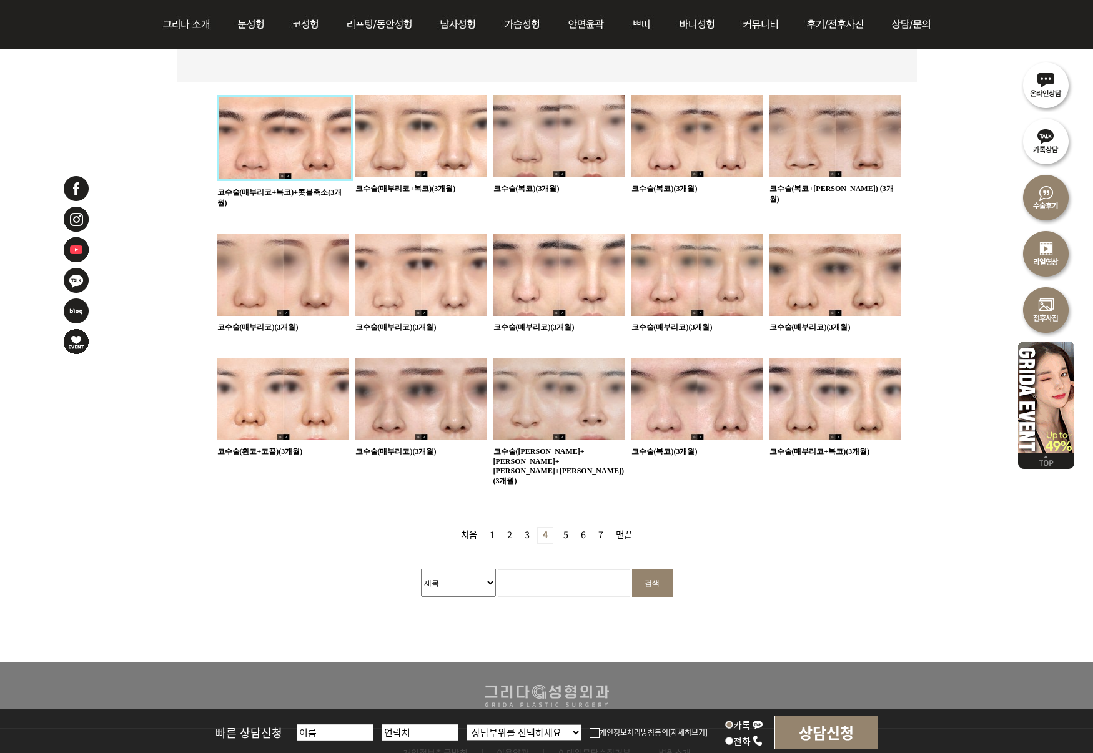
scroll to position [661, 0]
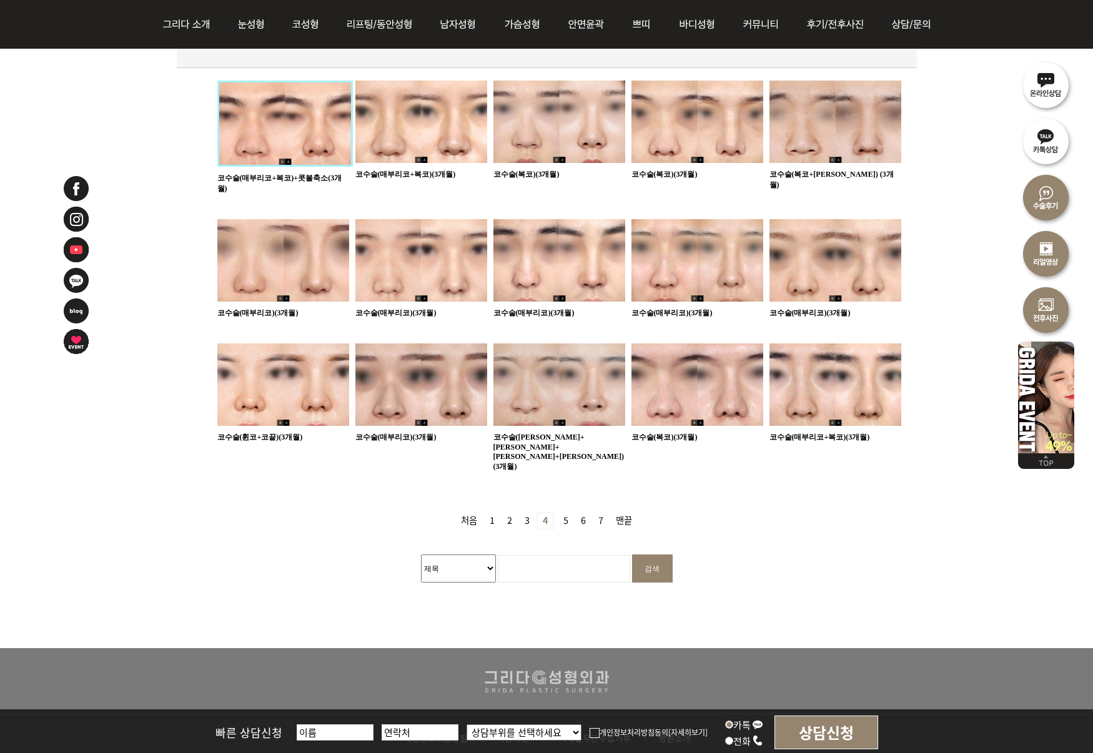
click at [281, 372] on img at bounding box center [283, 385] width 132 height 82
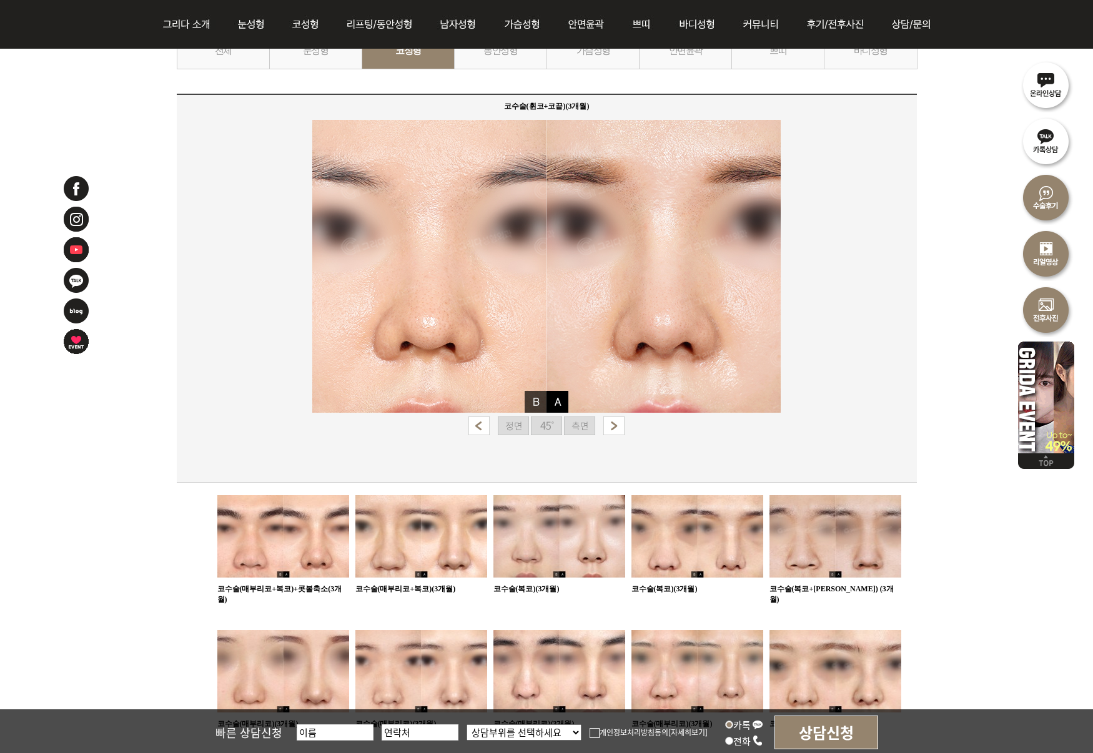
scroll to position [252, 0]
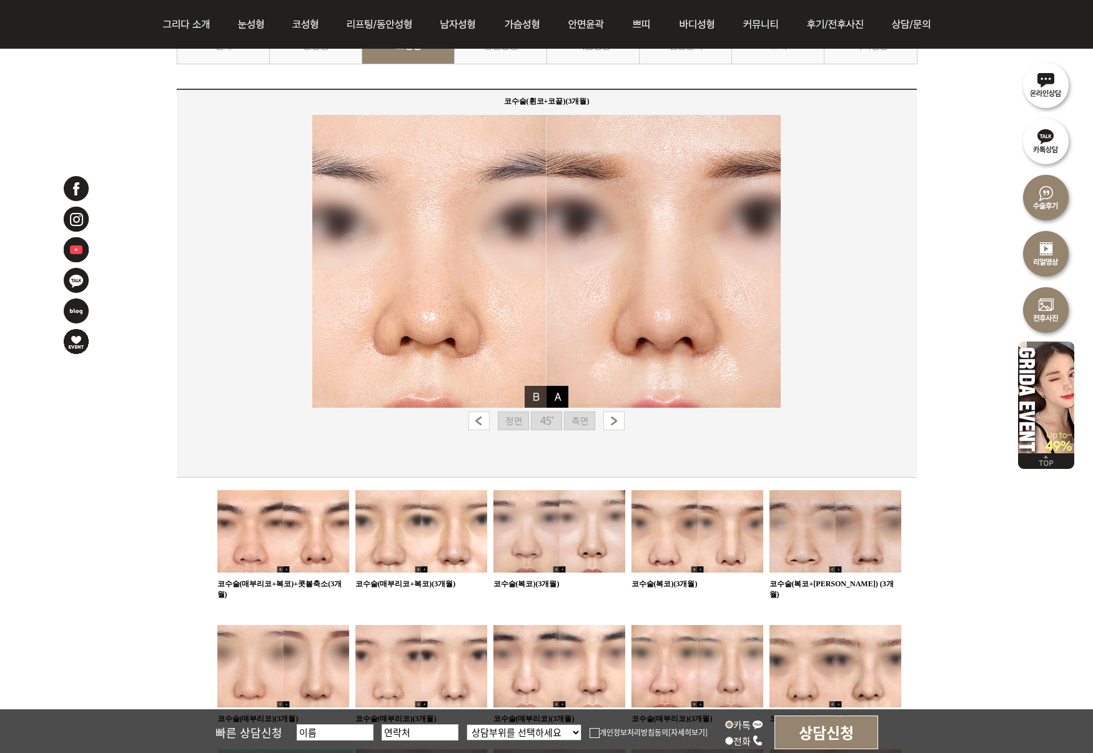
click at [545, 422] on img at bounding box center [546, 421] width 31 height 19
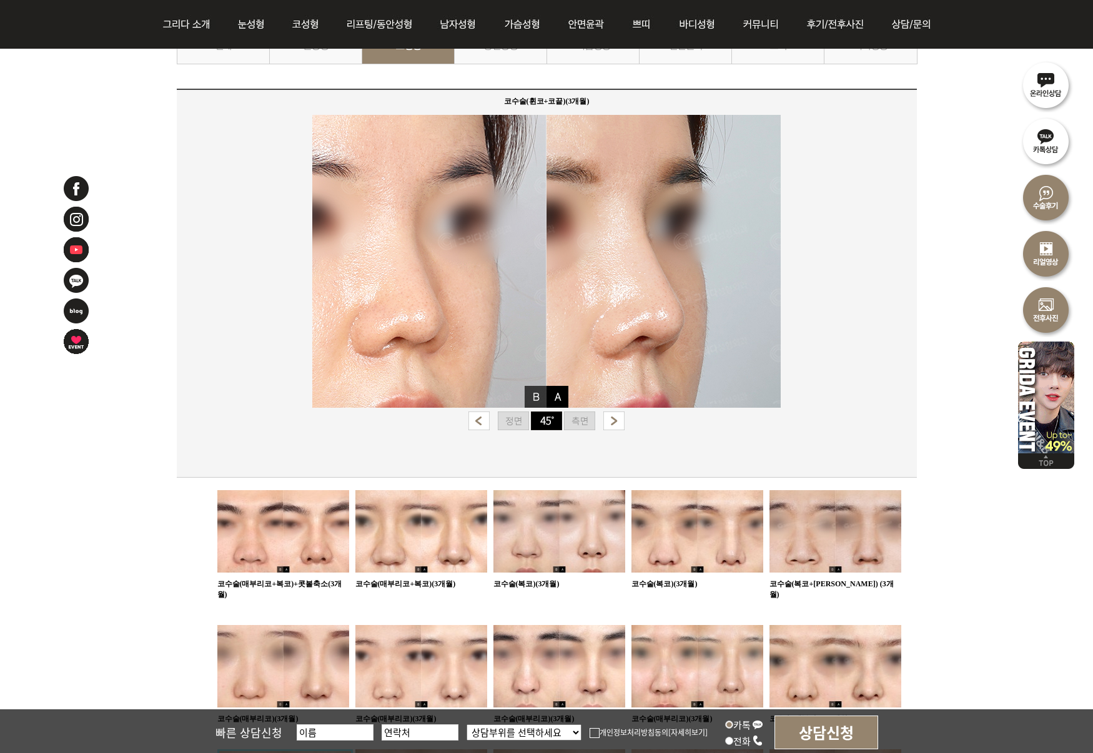
click at [573, 422] on img at bounding box center [579, 421] width 31 height 19
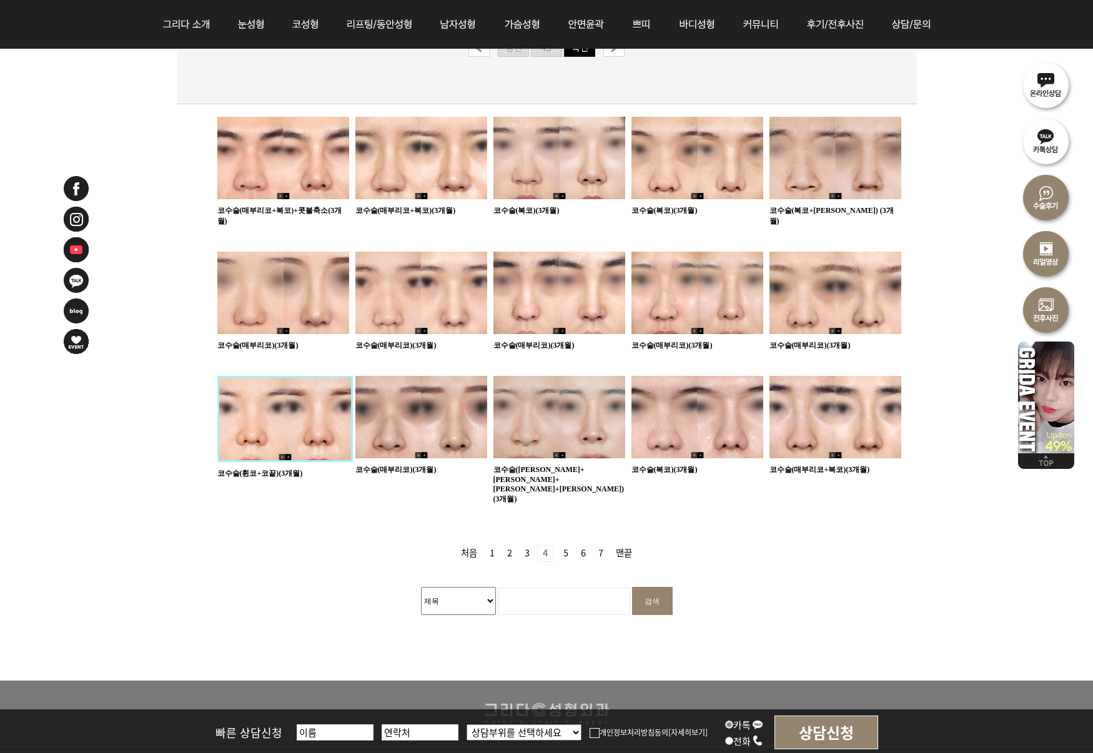
scroll to position [659, 0]
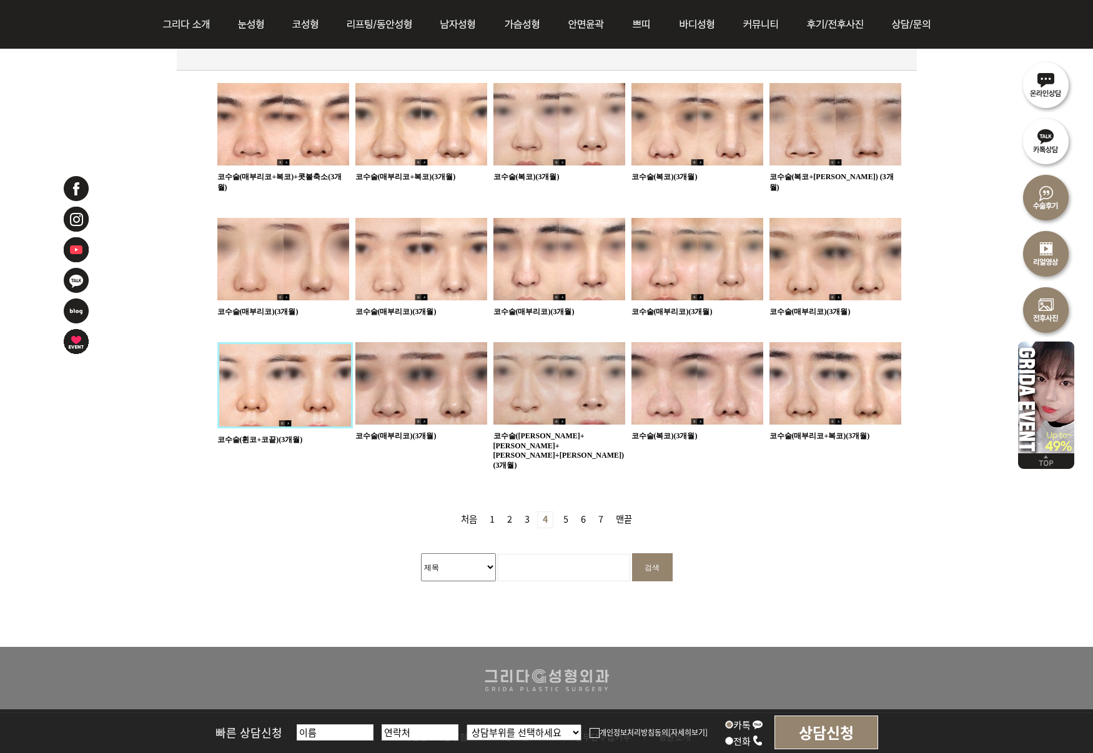
click at [564, 512] on link "5 페이지" at bounding box center [565, 520] width 15 height 16
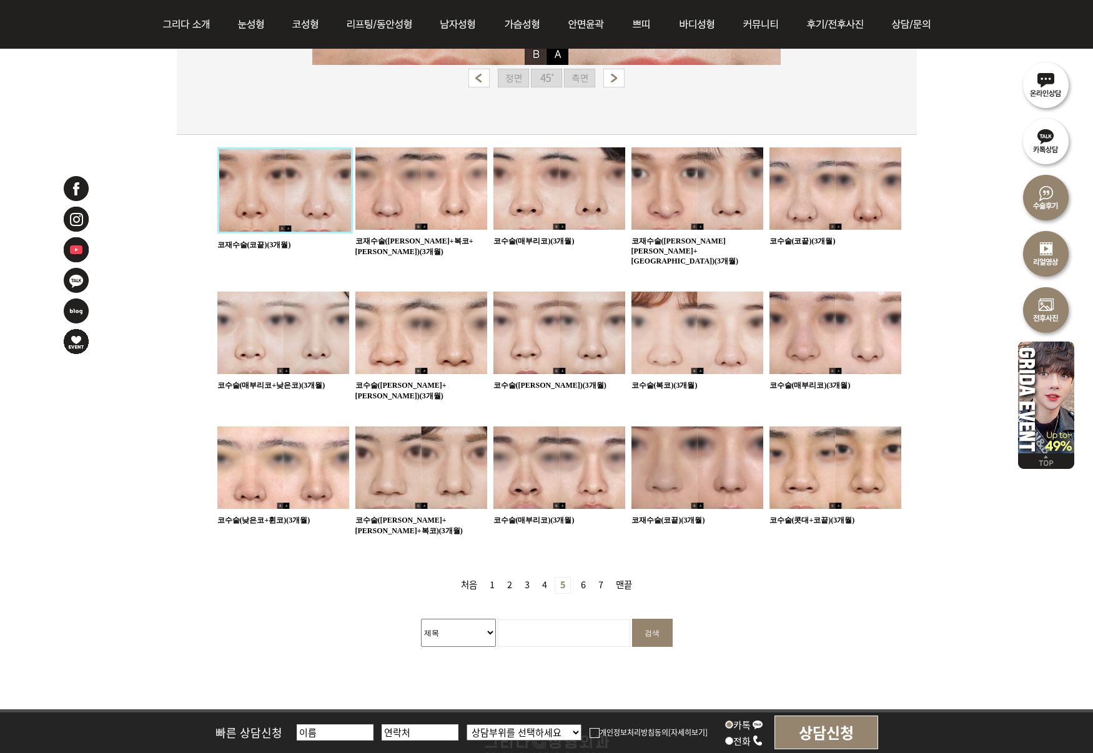
scroll to position [597, 0]
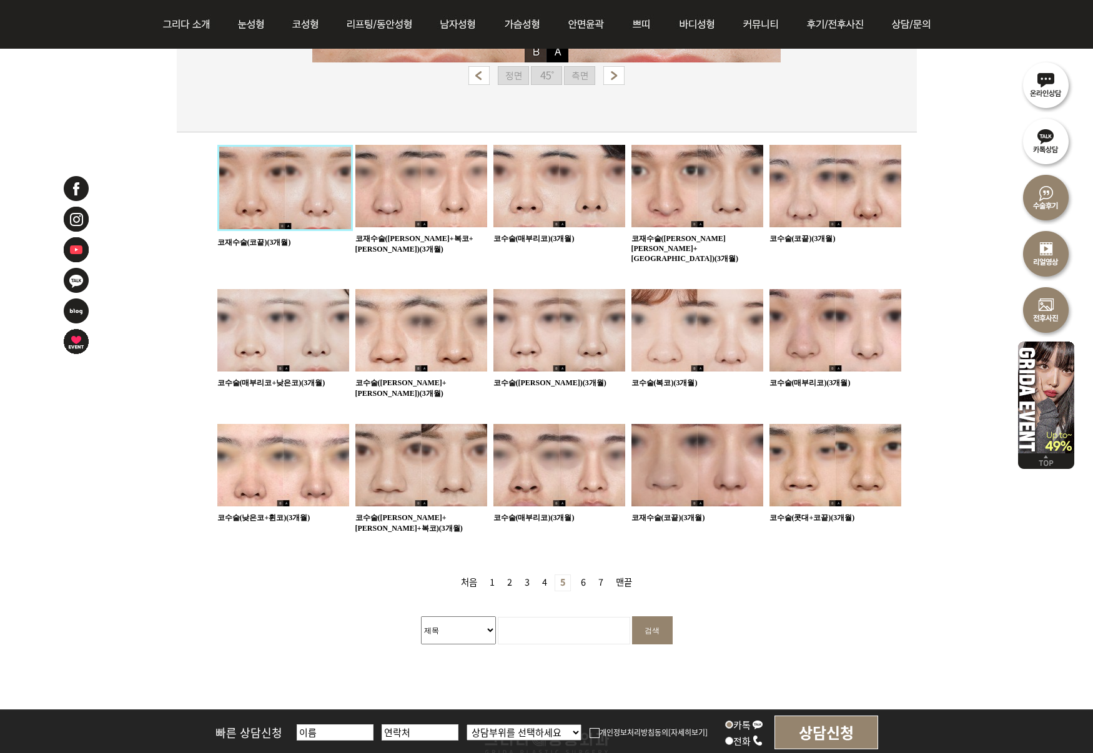
drag, startPoint x: 588, startPoint y: 538, endPoint x: 580, endPoint y: 542, distance: 8.7
click at [588, 575] on link "6 페이지" at bounding box center [583, 583] width 15 height 16
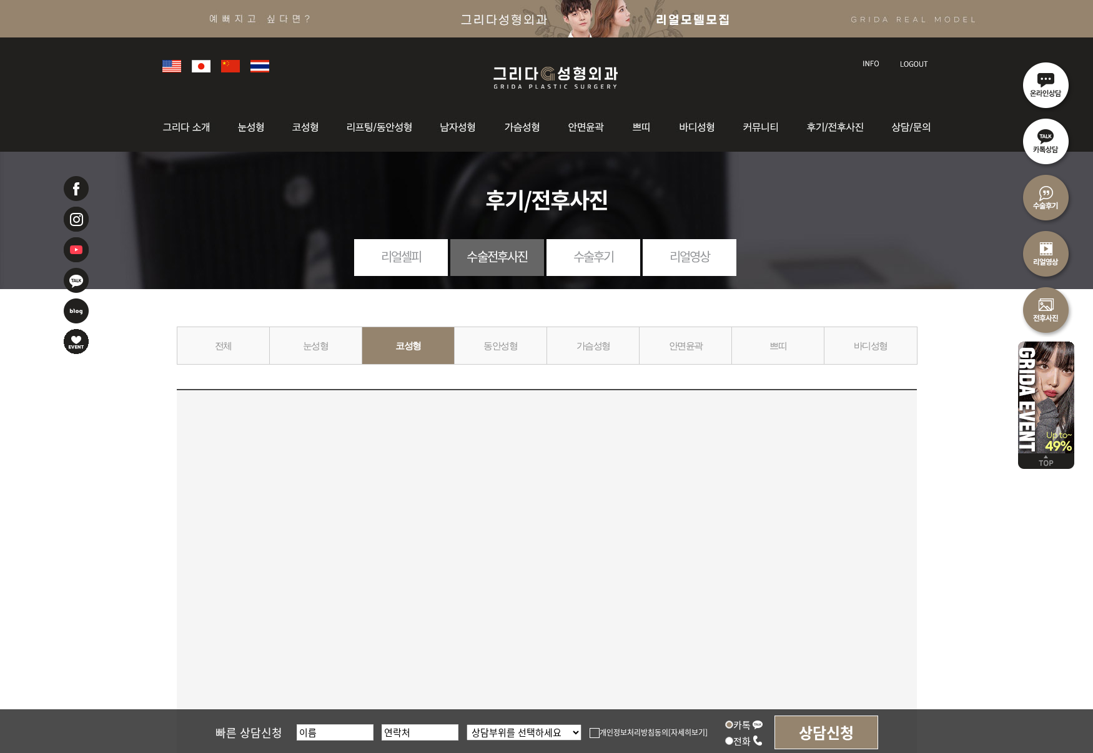
click at [582, 540] on div at bounding box center [546, 569] width 468 height 344
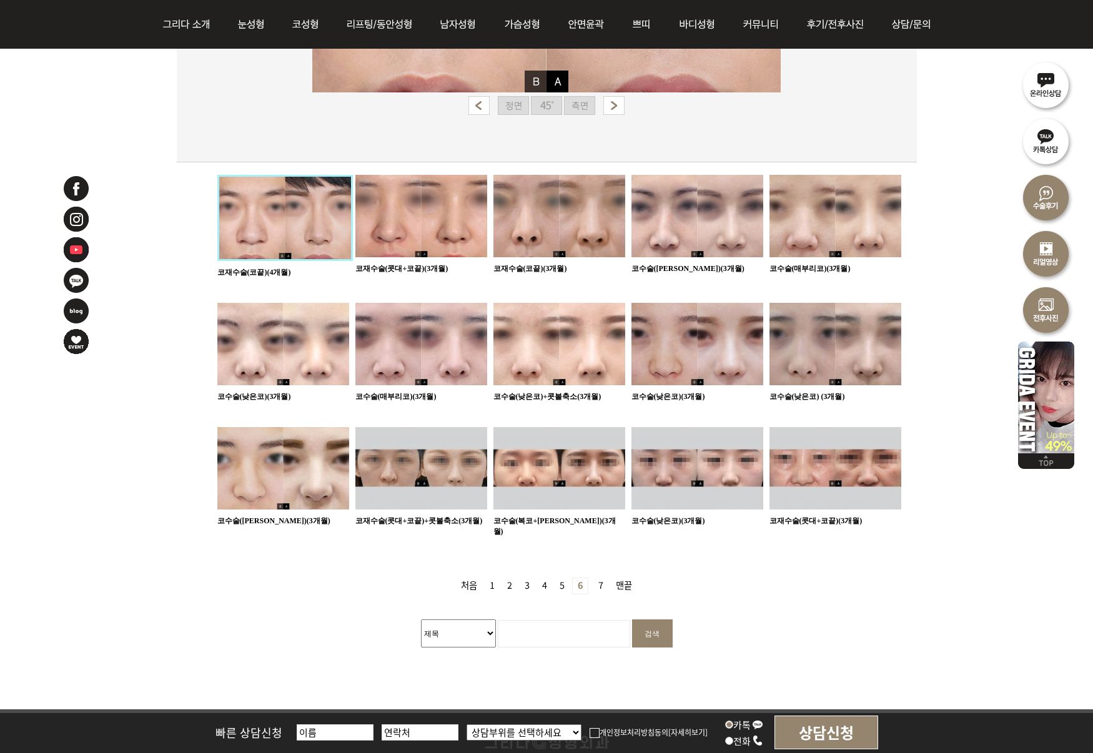
scroll to position [569, 0]
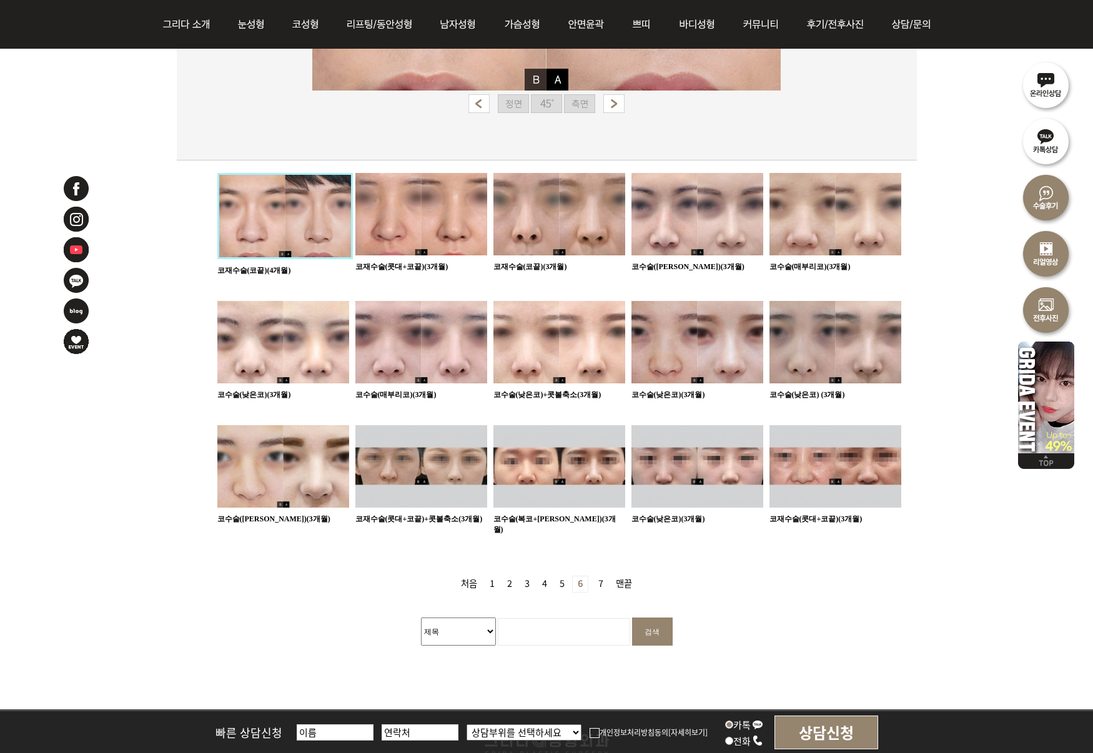
click at [581, 472] on img at bounding box center [559, 466] width 132 height 82
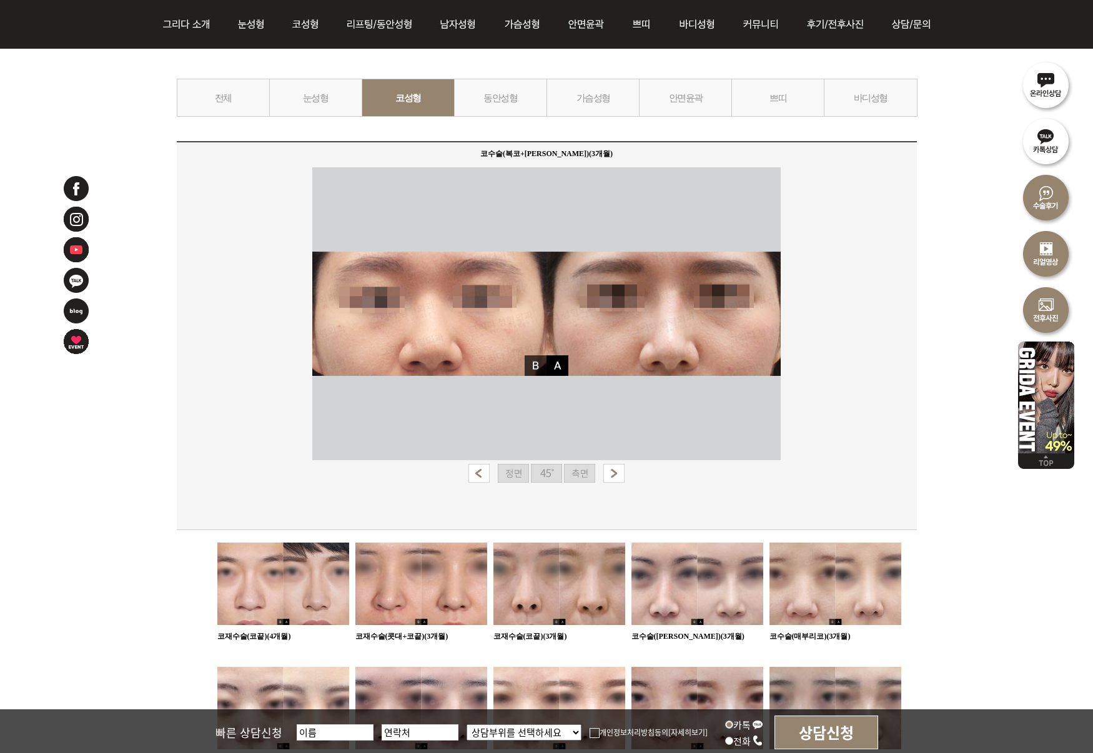
scroll to position [227, 0]
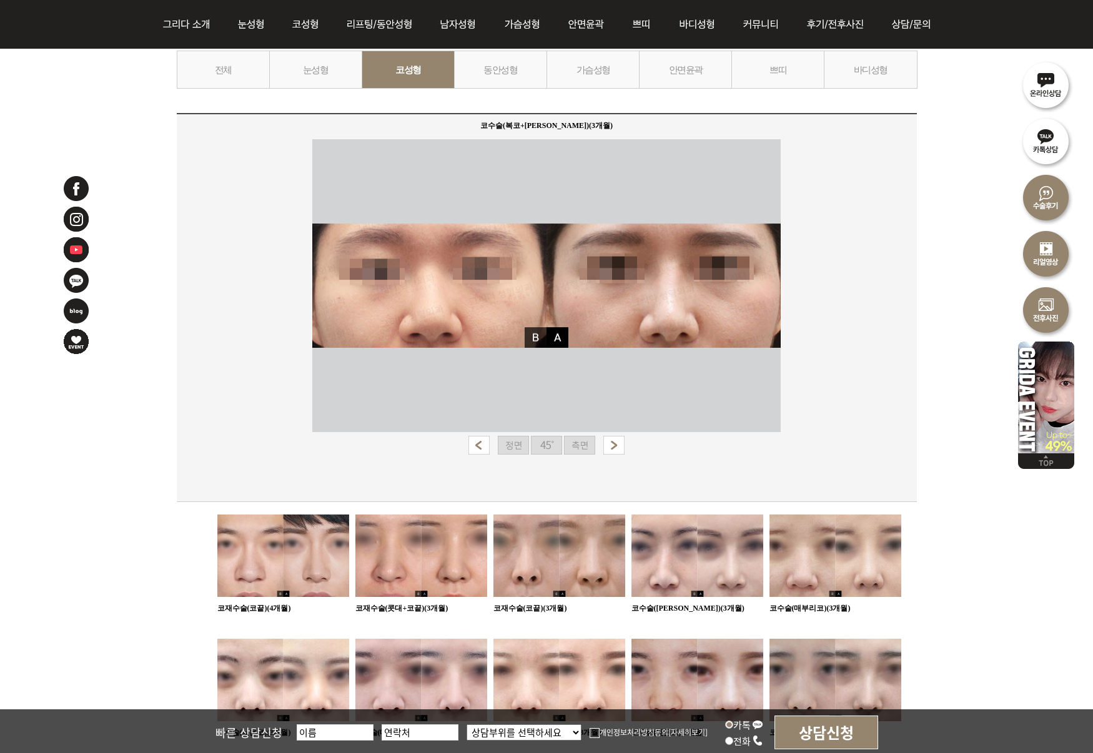
click at [544, 444] on img at bounding box center [546, 445] width 31 height 19
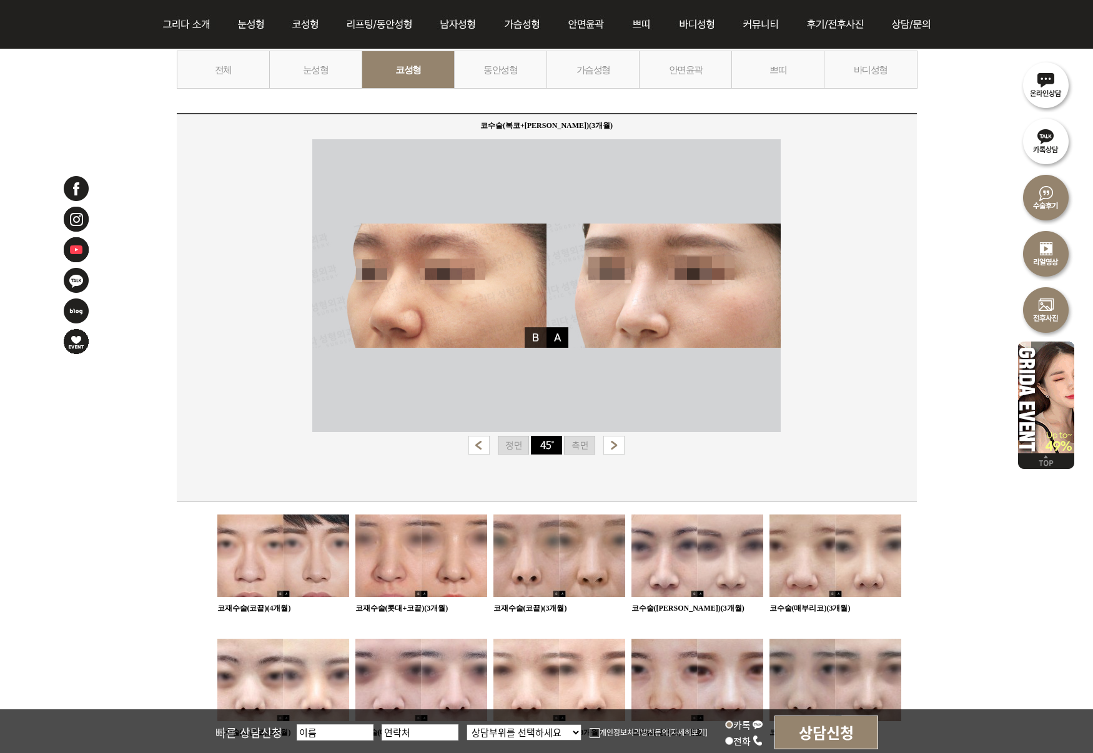
click at [580, 446] on img at bounding box center [579, 445] width 31 height 19
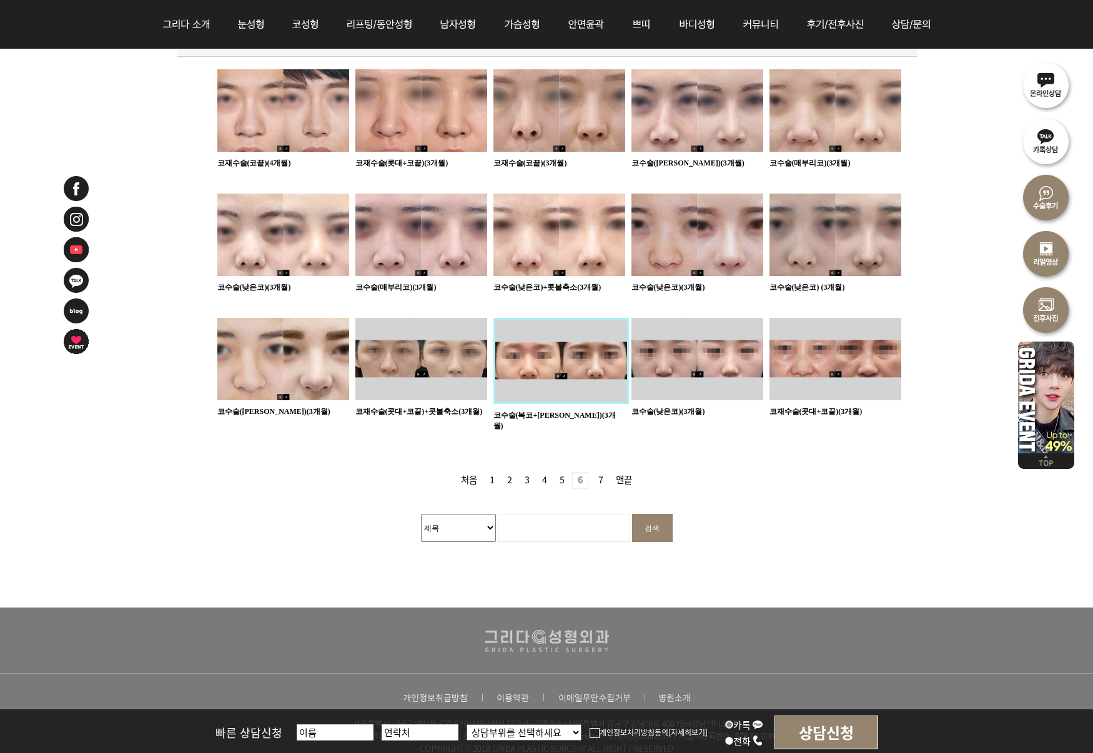
scroll to position [695, 0]
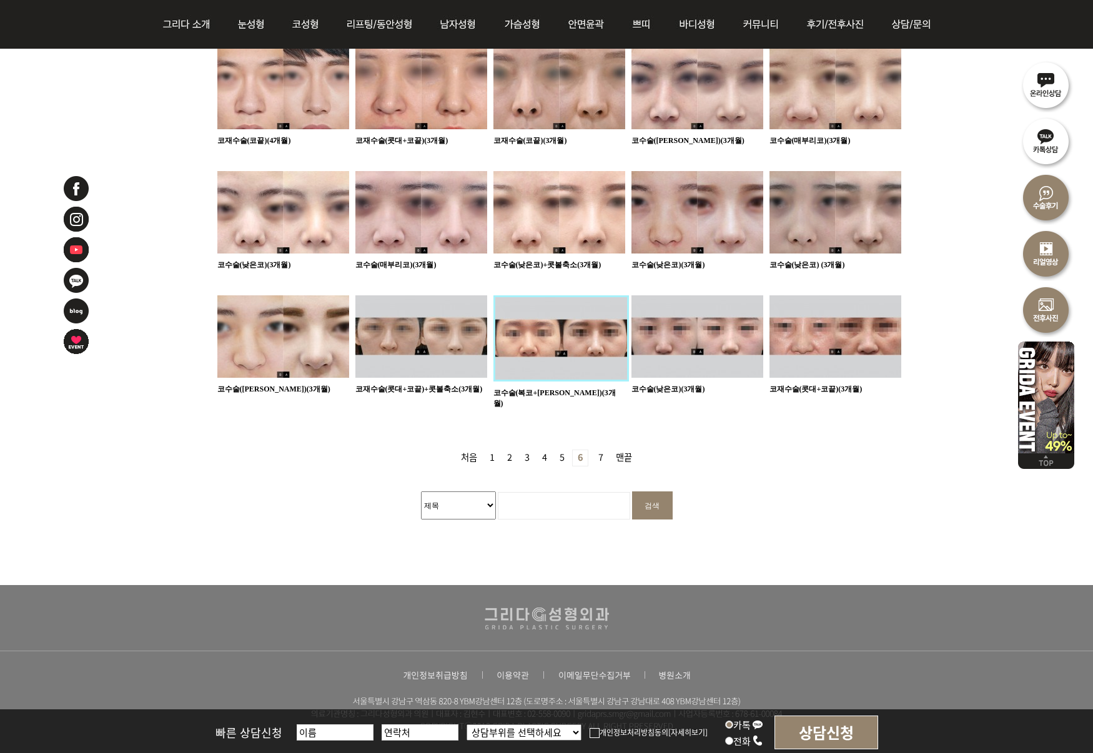
click at [600, 450] on link "7 페이지" at bounding box center [600, 458] width 15 height 16
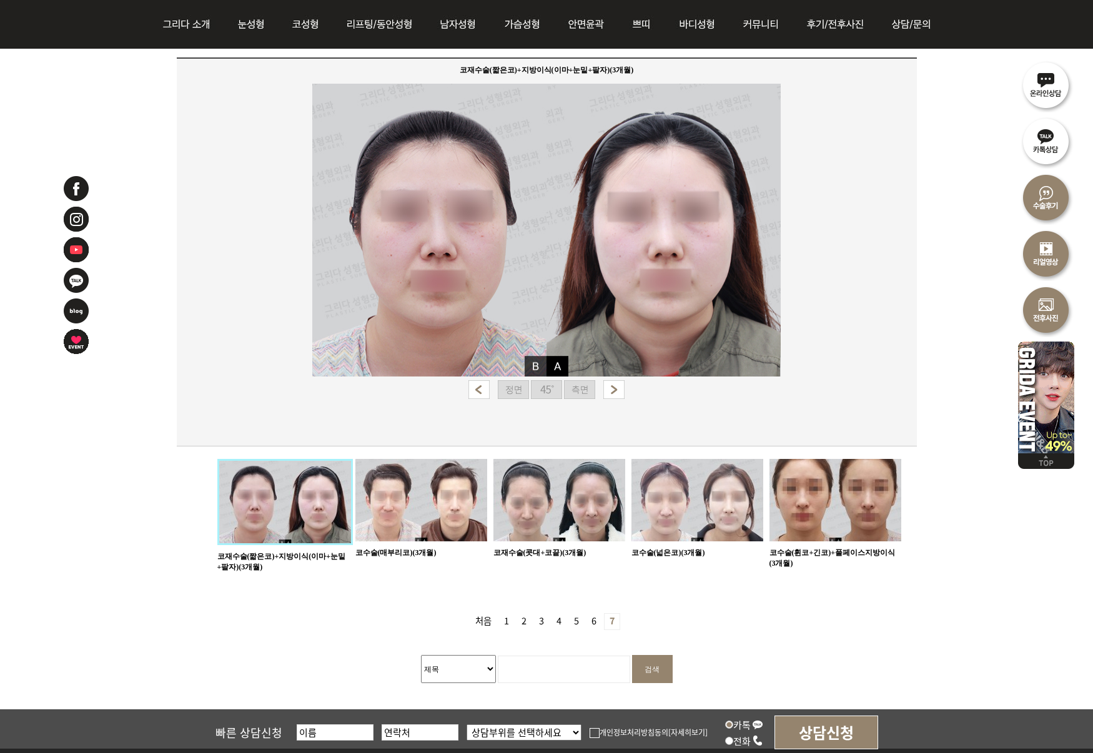
scroll to position [288, 0]
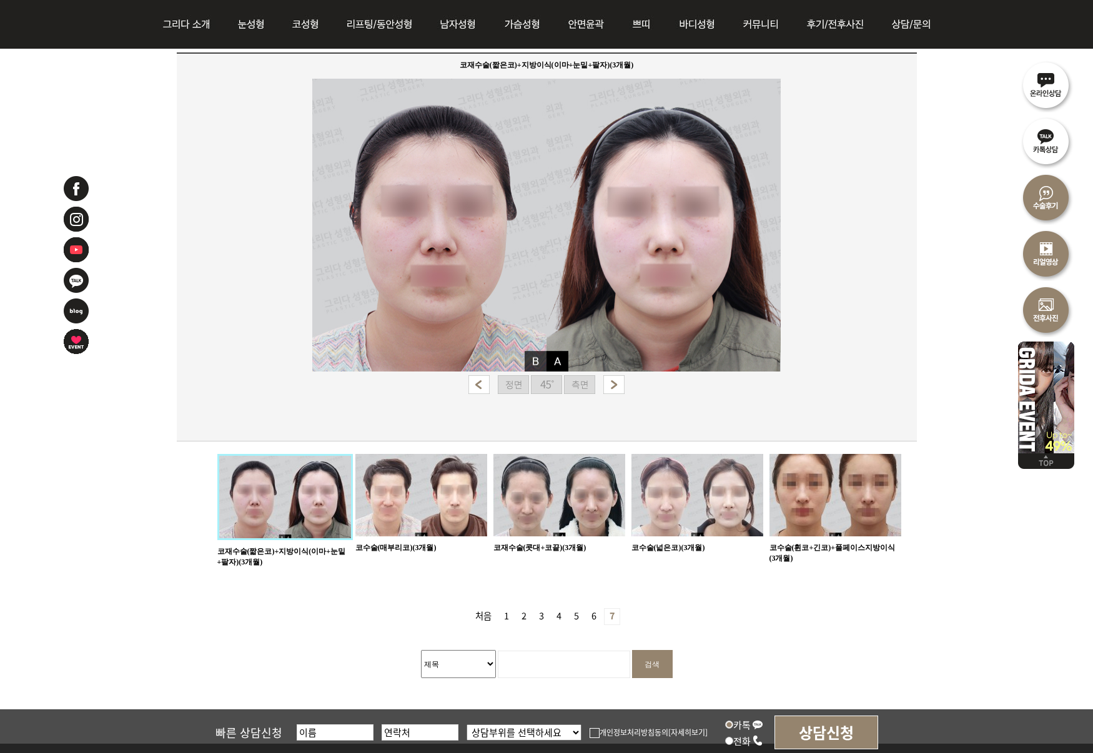
click at [543, 385] on img at bounding box center [546, 384] width 31 height 19
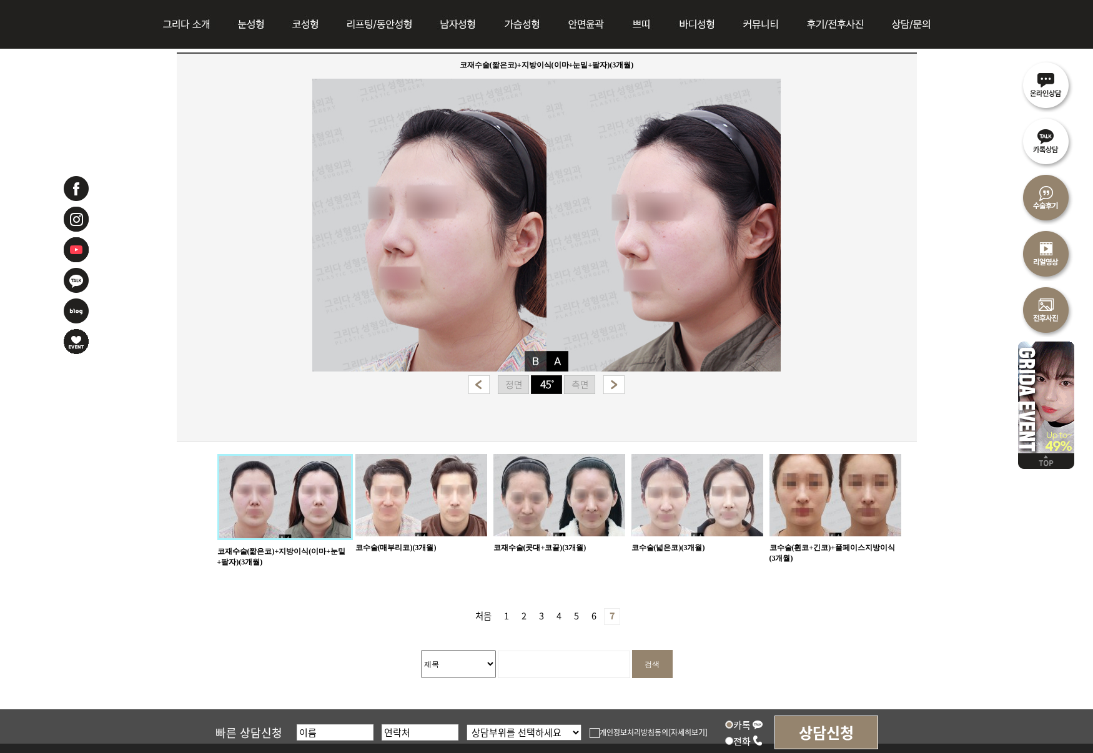
click at [578, 386] on img at bounding box center [579, 384] width 31 height 19
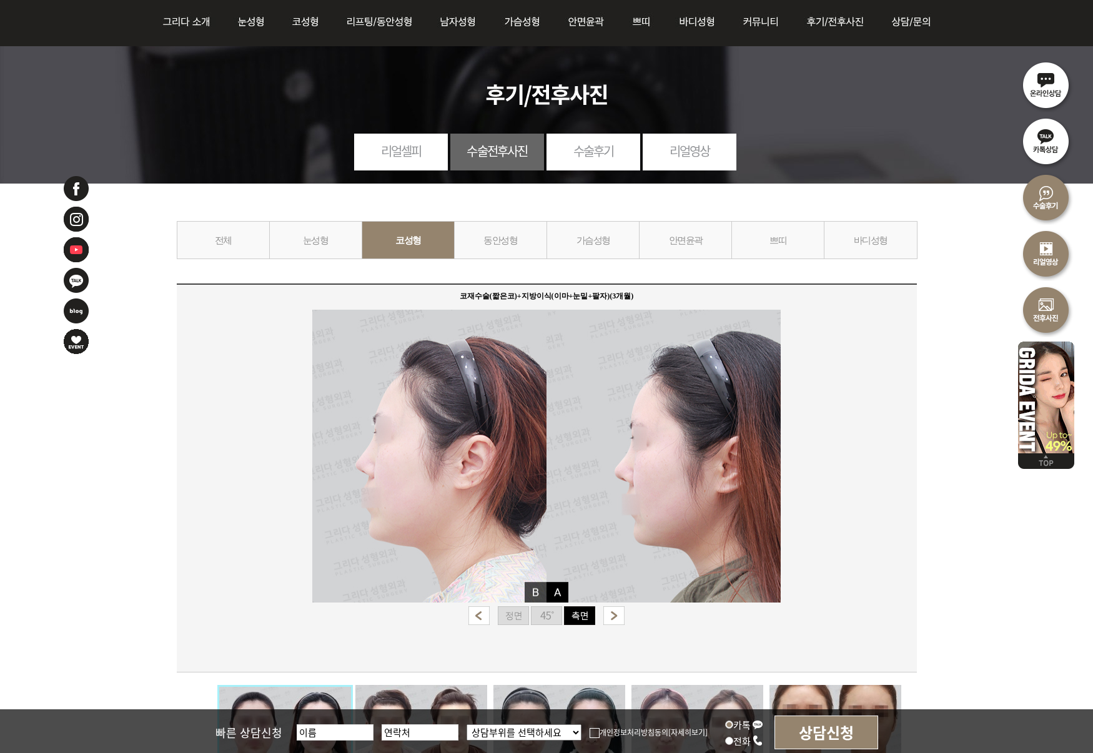
scroll to position [0, 0]
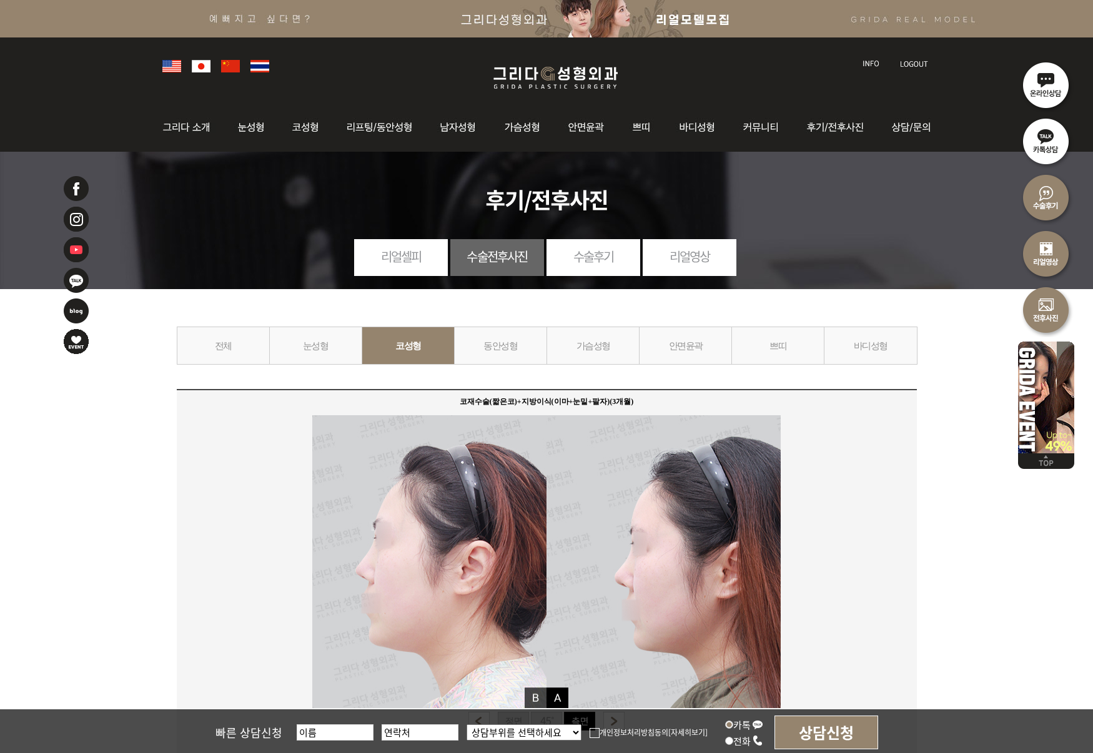
click at [498, 342] on link "동안성형" at bounding box center [500, 346] width 93 height 38
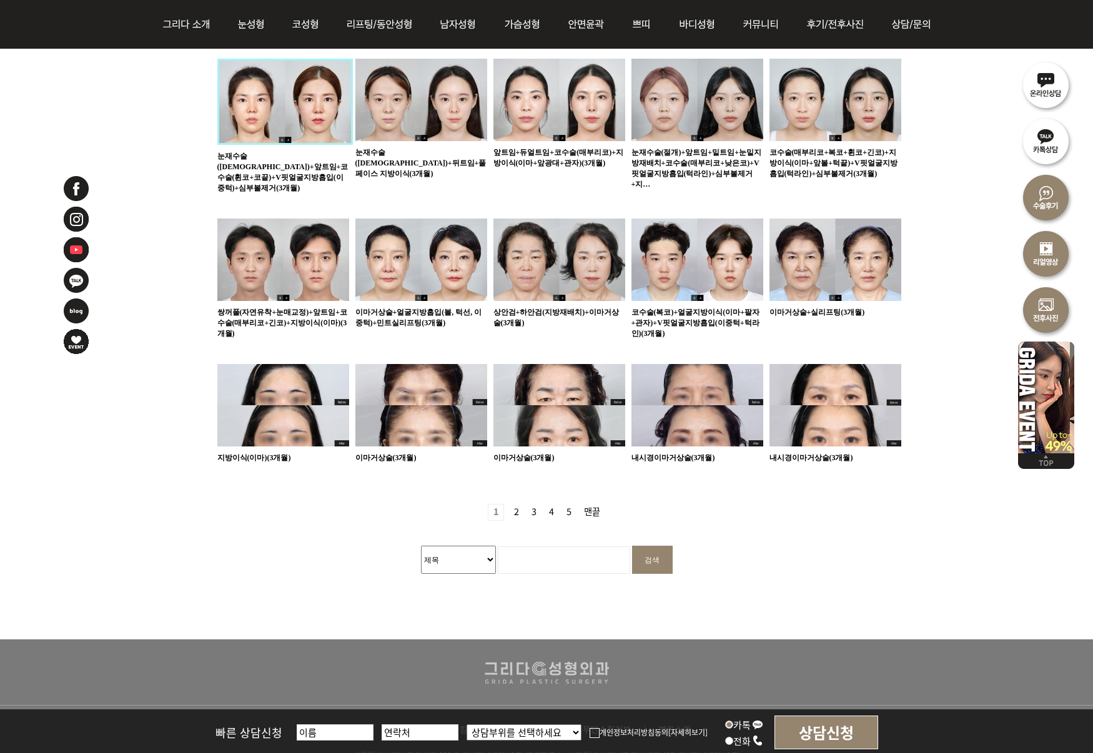
scroll to position [687, 0]
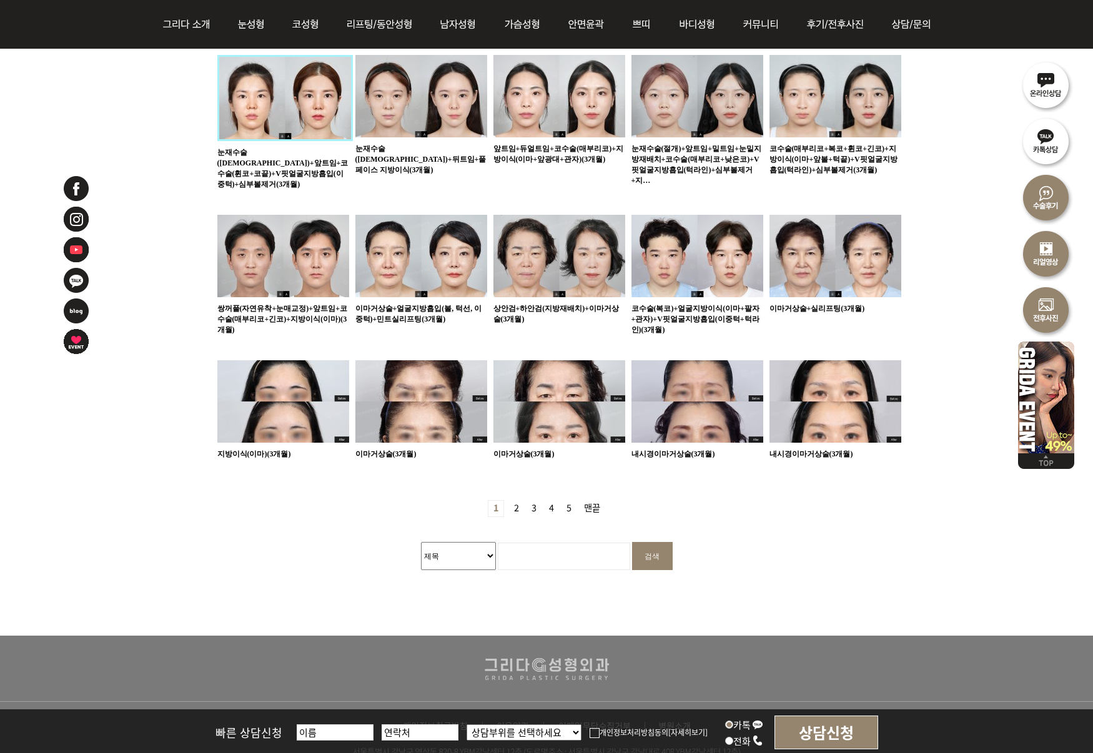
click at [536, 501] on link "3 페이지" at bounding box center [534, 509] width 15 height 16
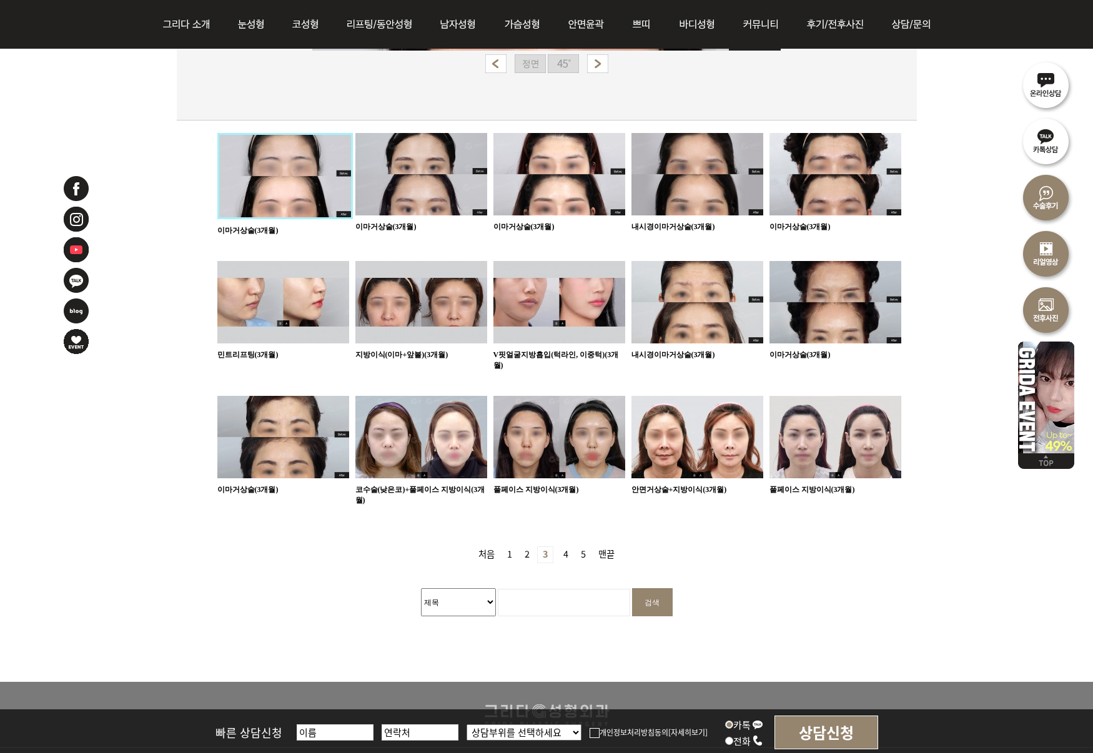
scroll to position [612, 0]
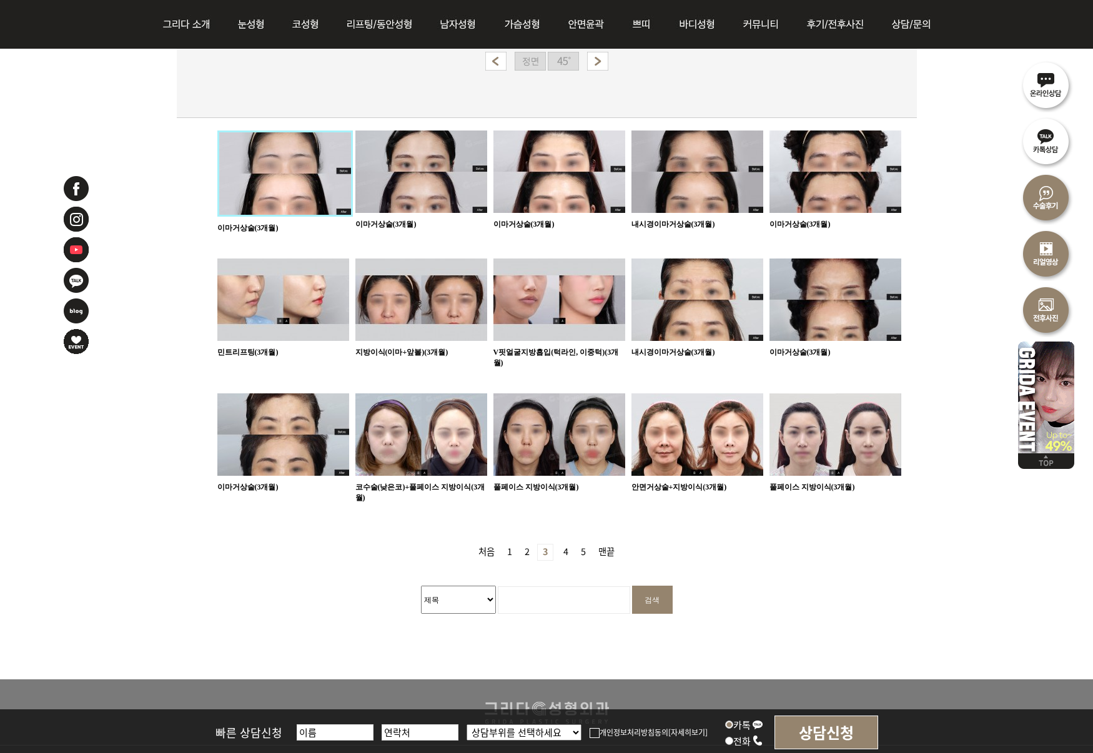
click at [297, 427] on img at bounding box center [283, 435] width 132 height 82
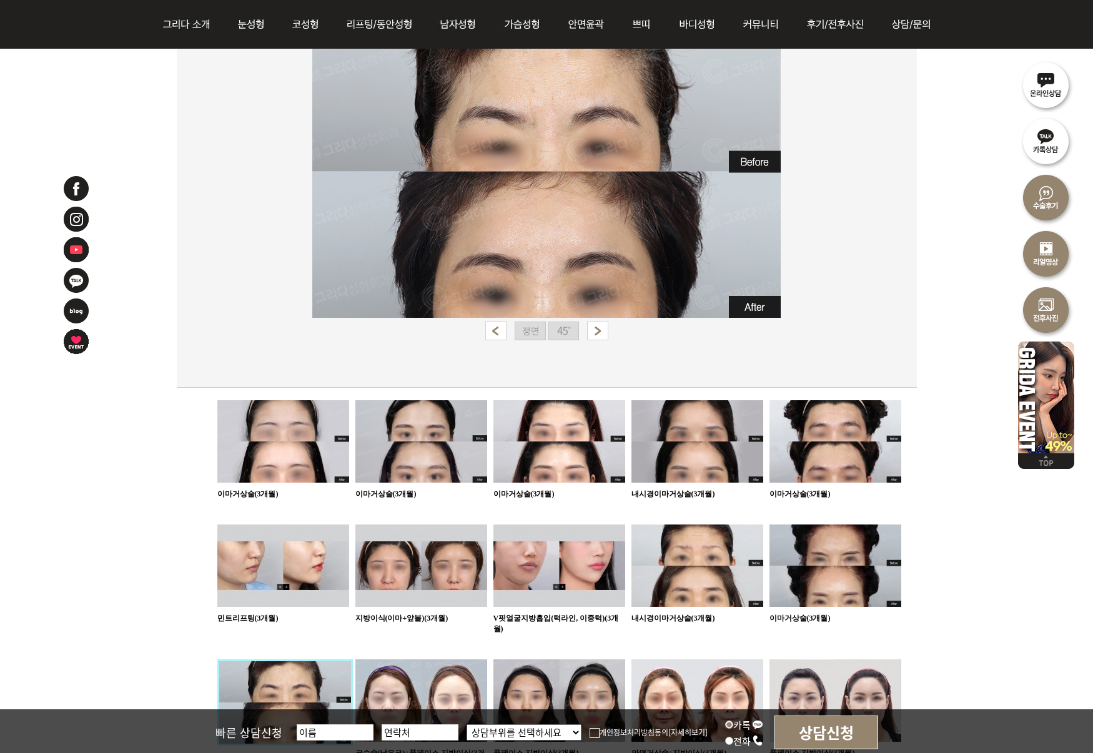
scroll to position [234, 0]
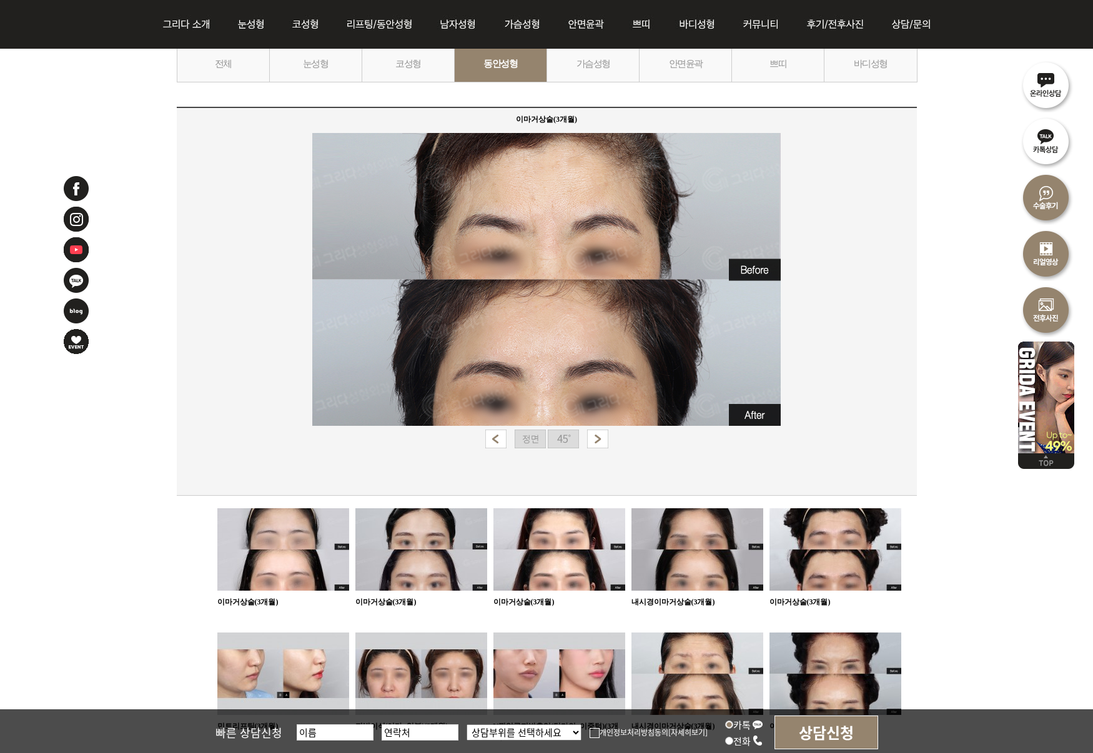
click at [563, 440] on img at bounding box center [563, 439] width 31 height 19
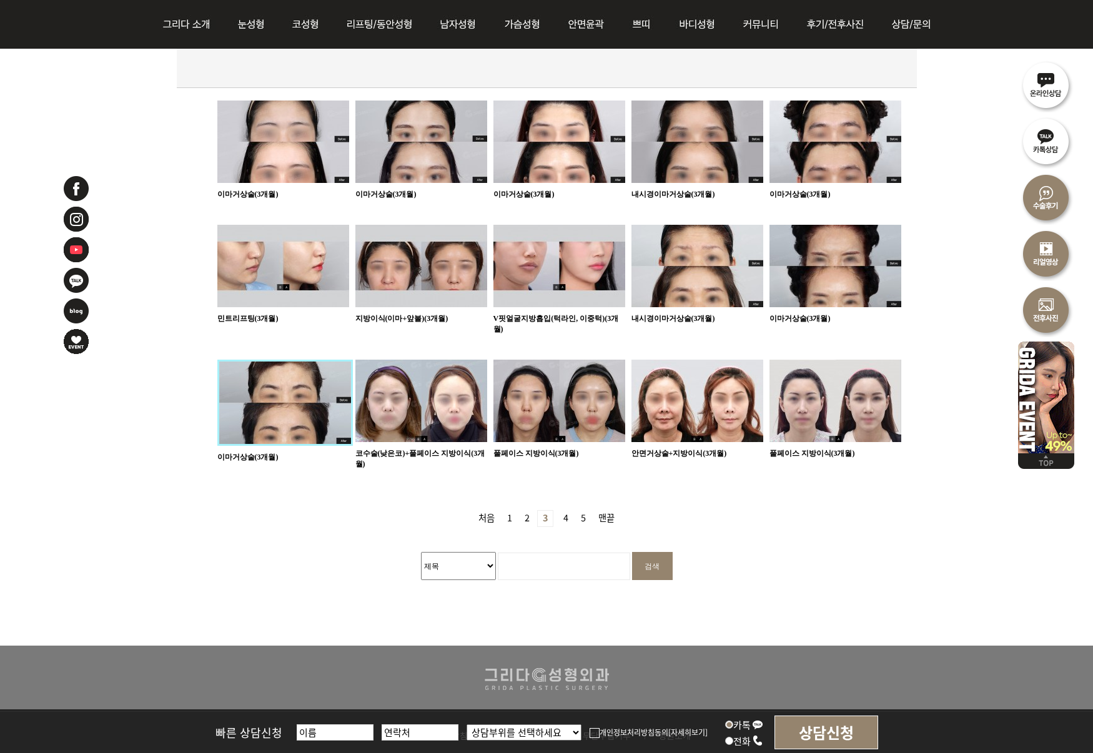
scroll to position [644, 0]
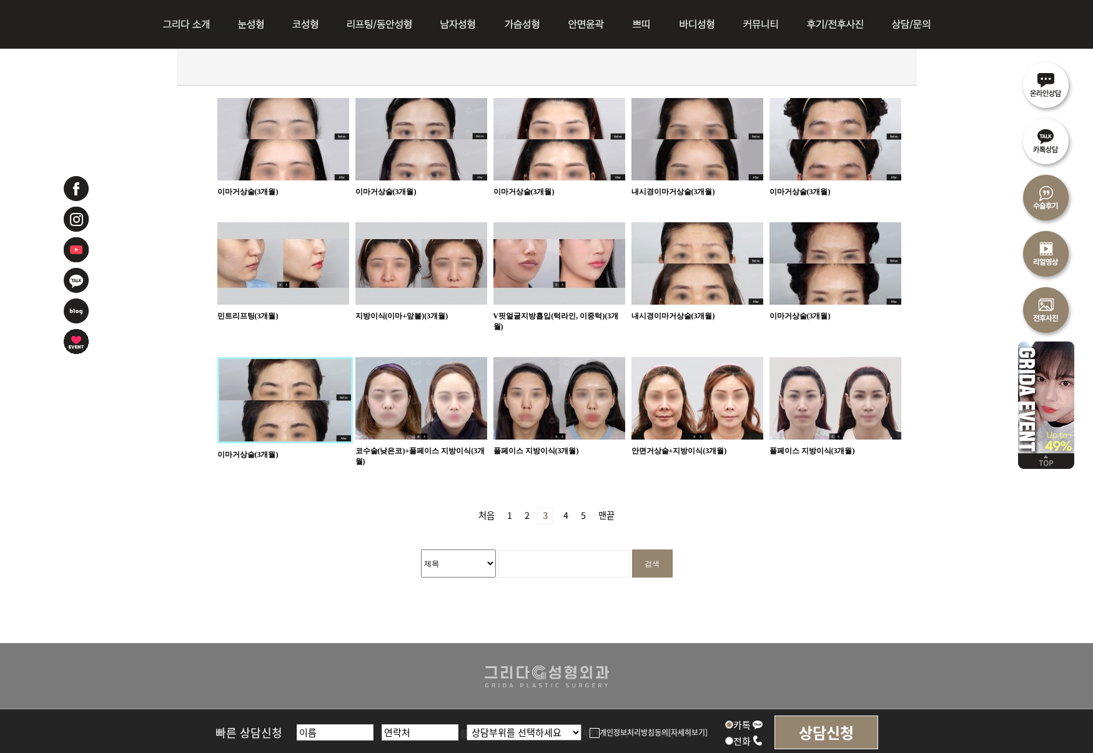
click at [564, 508] on link "4 페이지" at bounding box center [565, 516] width 15 height 16
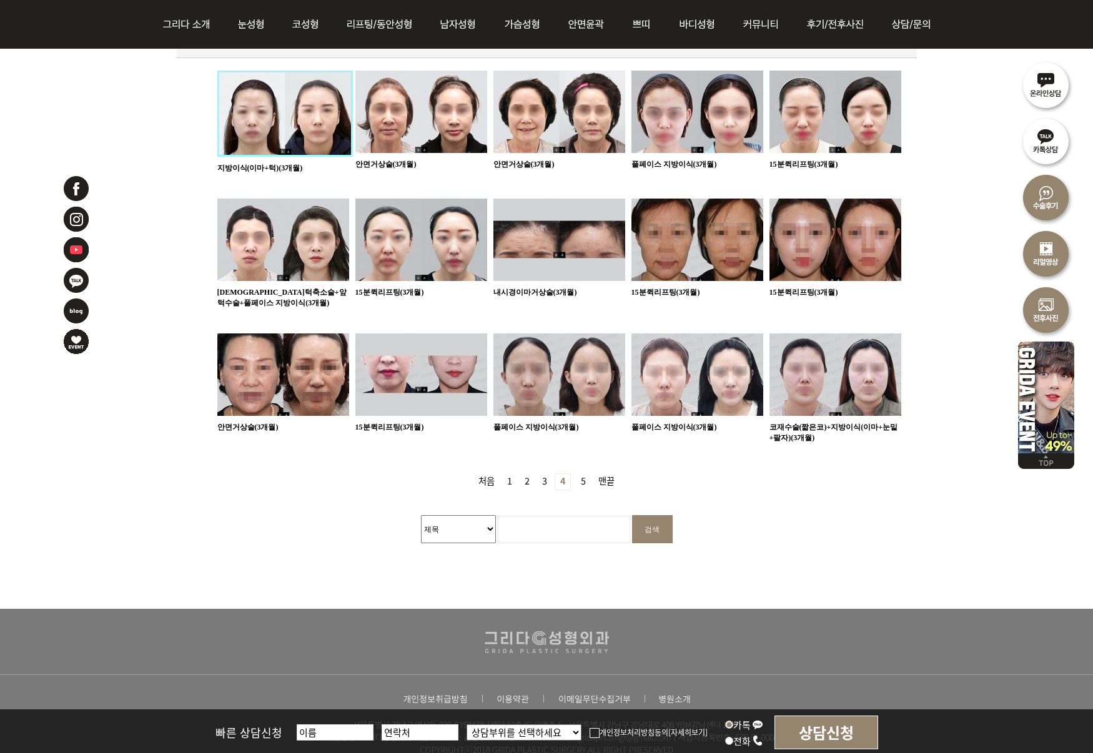
scroll to position [666, 0]
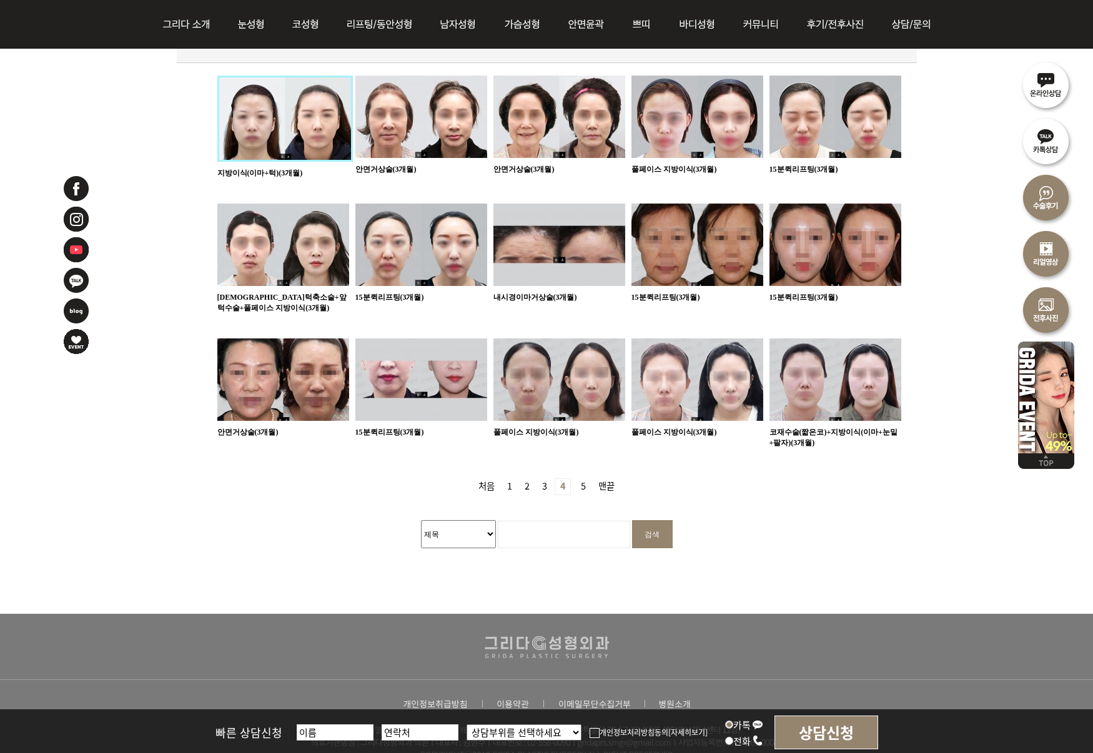
click at [585, 479] on link "5 페이지" at bounding box center [583, 487] width 15 height 16
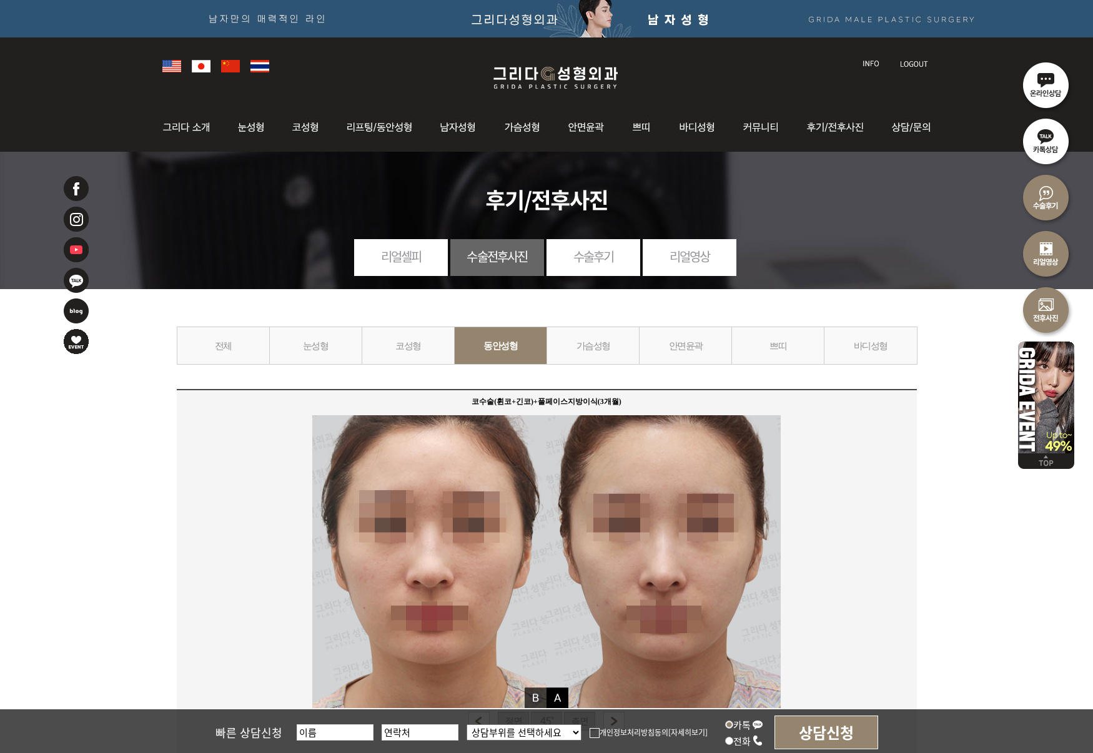
click at [869, 349] on link "바디성형" at bounding box center [870, 346] width 93 height 38
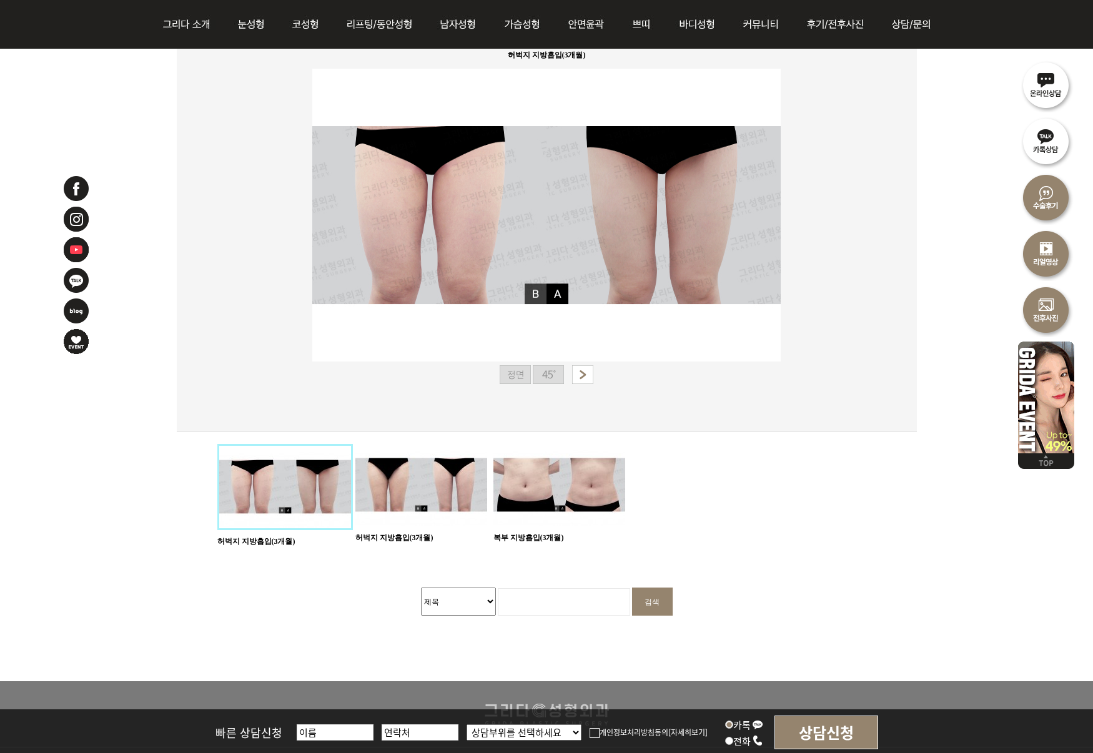
scroll to position [290, 0]
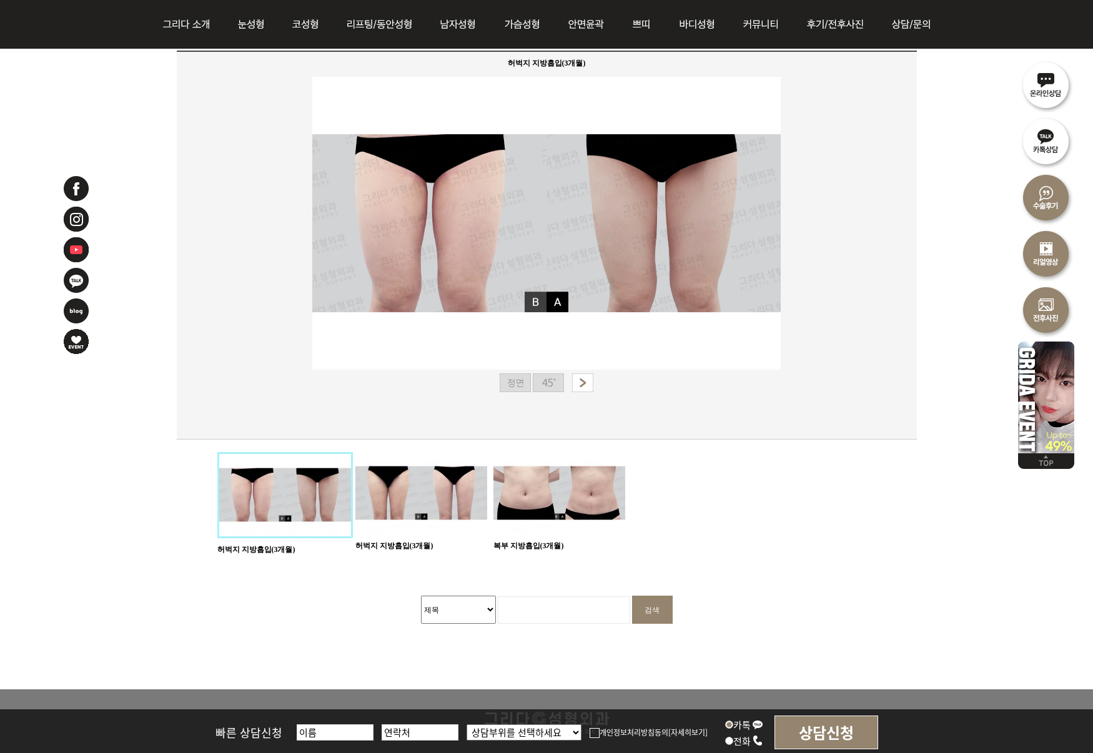
click at [407, 491] on img at bounding box center [421, 493] width 132 height 82
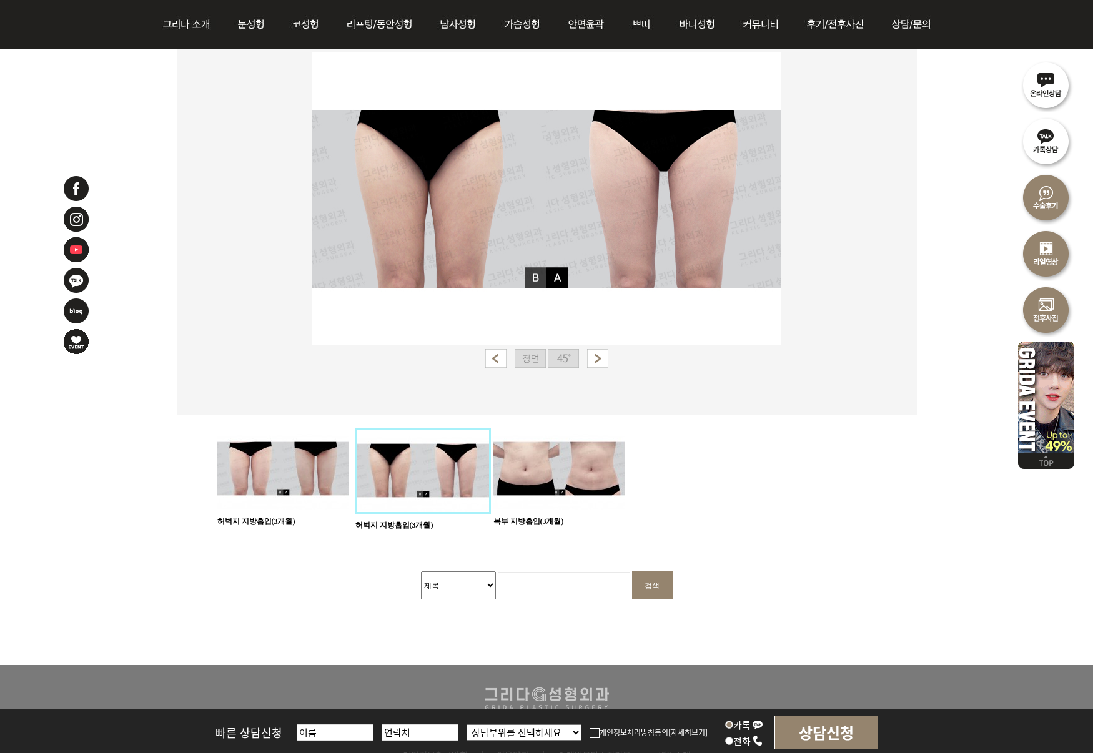
scroll to position [328, 0]
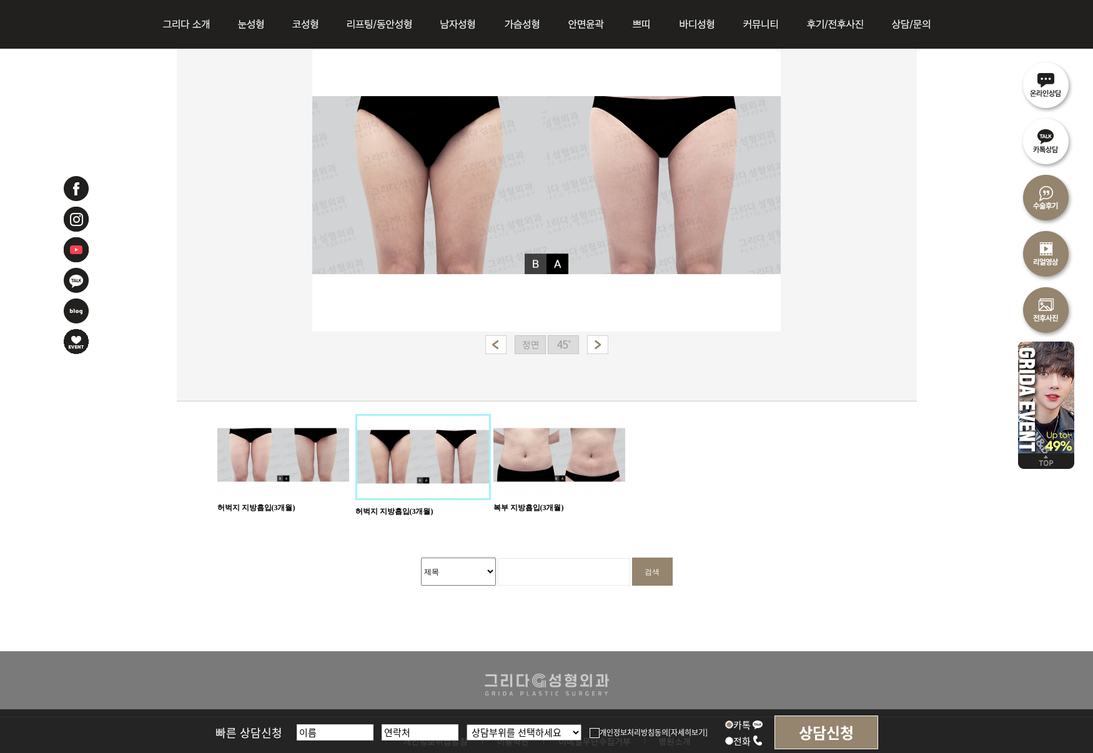
click at [587, 458] on img at bounding box center [559, 455] width 132 height 82
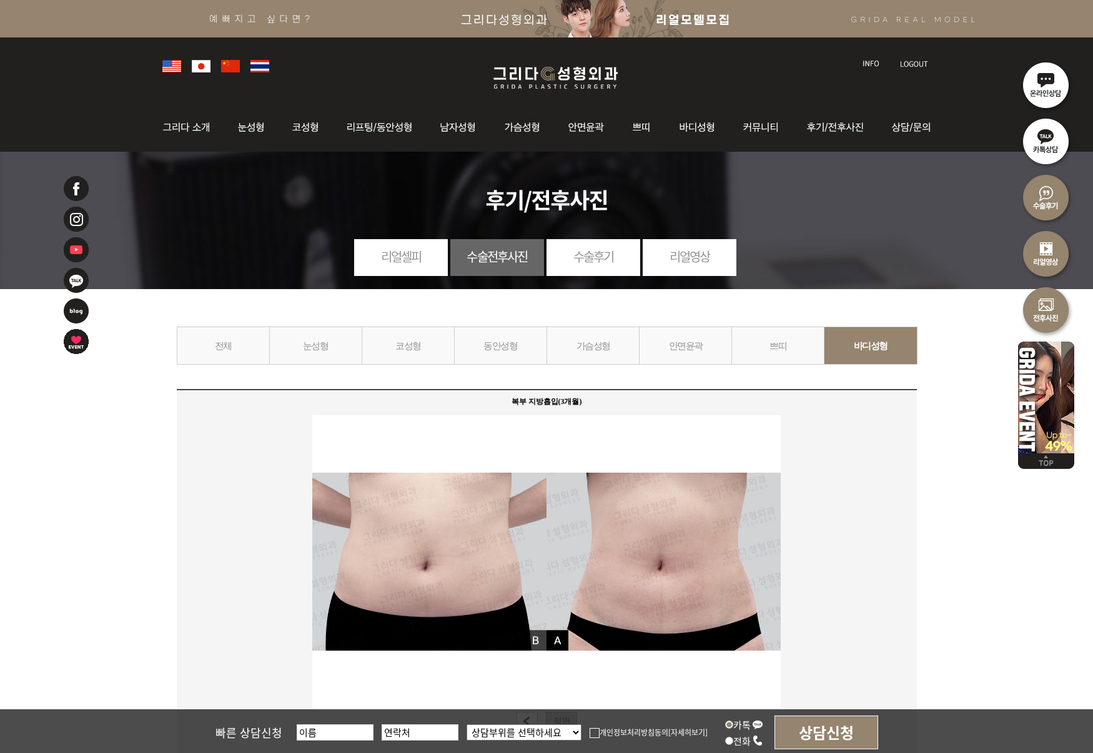
click at [601, 342] on link "가슴성형" at bounding box center [593, 346] width 93 height 38
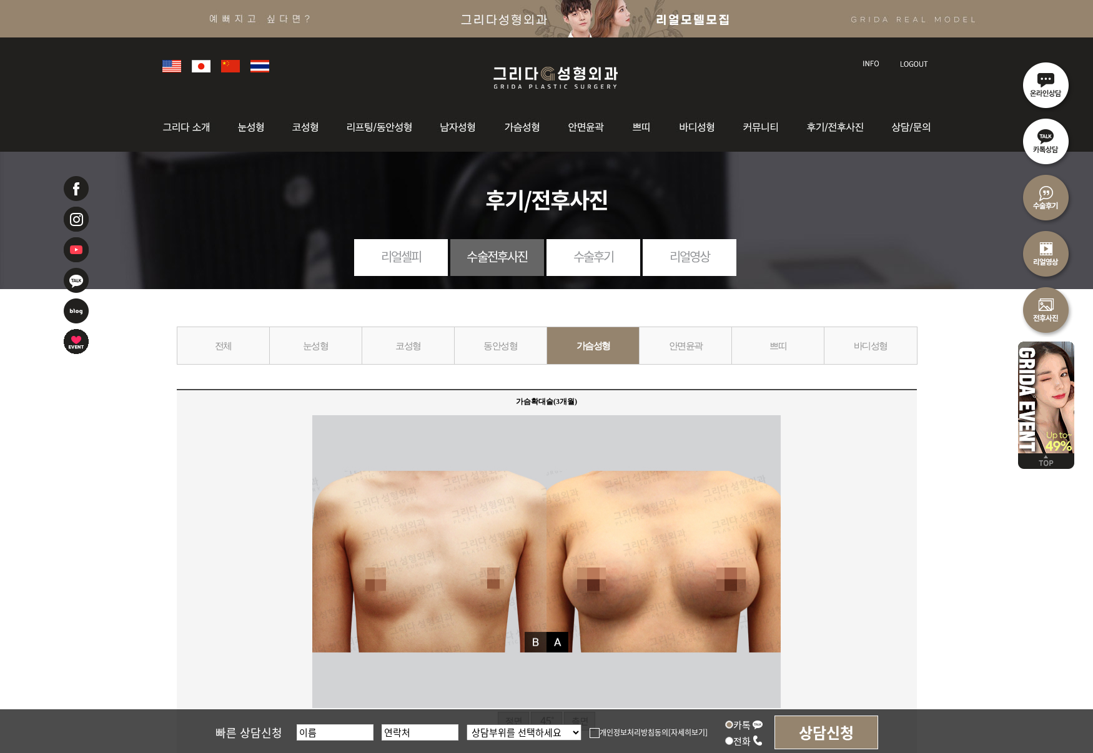
click at [610, 257] on link "수술후기" at bounding box center [594, 256] width 94 height 34
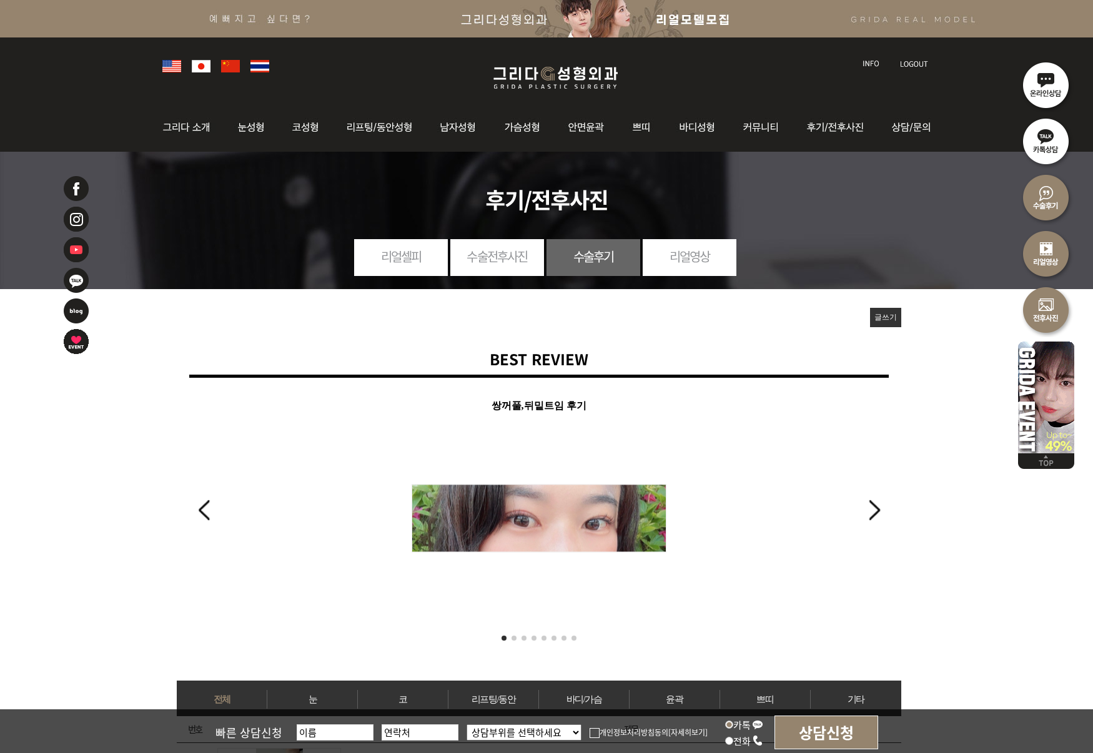
click at [696, 250] on link "리얼영상" at bounding box center [690, 256] width 94 height 34
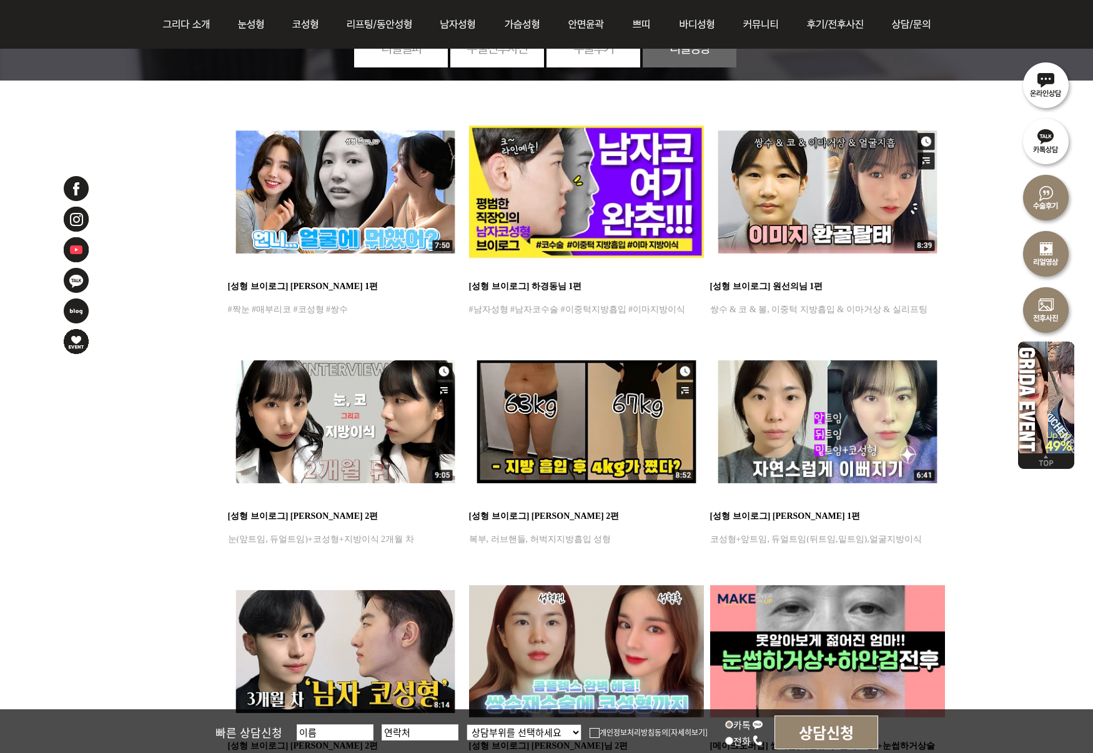
scroll to position [174, 0]
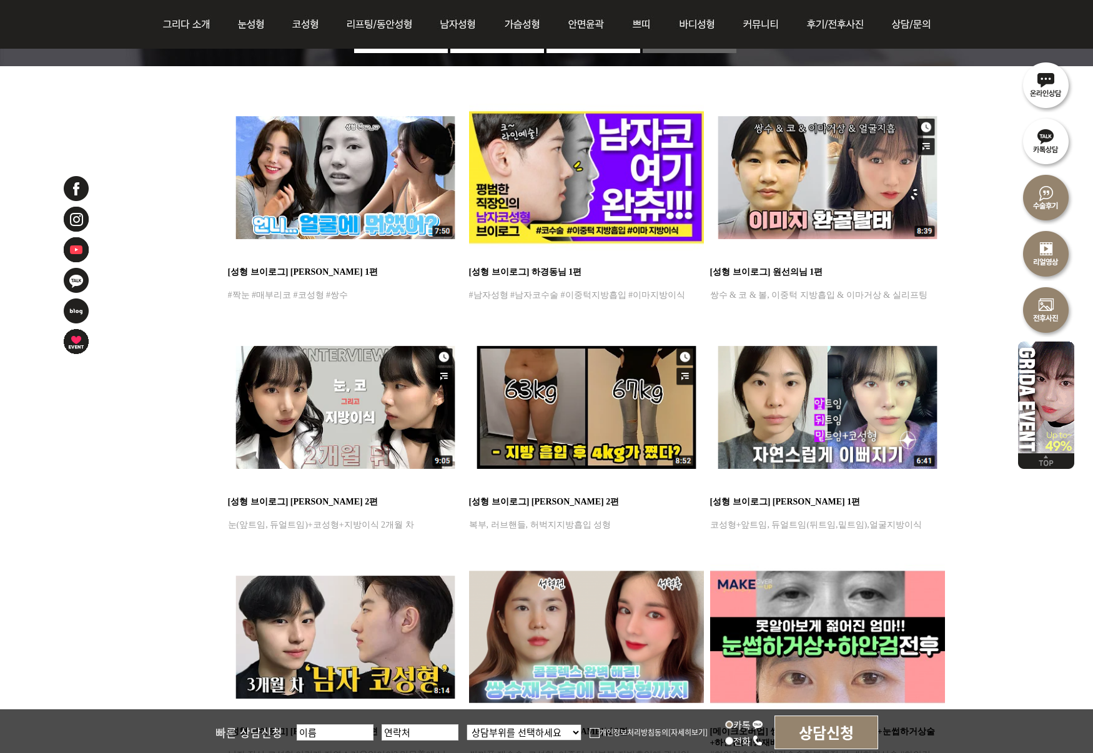
click at [329, 195] on img at bounding box center [345, 177] width 235 height 166
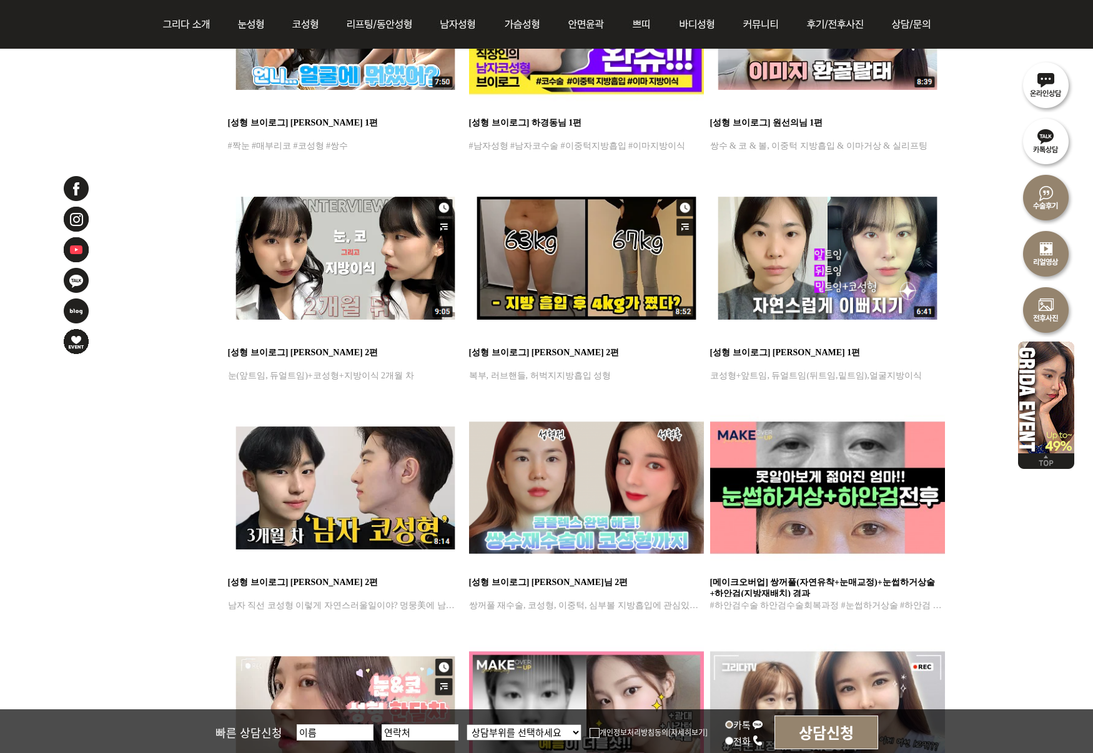
scroll to position [327, 0]
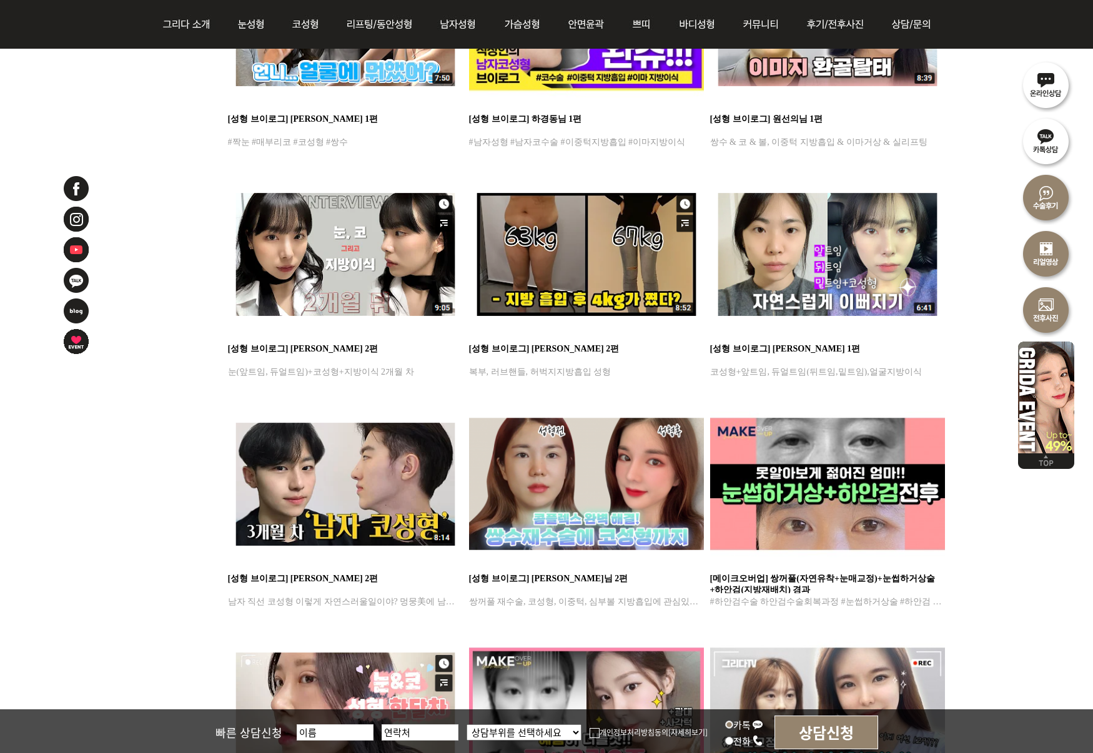
click at [575, 260] on img at bounding box center [586, 254] width 235 height 166
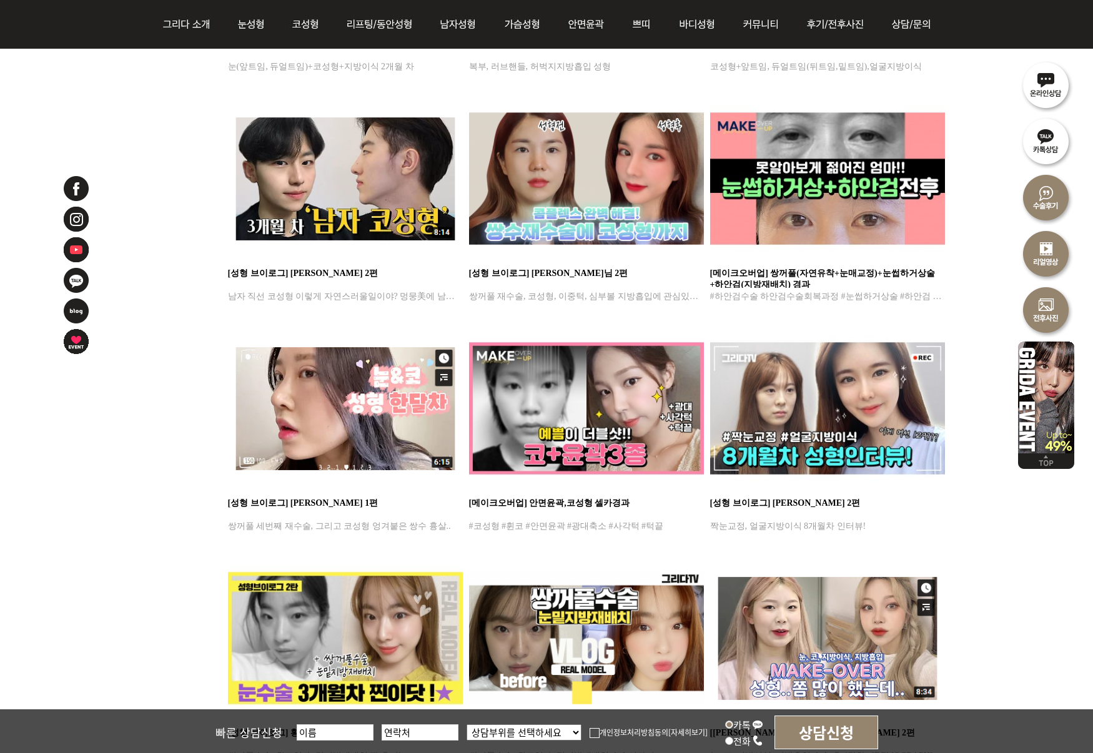
scroll to position [638, 0]
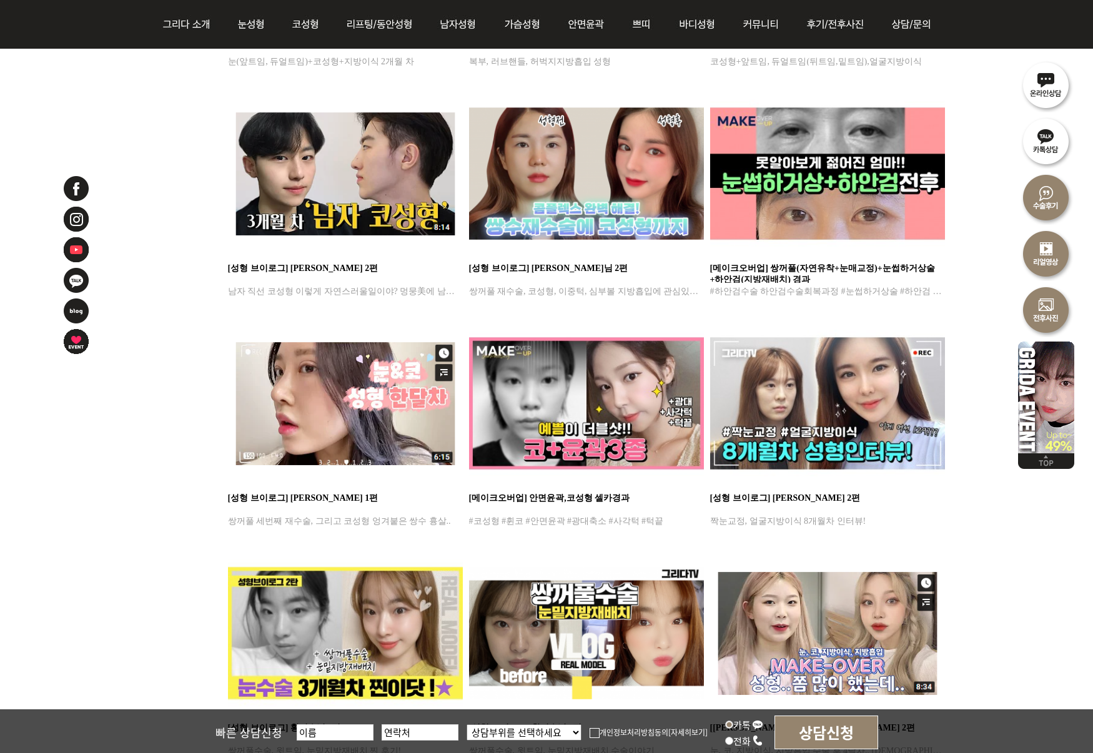
click at [594, 181] on img at bounding box center [586, 174] width 235 height 166
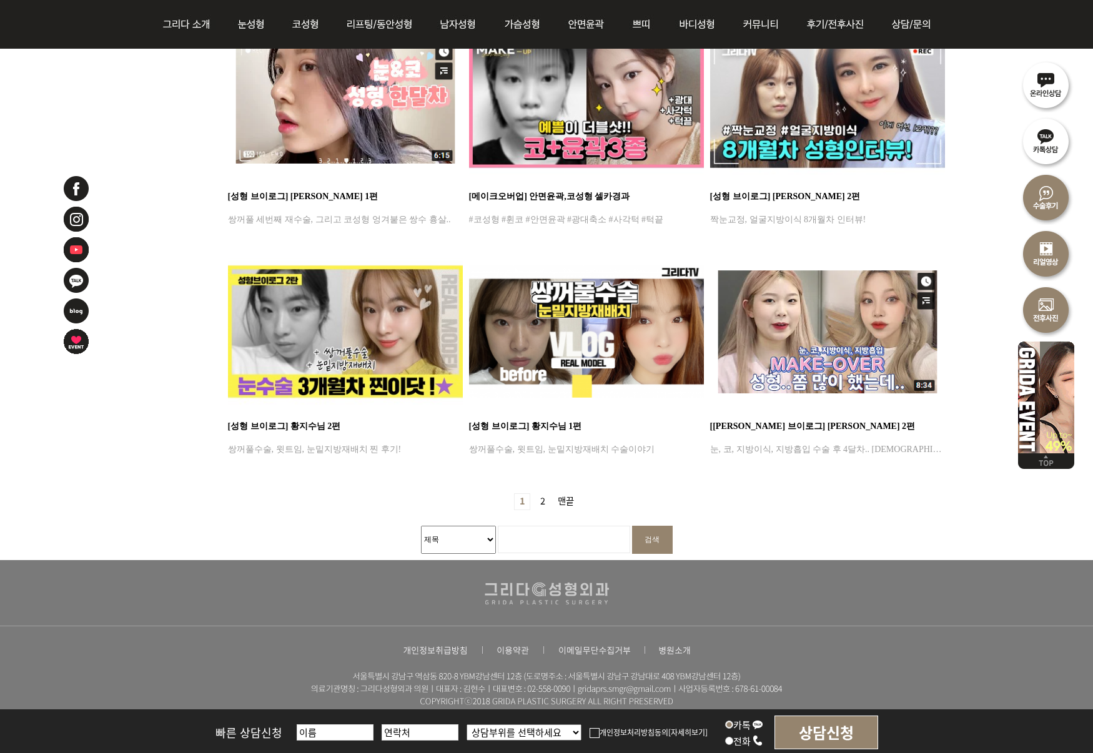
scroll to position [940, 0]
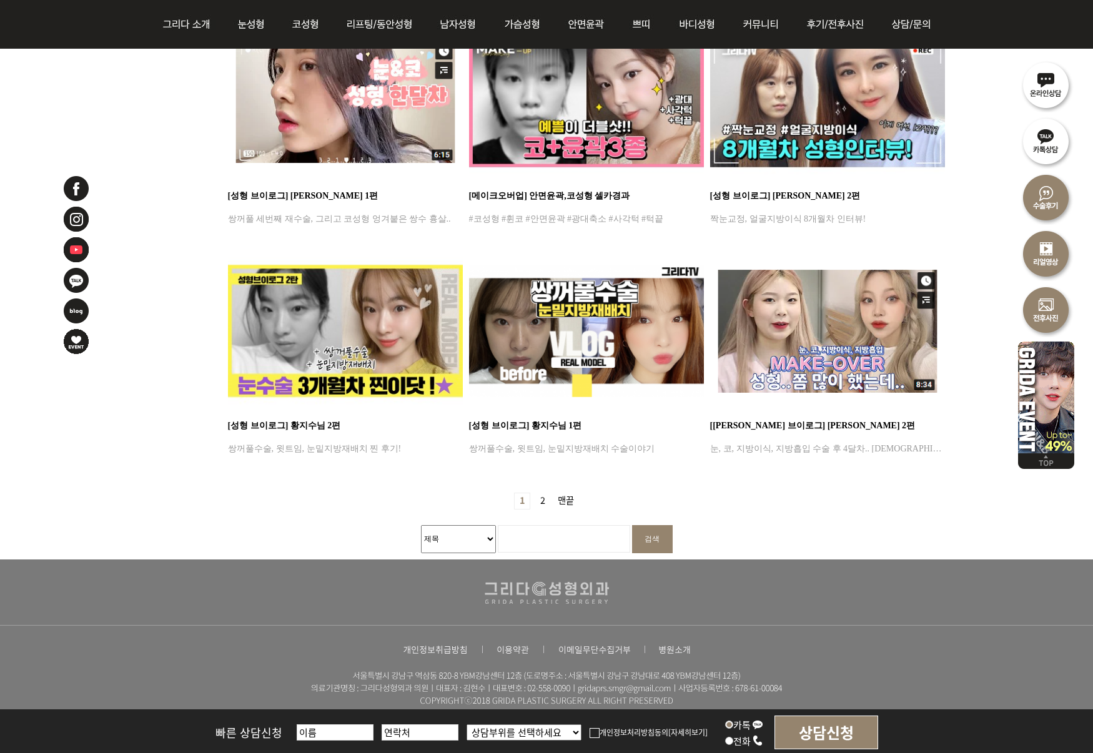
click at [546, 501] on link "2 페이지" at bounding box center [542, 501] width 15 height 16
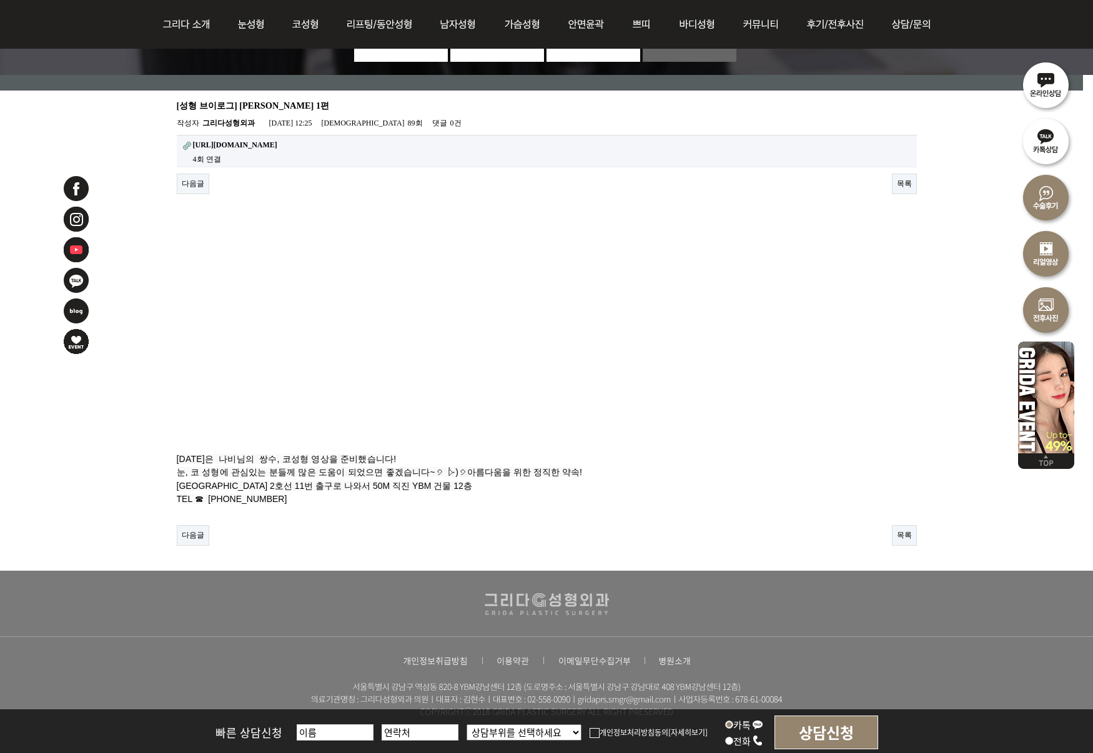
scroll to position [166, 0]
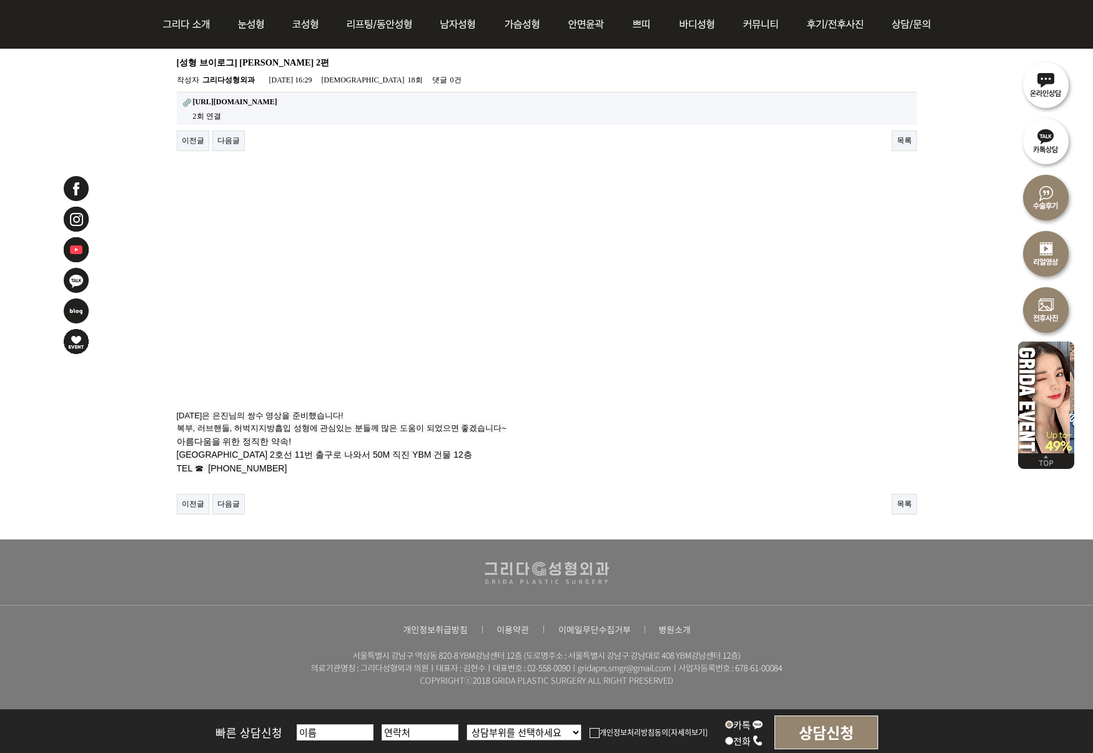
scroll to position [225, 0]
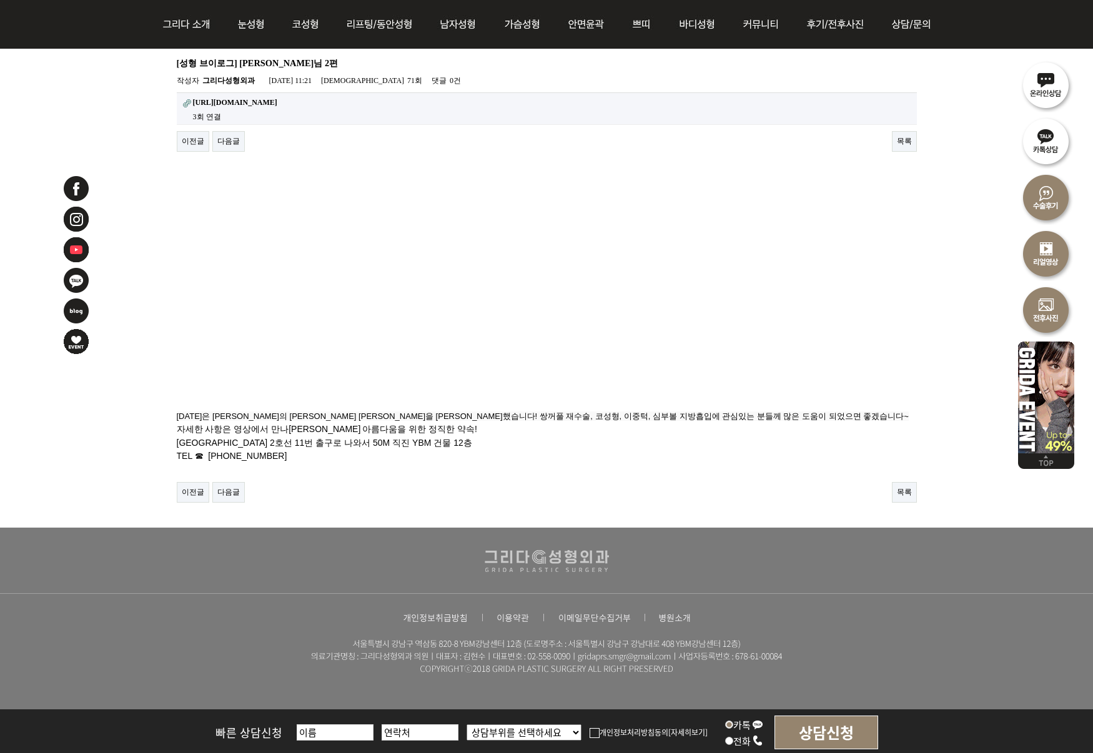
scroll to position [212, 0]
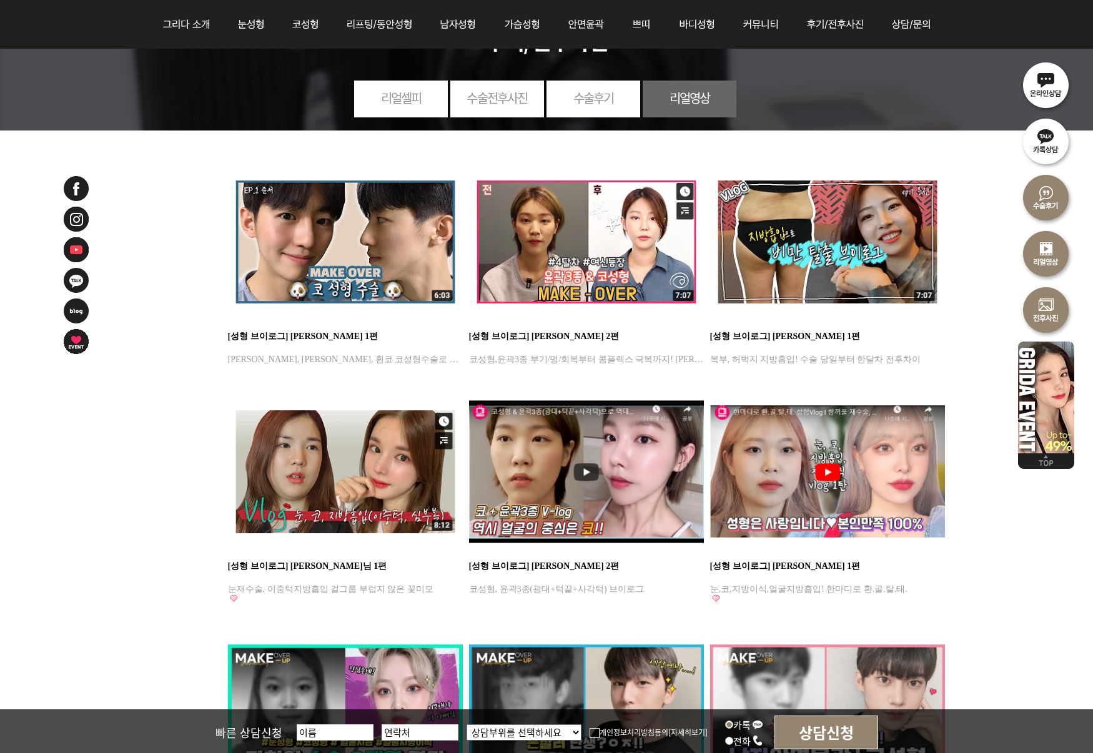
scroll to position [111, 0]
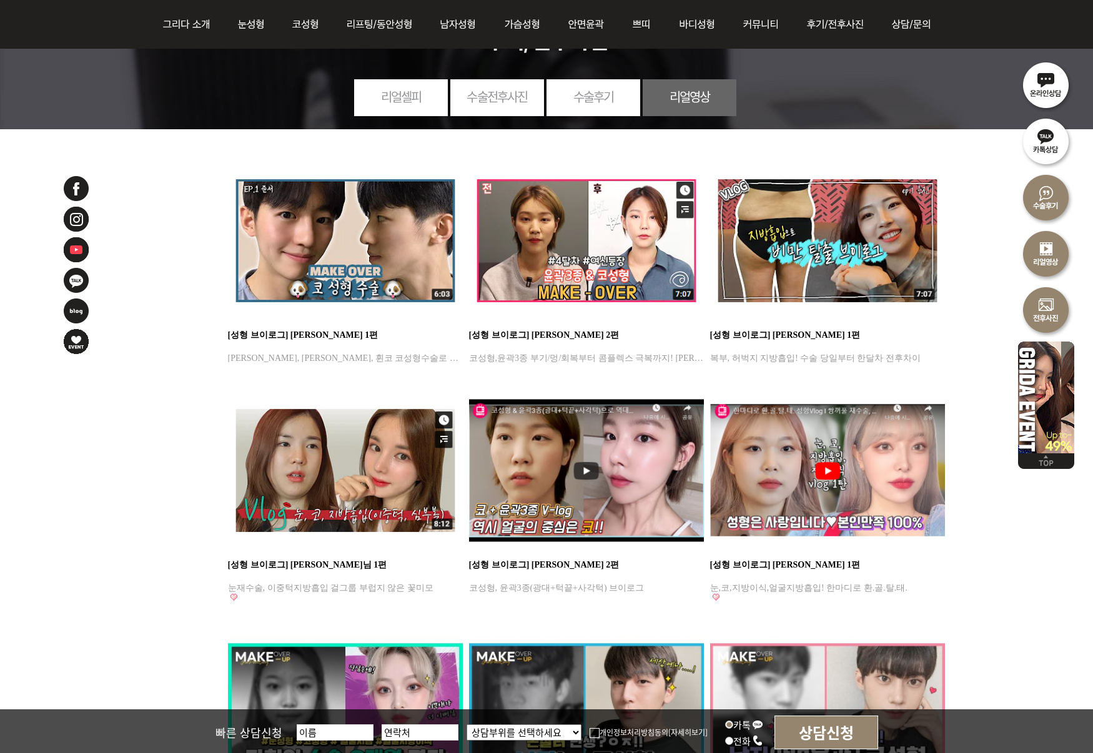
click at [842, 242] on img at bounding box center [827, 240] width 235 height 166
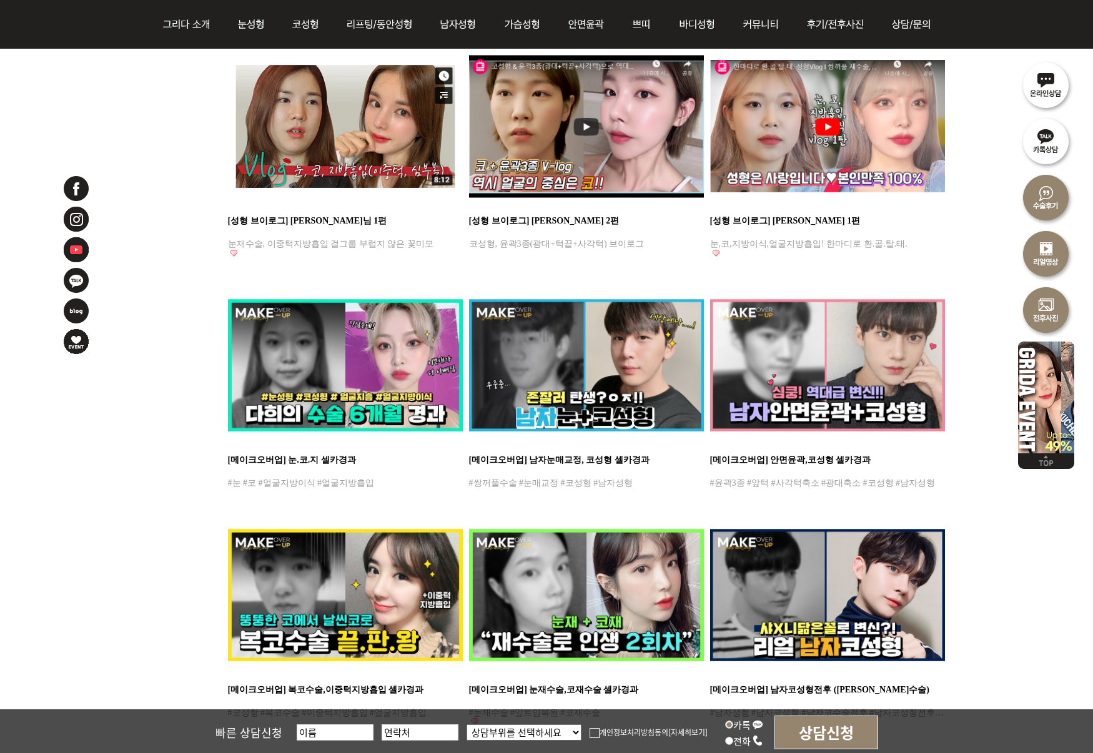
scroll to position [458, 0]
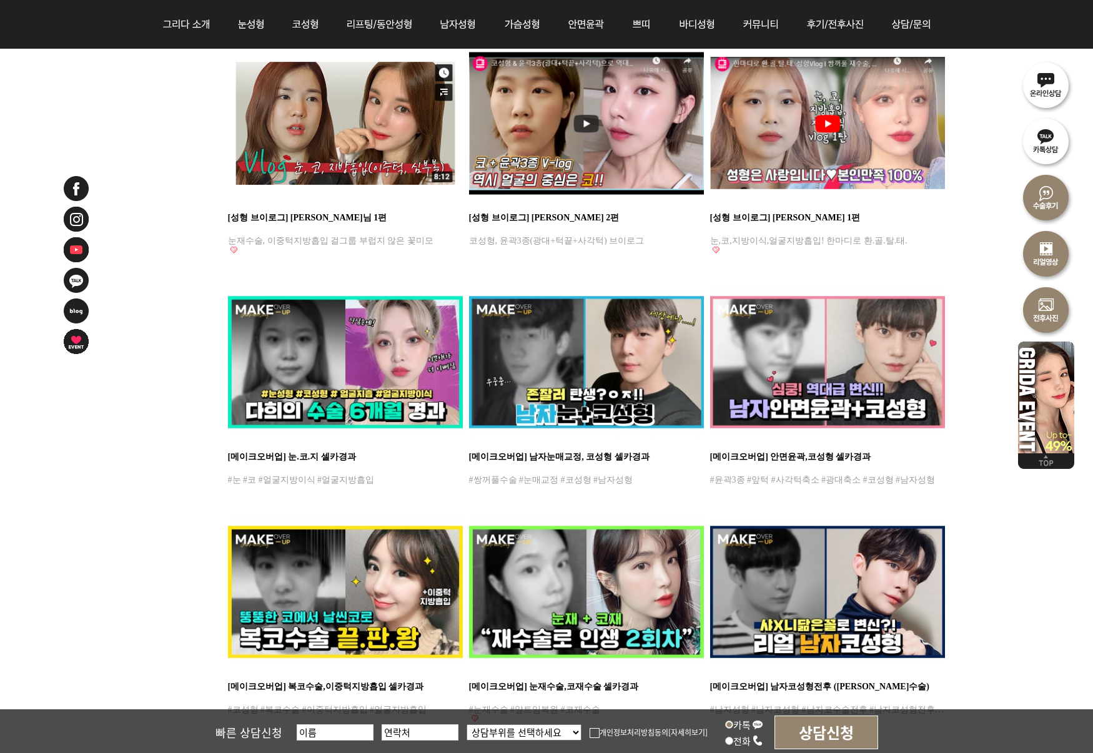
click at [341, 369] on img at bounding box center [345, 362] width 235 height 166
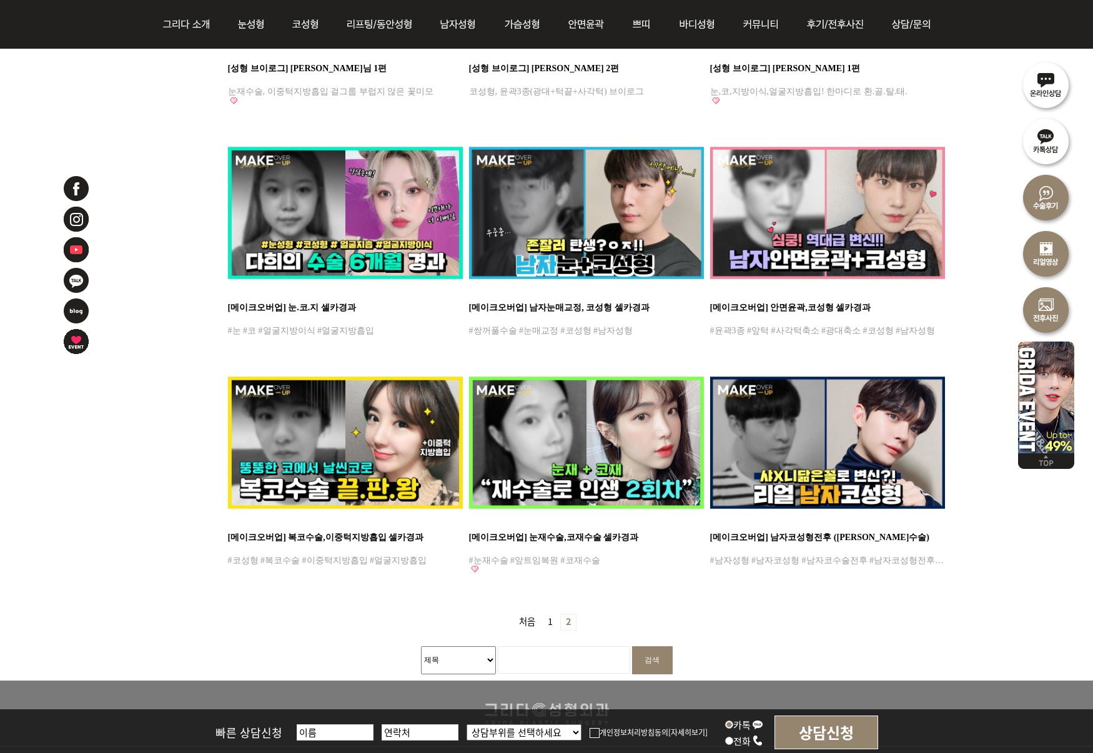
scroll to position [0, 0]
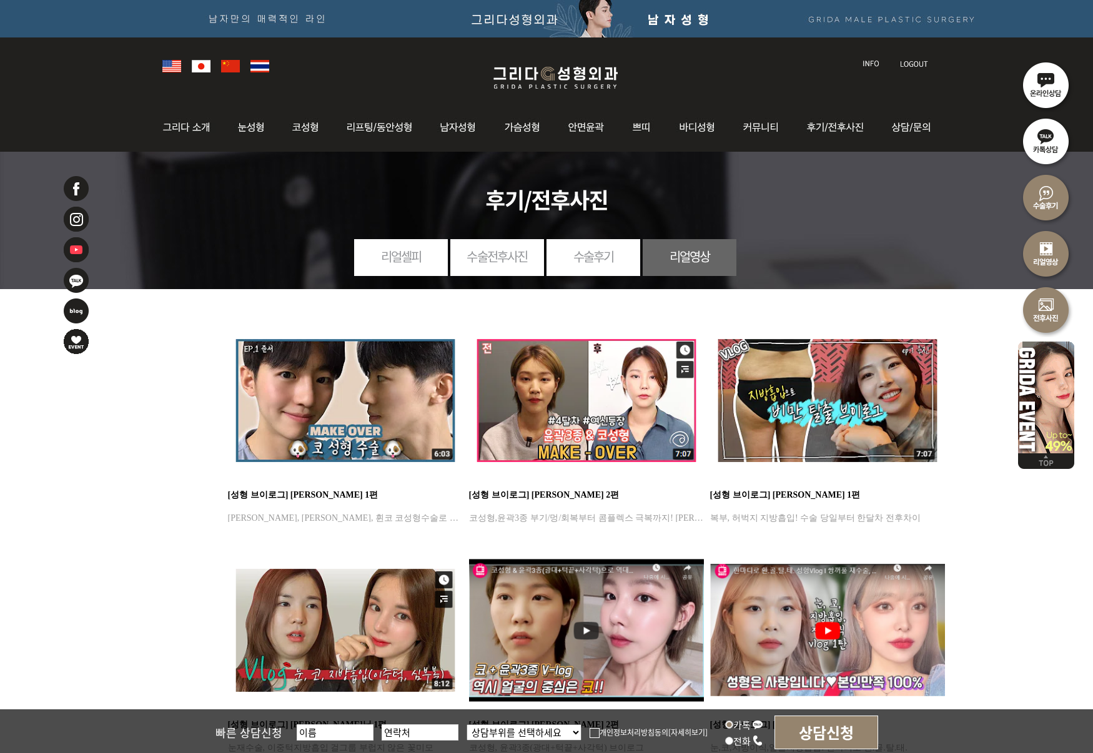
click at [420, 255] on link "리얼셀피" at bounding box center [401, 256] width 94 height 34
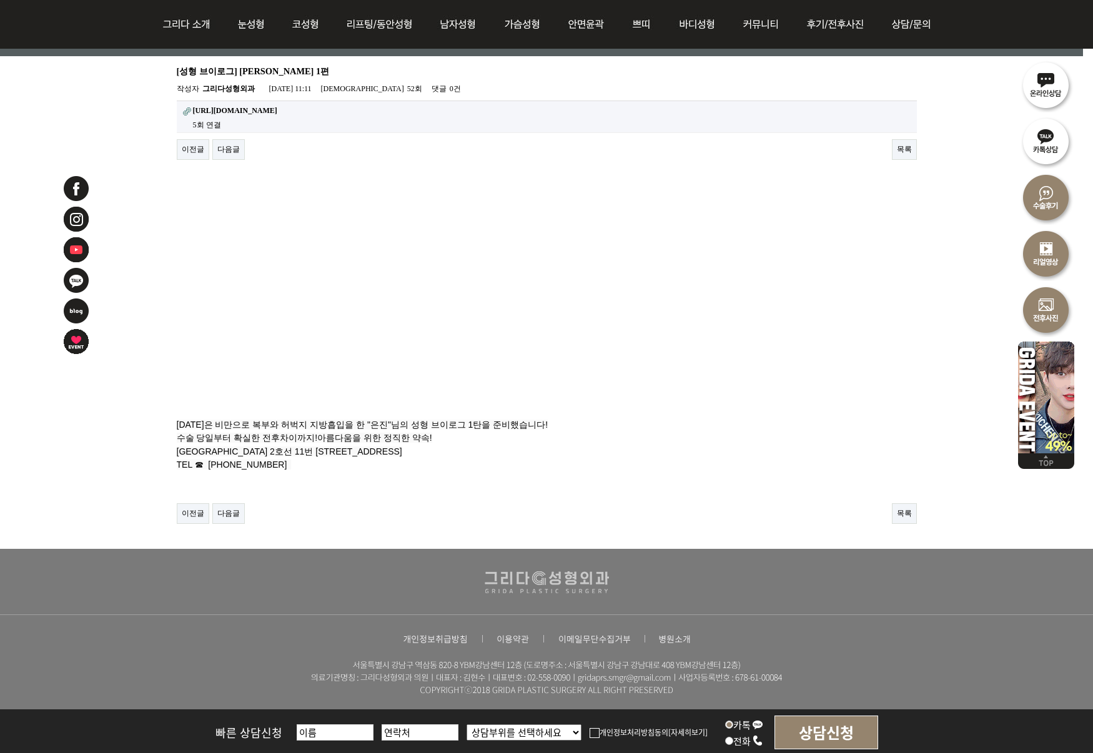
scroll to position [225, 0]
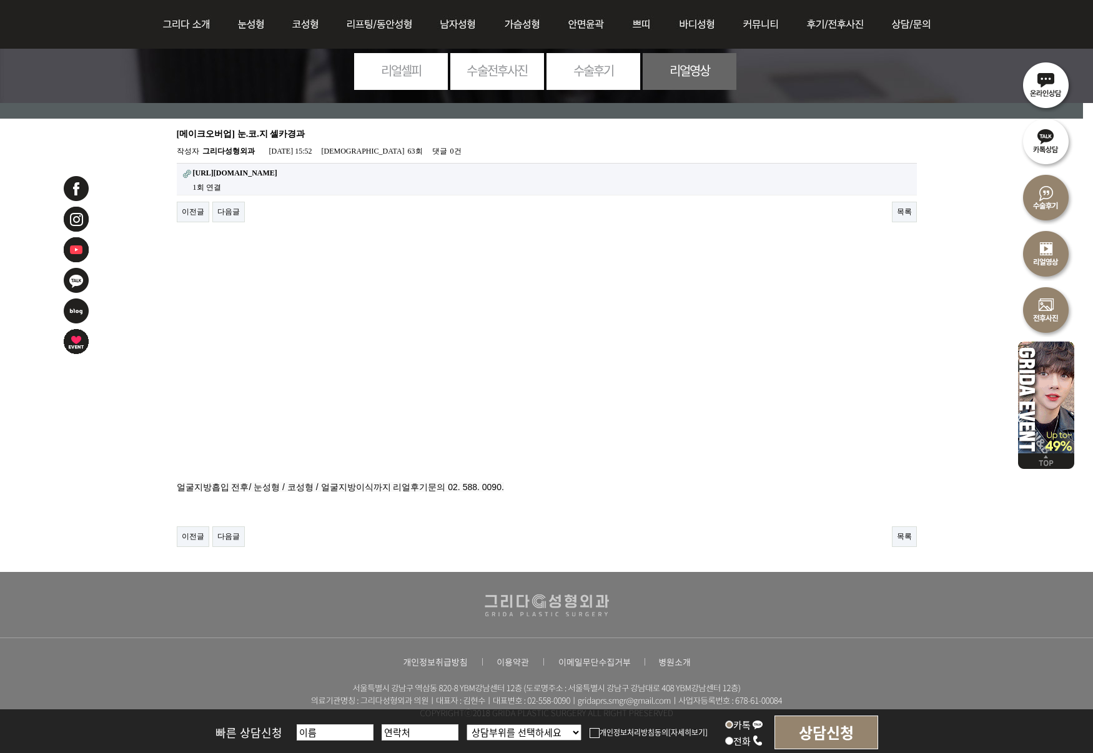
scroll to position [140, 0]
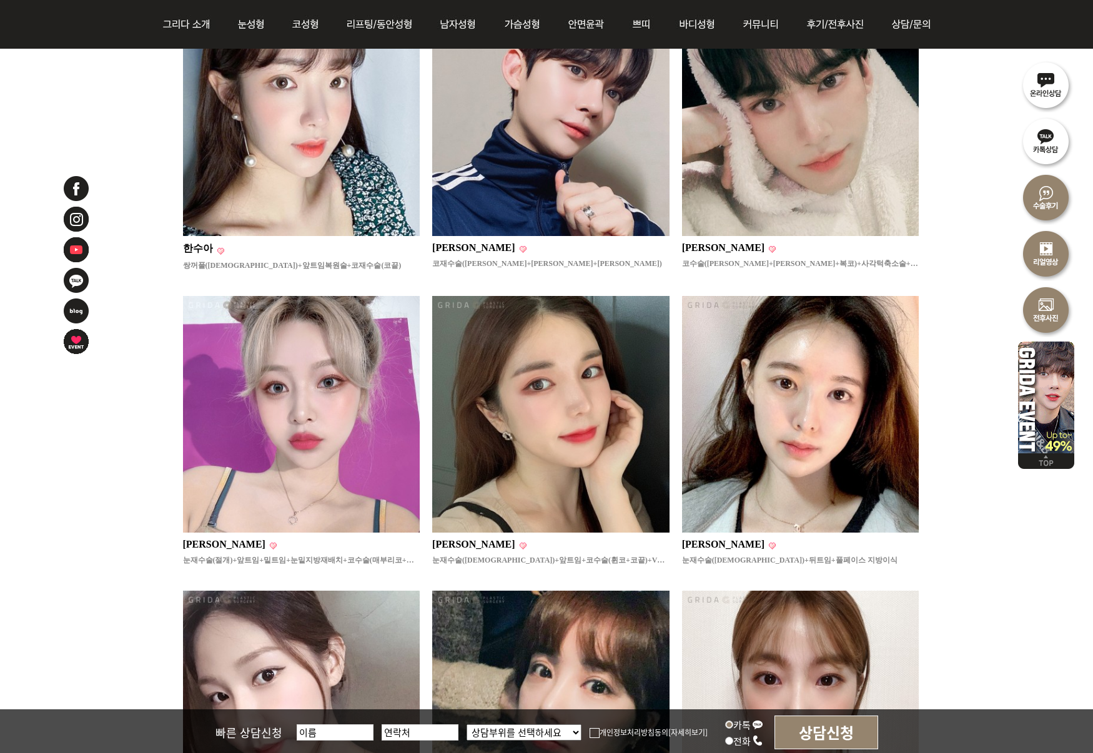
scroll to position [287, 0]
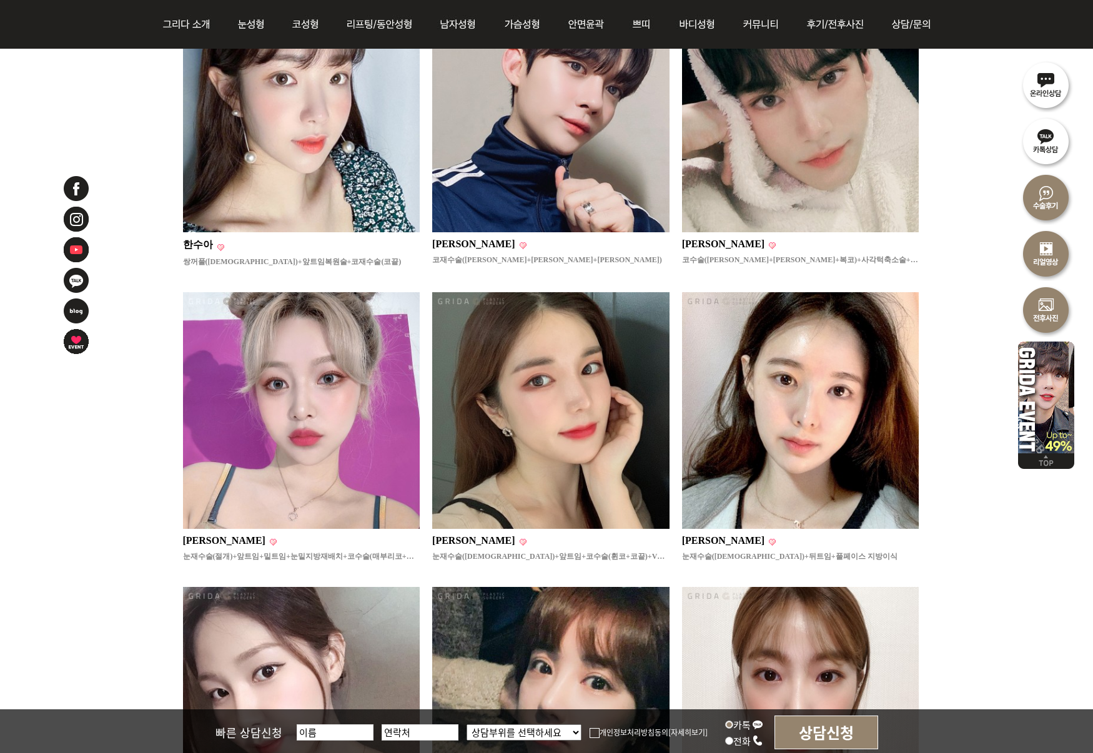
click at [538, 428] on img at bounding box center [550, 410] width 237 height 237
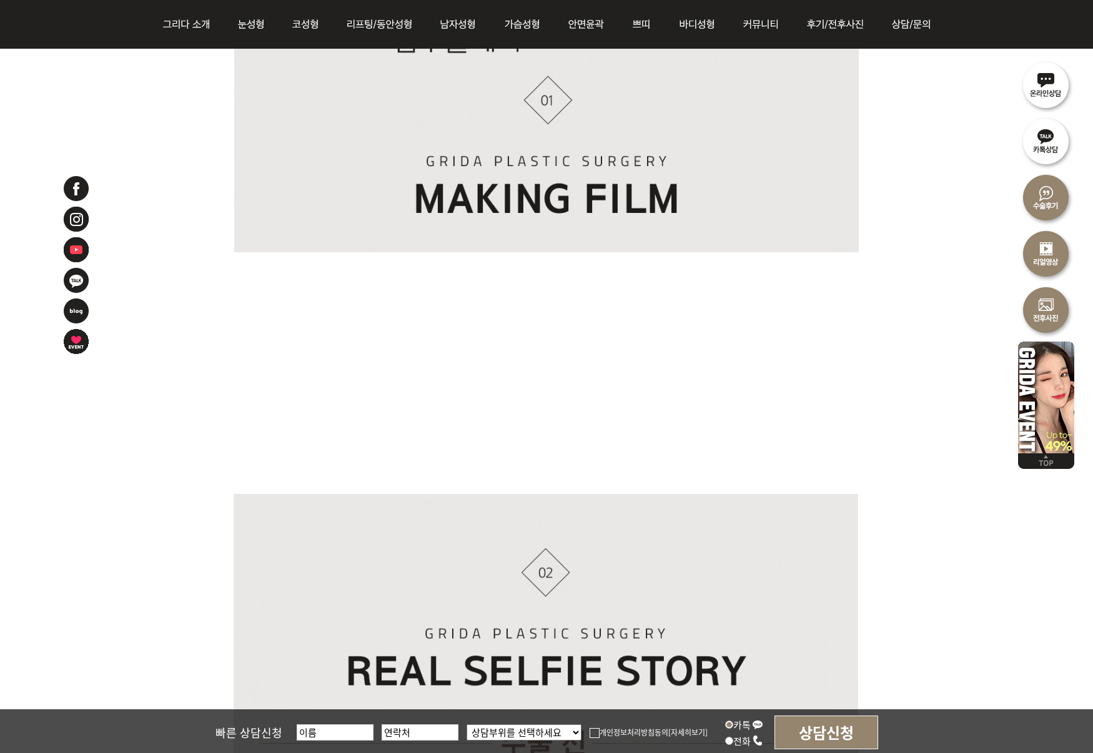
scroll to position [1362, 0]
